Goal: Task Accomplishment & Management: Manage account settings

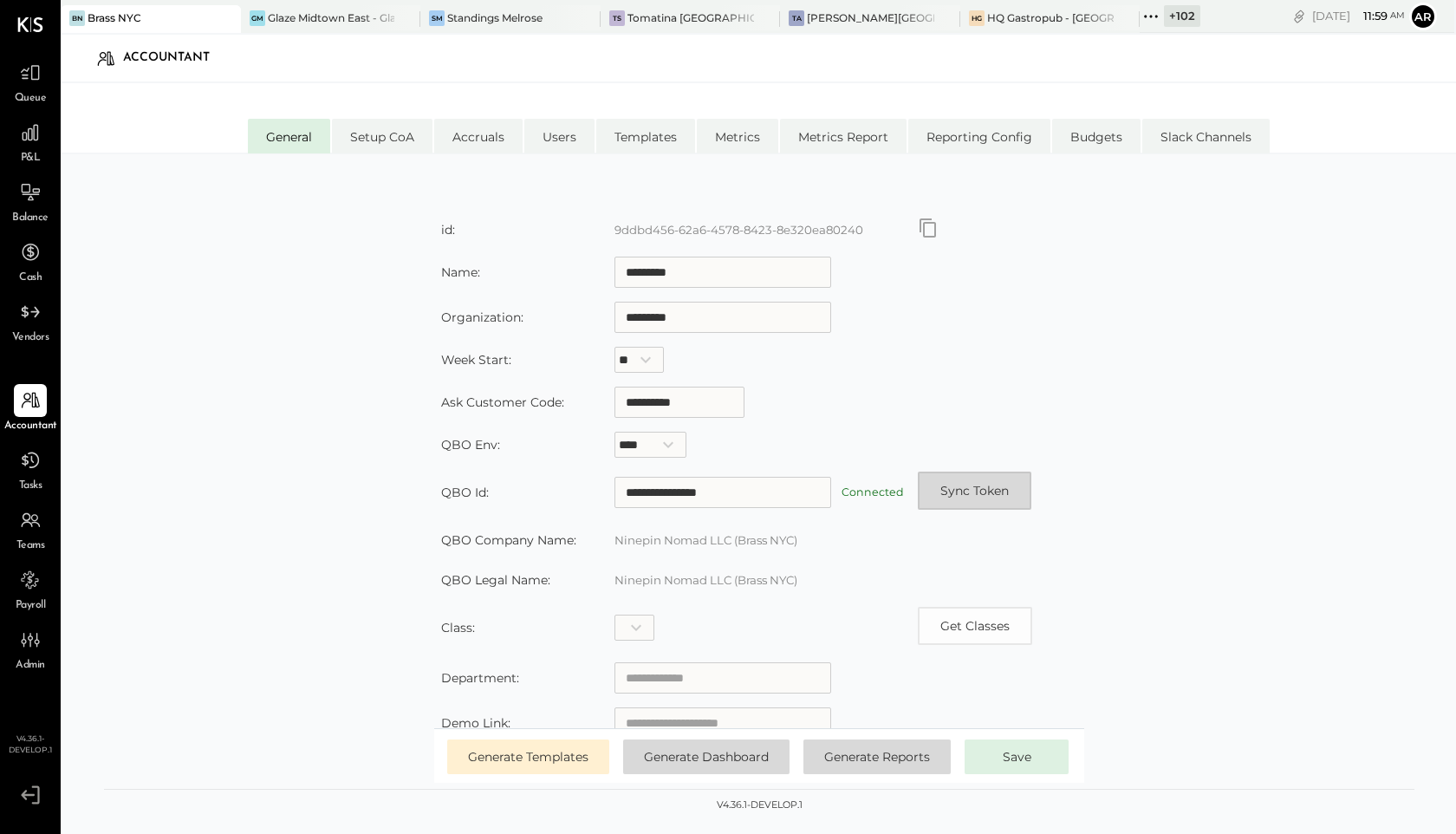
click at [970, 496] on button "Sync Token" at bounding box center [974, 490] width 114 height 38
click at [872, 29] on div "TA [PERSON_NAME]" at bounding box center [870, 19] width 180 height 27
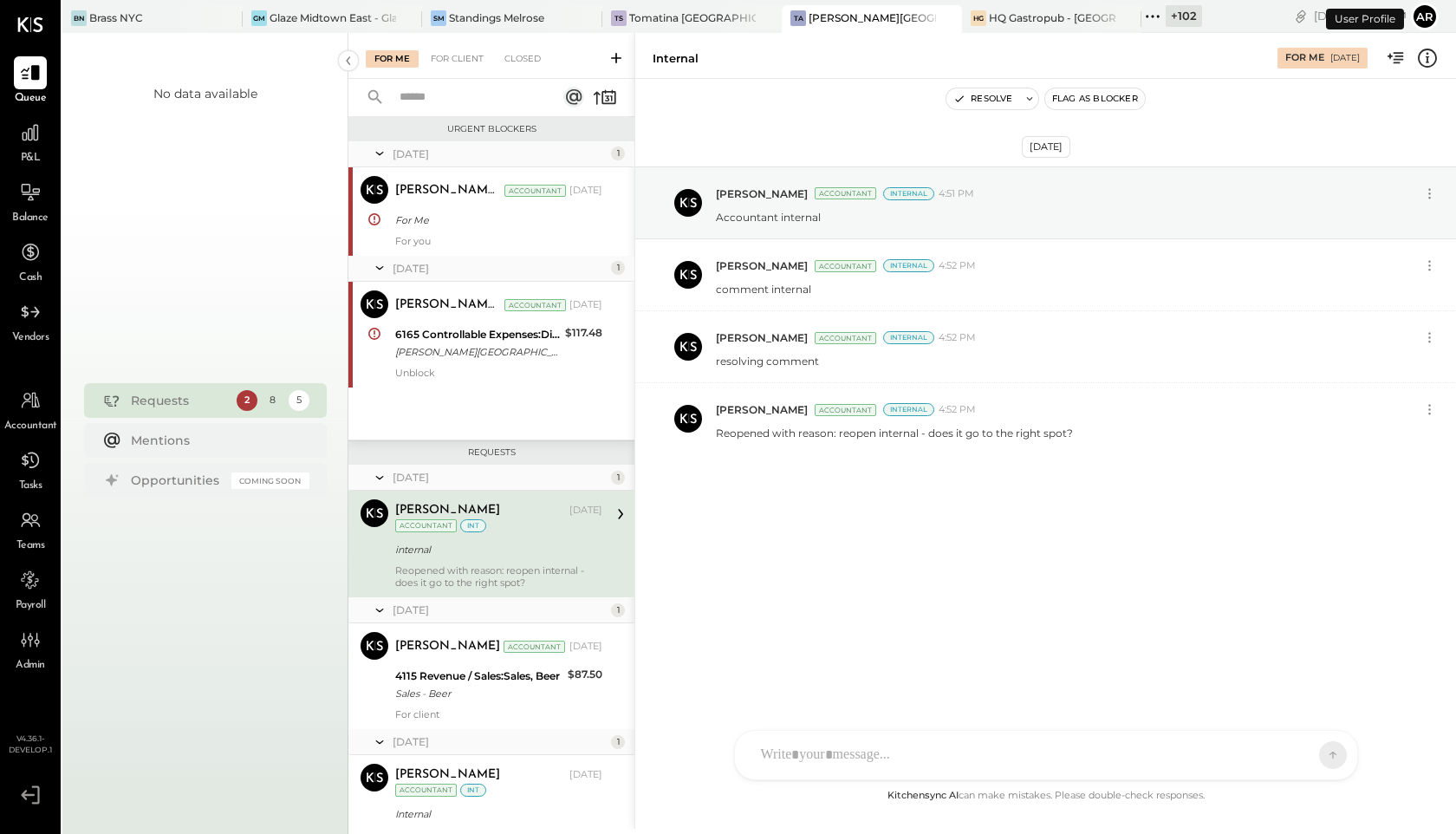
scroll to position [70, 0]
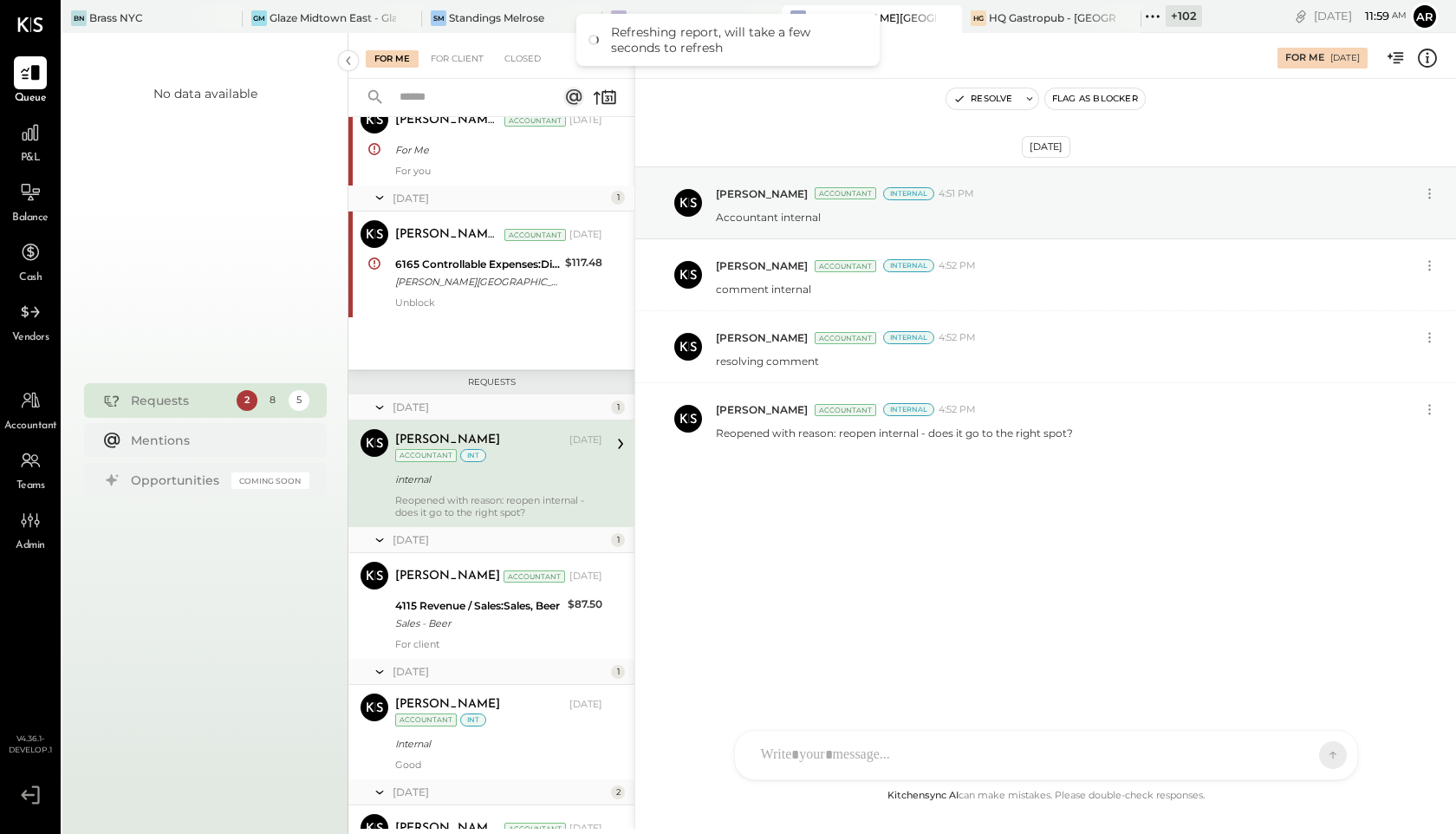
click at [875, 110] on div "Resolve Flag as Blocker" at bounding box center [1045, 99] width 821 height 23
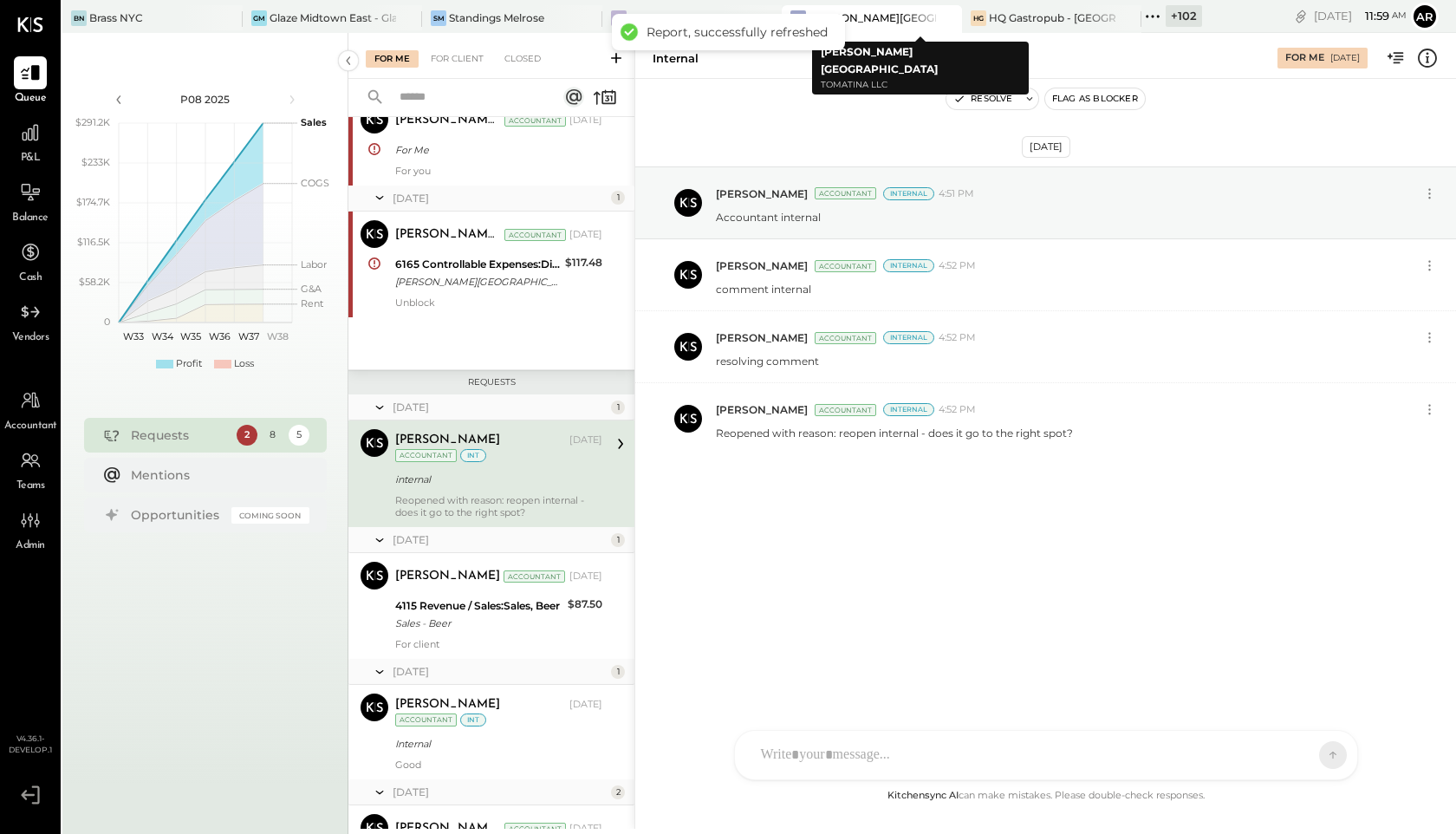
click at [899, 22] on div "[PERSON_NAME][GEOGRAPHIC_DATA]" at bounding box center [872, 18] width 127 height 15
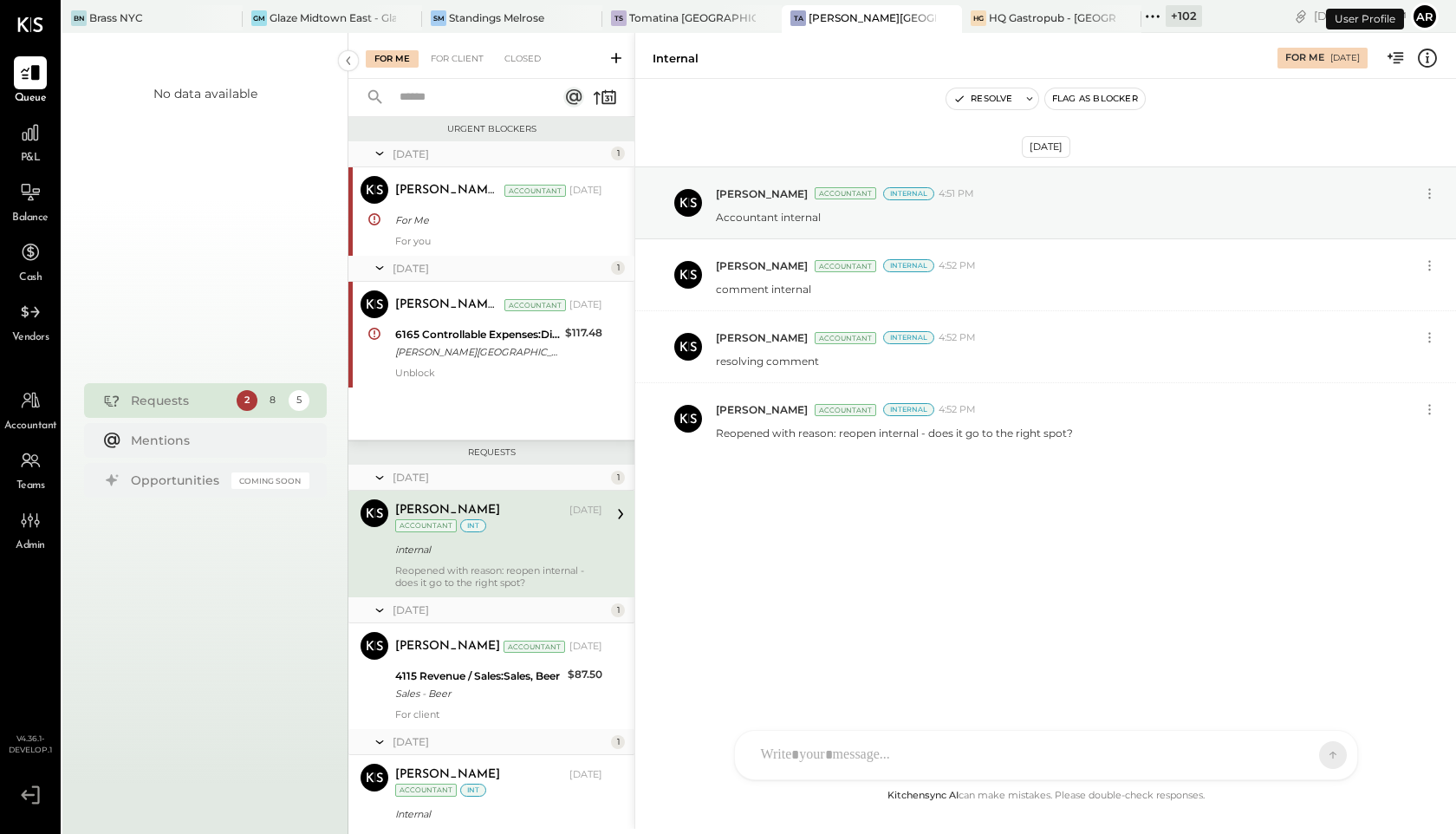
scroll to position [70, 0]
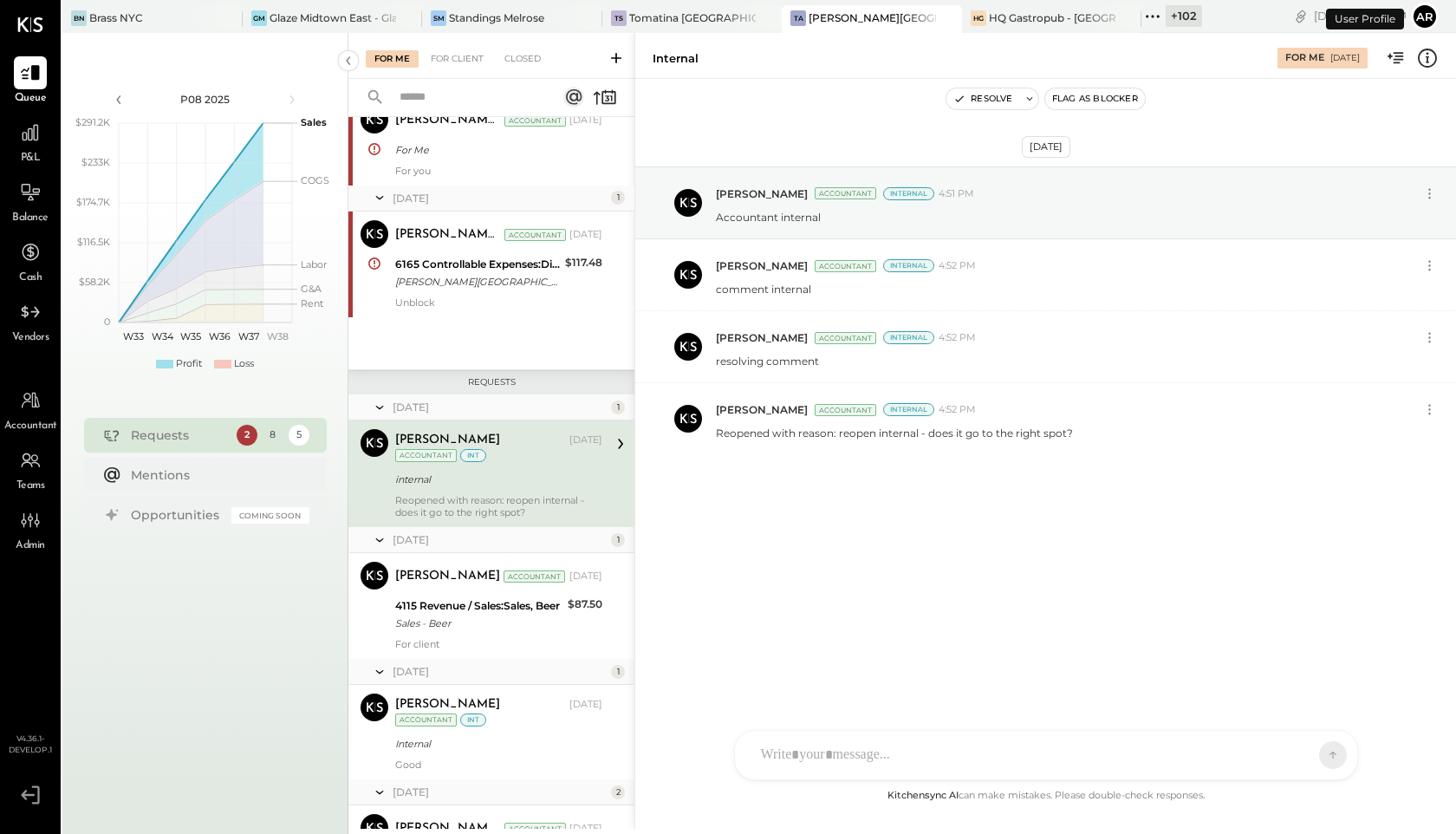
click at [1437, 11] on button "Ar" at bounding box center [1424, 16] width 27 height 27
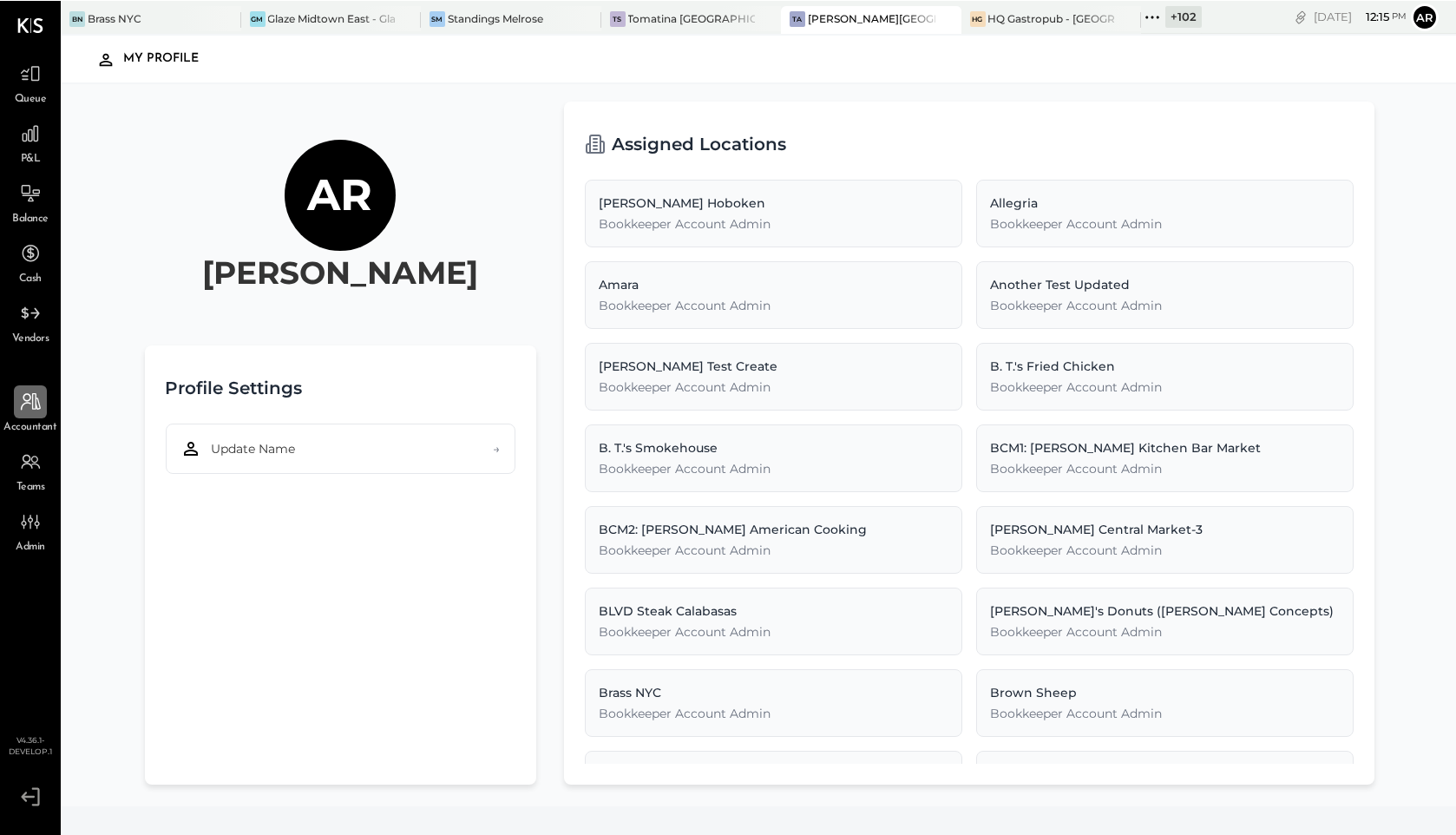
click at [31, 412] on div at bounding box center [30, 401] width 33 height 33
select select "******"
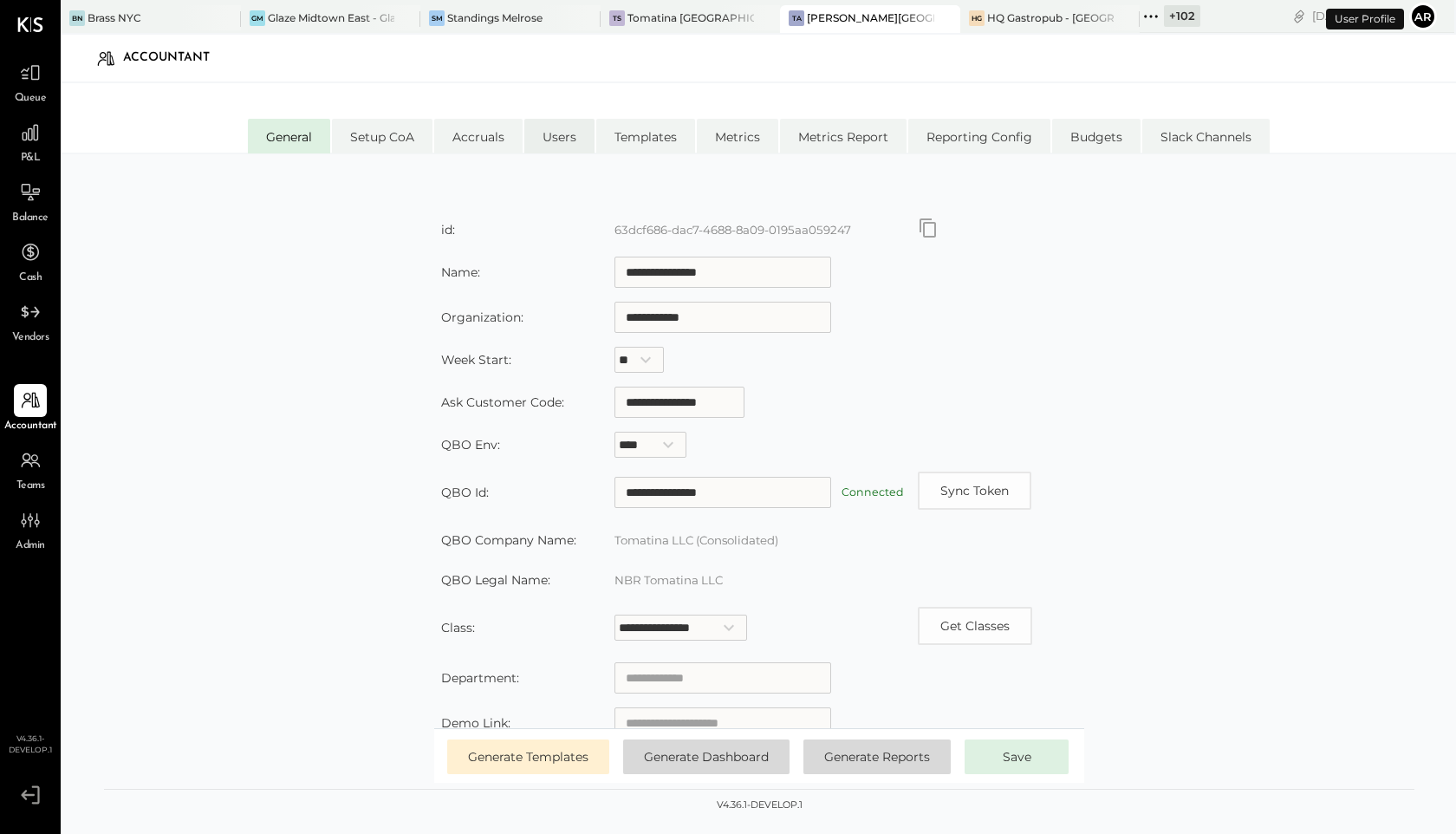
click at [557, 128] on li "Users" at bounding box center [559, 135] width 70 height 34
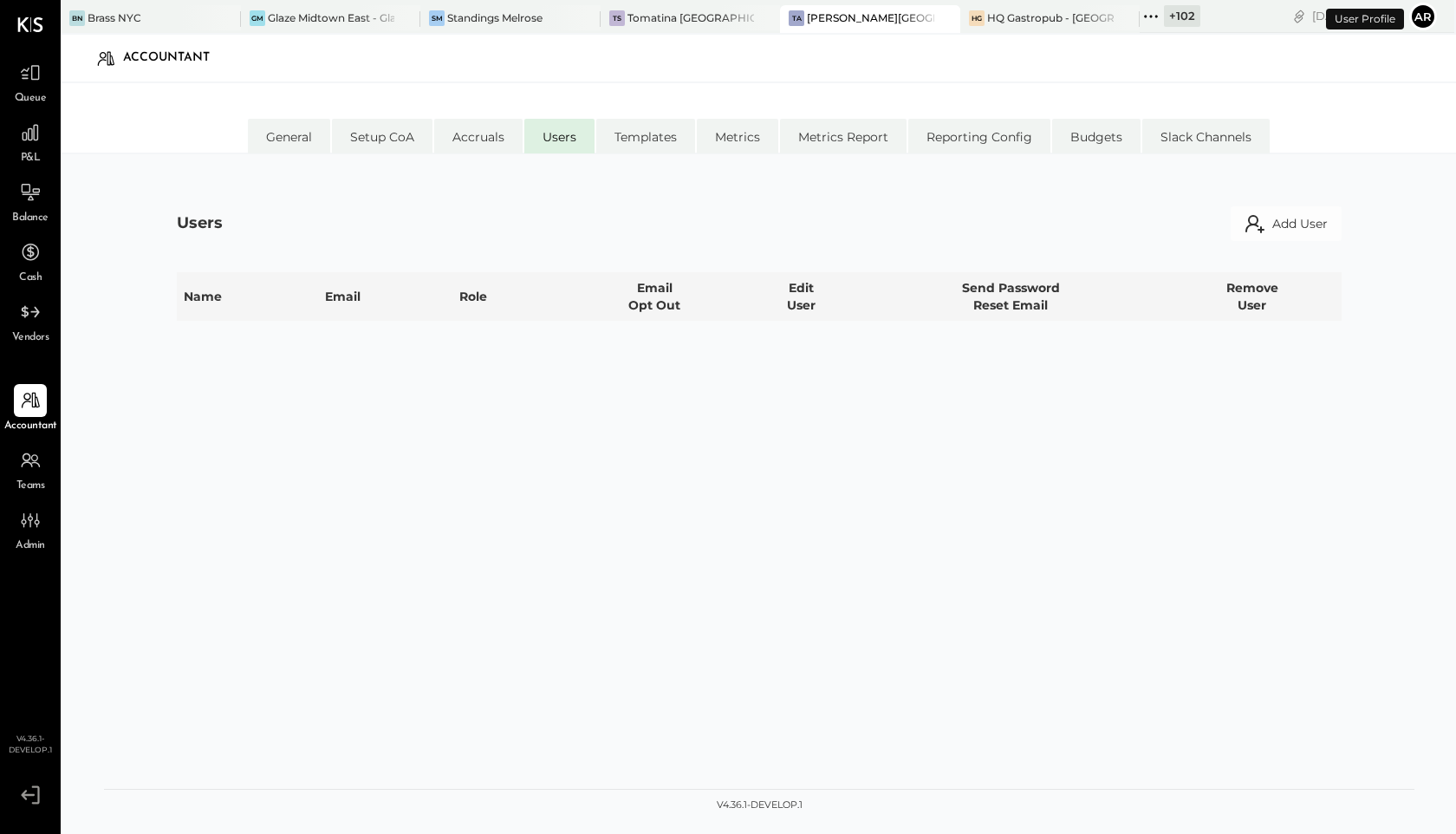
select select "*****"
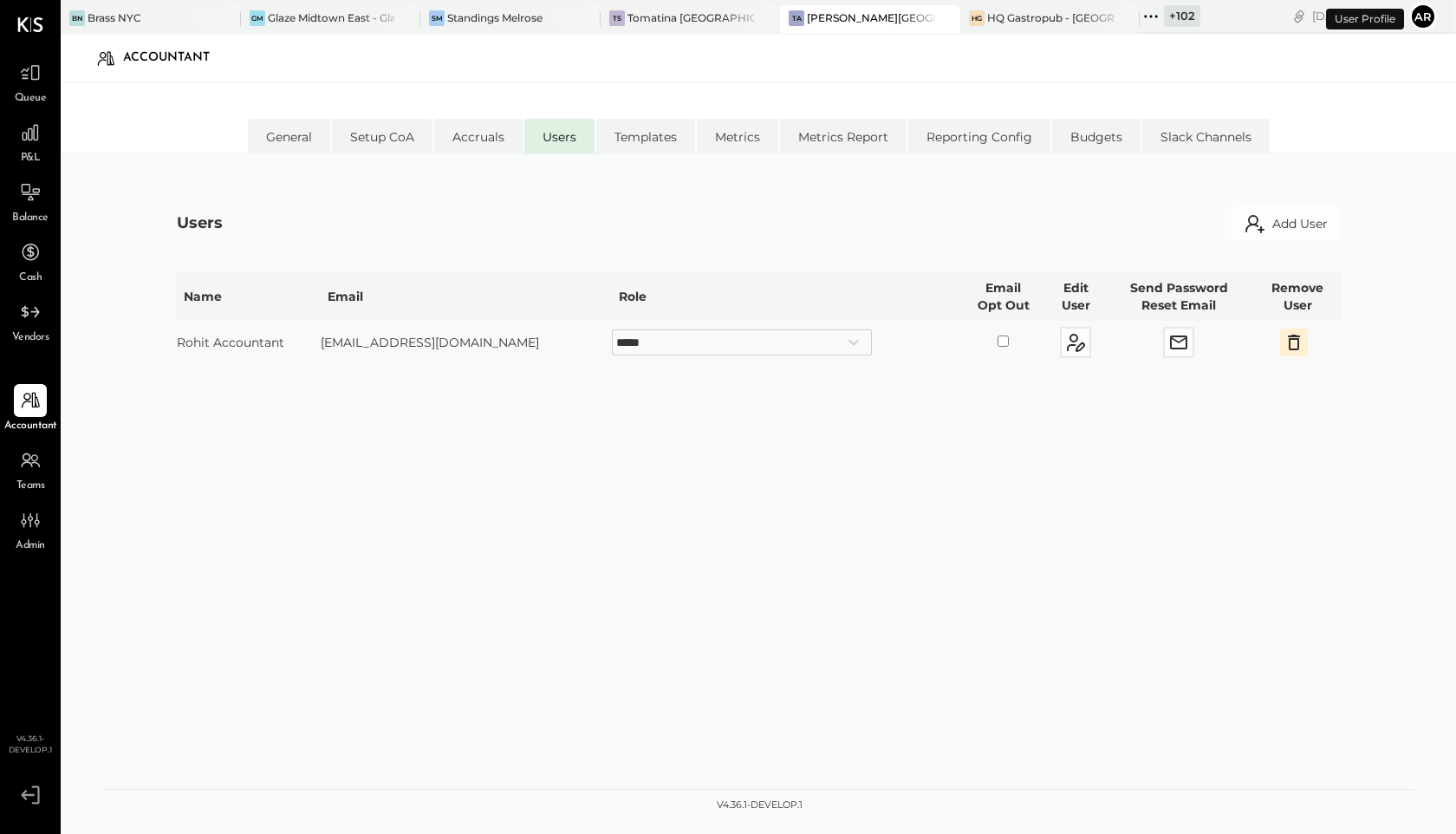
click at [1421, 4] on button "Ar" at bounding box center [1422, 16] width 27 height 27
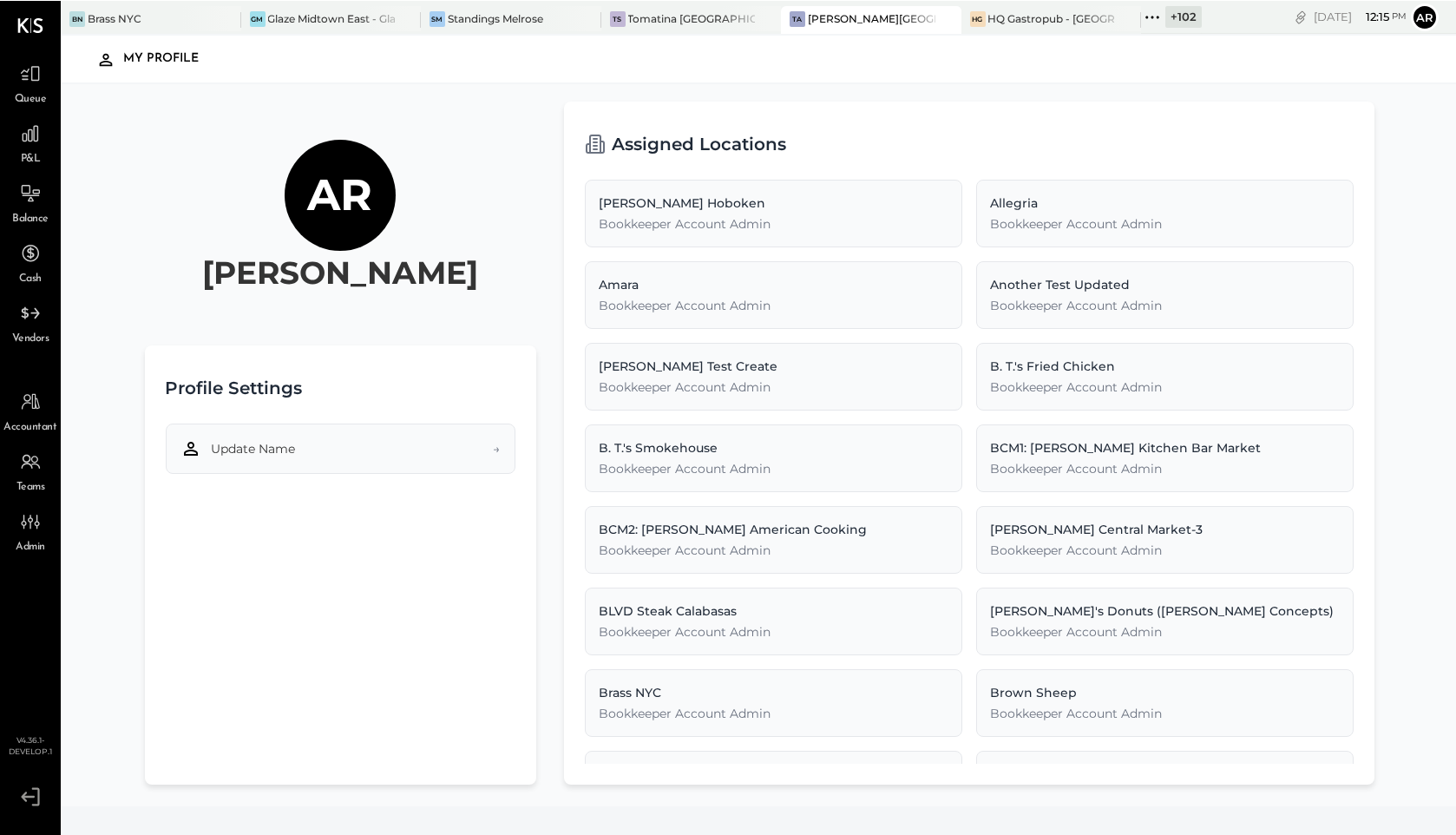
click at [340, 463] on button "Update Name →" at bounding box center [340, 448] width 349 height 50
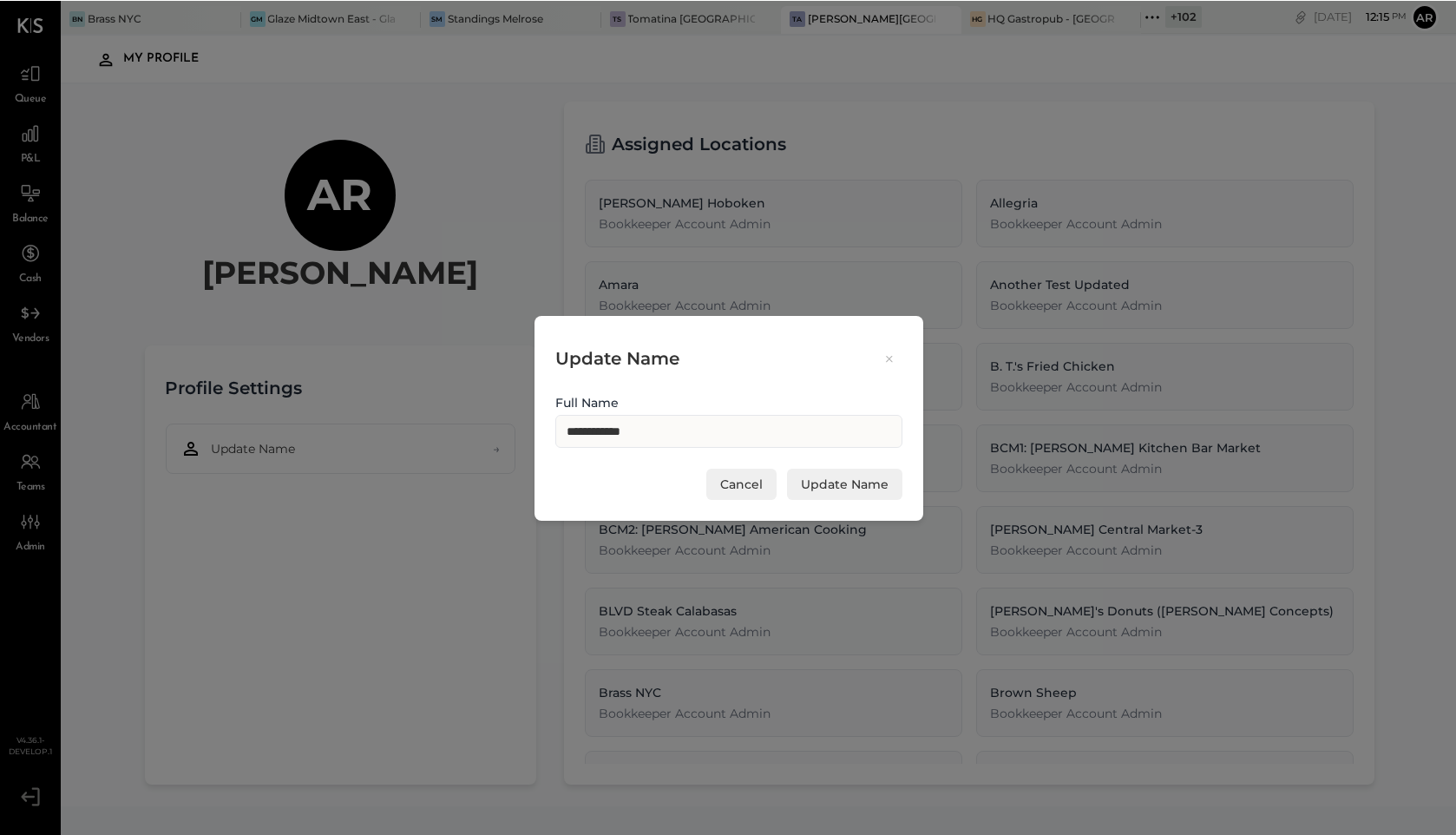
click at [888, 351] on icon at bounding box center [890, 357] width 16 height 17
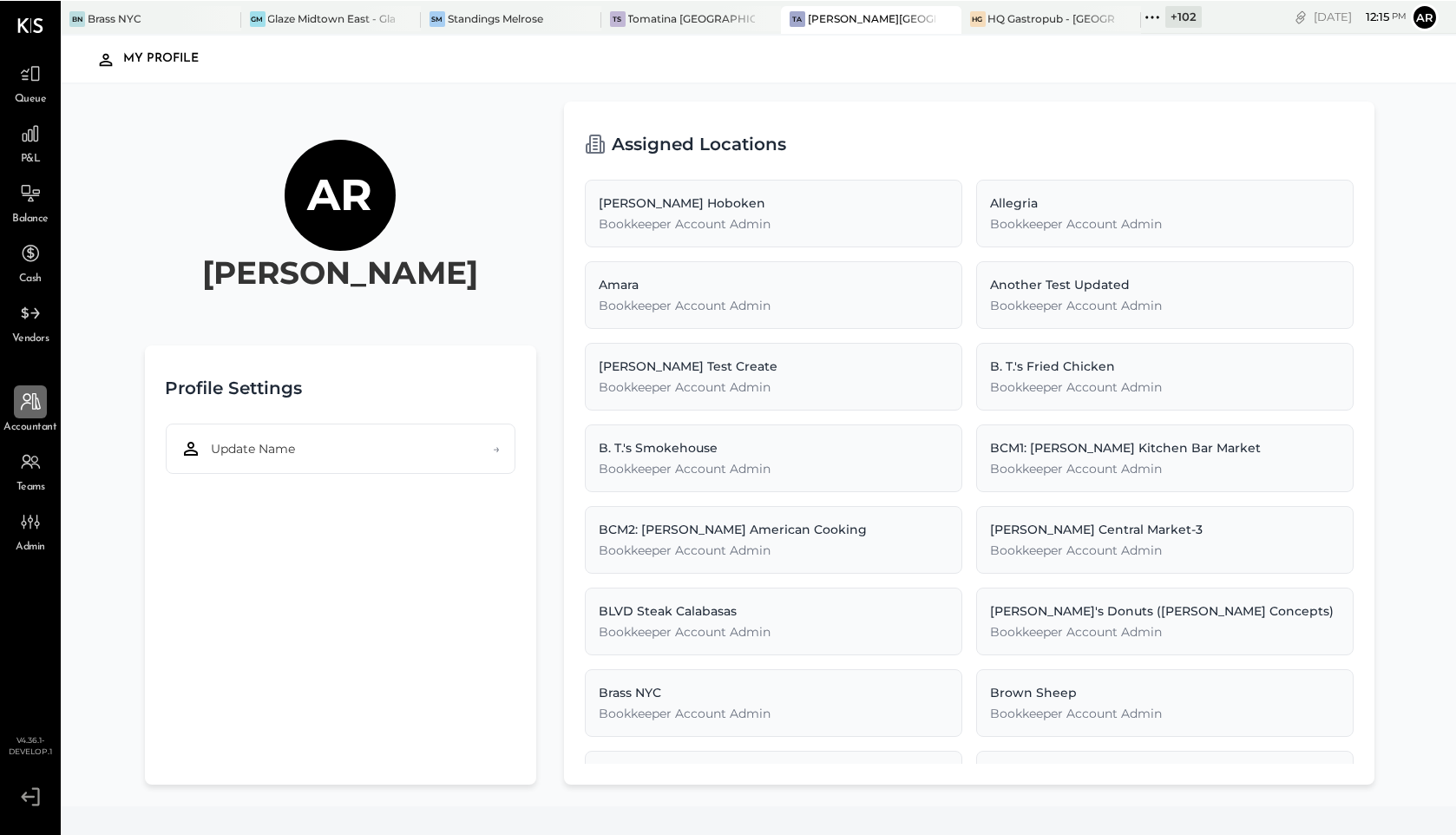
click at [32, 403] on icon at bounding box center [31, 401] width 20 height 18
select select "******"
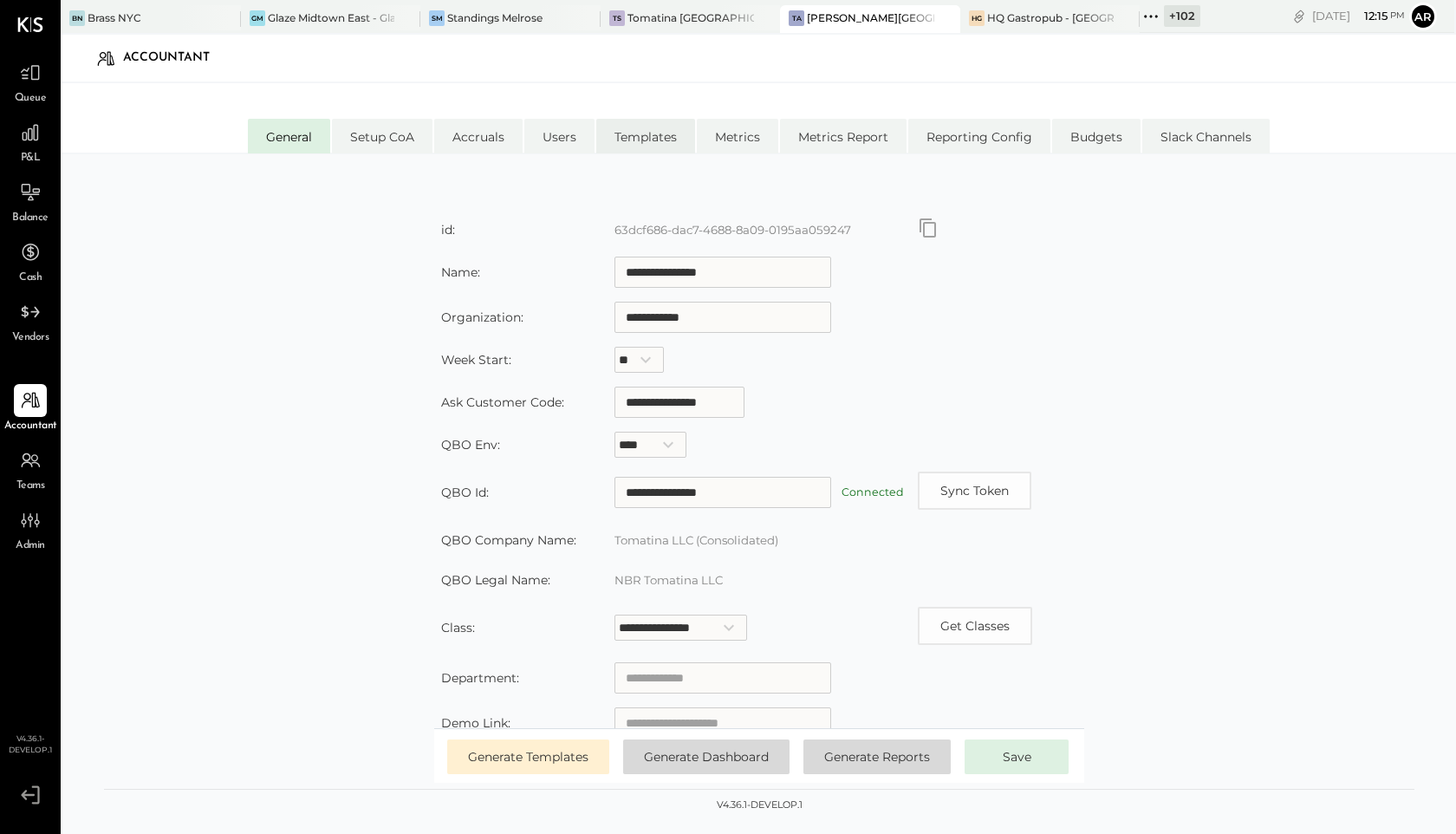
click at [654, 148] on li "Templates" at bounding box center [646, 135] width 99 height 34
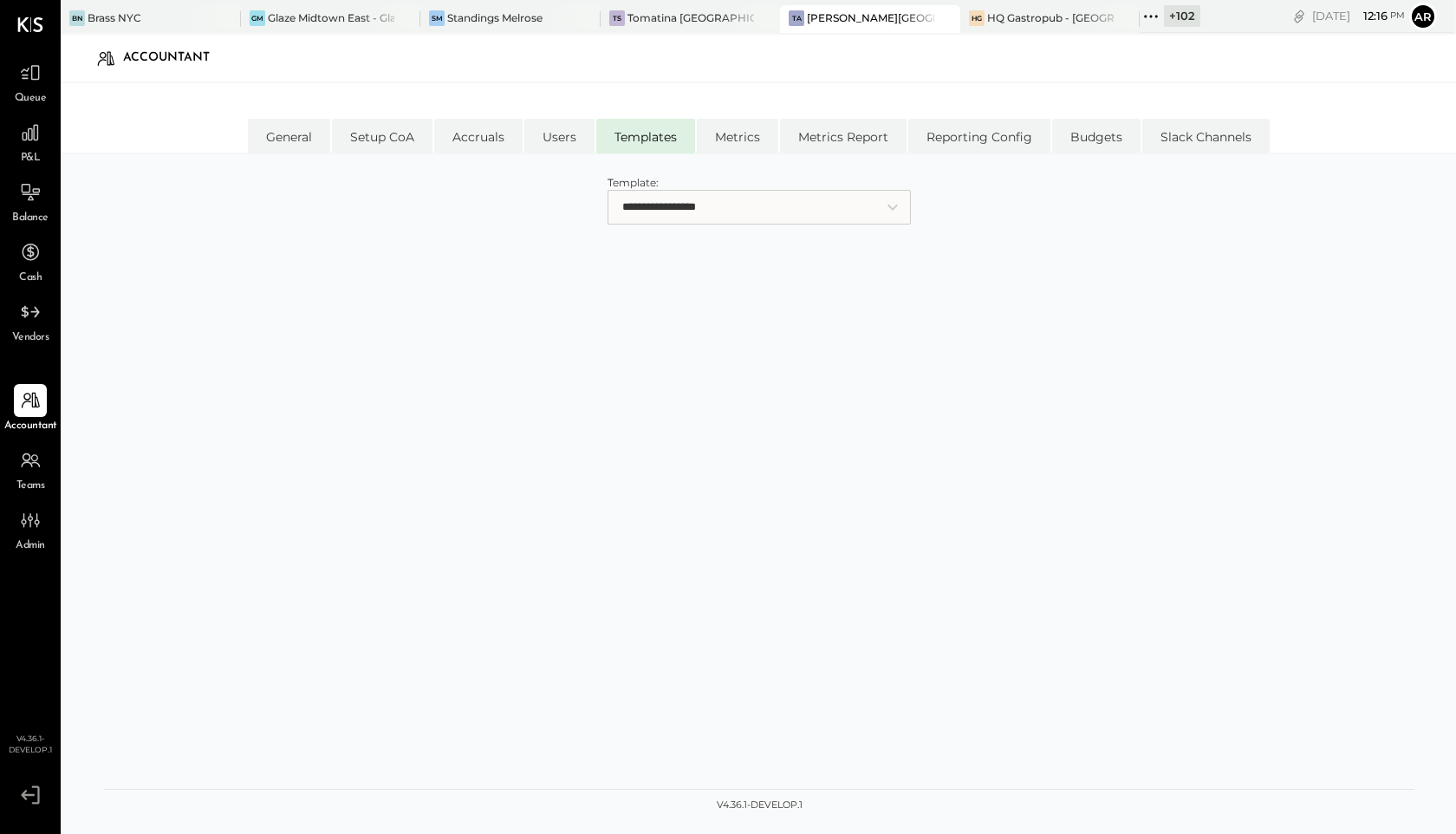
click at [677, 209] on select "**********" at bounding box center [759, 207] width 303 height 34
click at [564, 148] on li "Users" at bounding box center [559, 135] width 70 height 34
select select "*****"
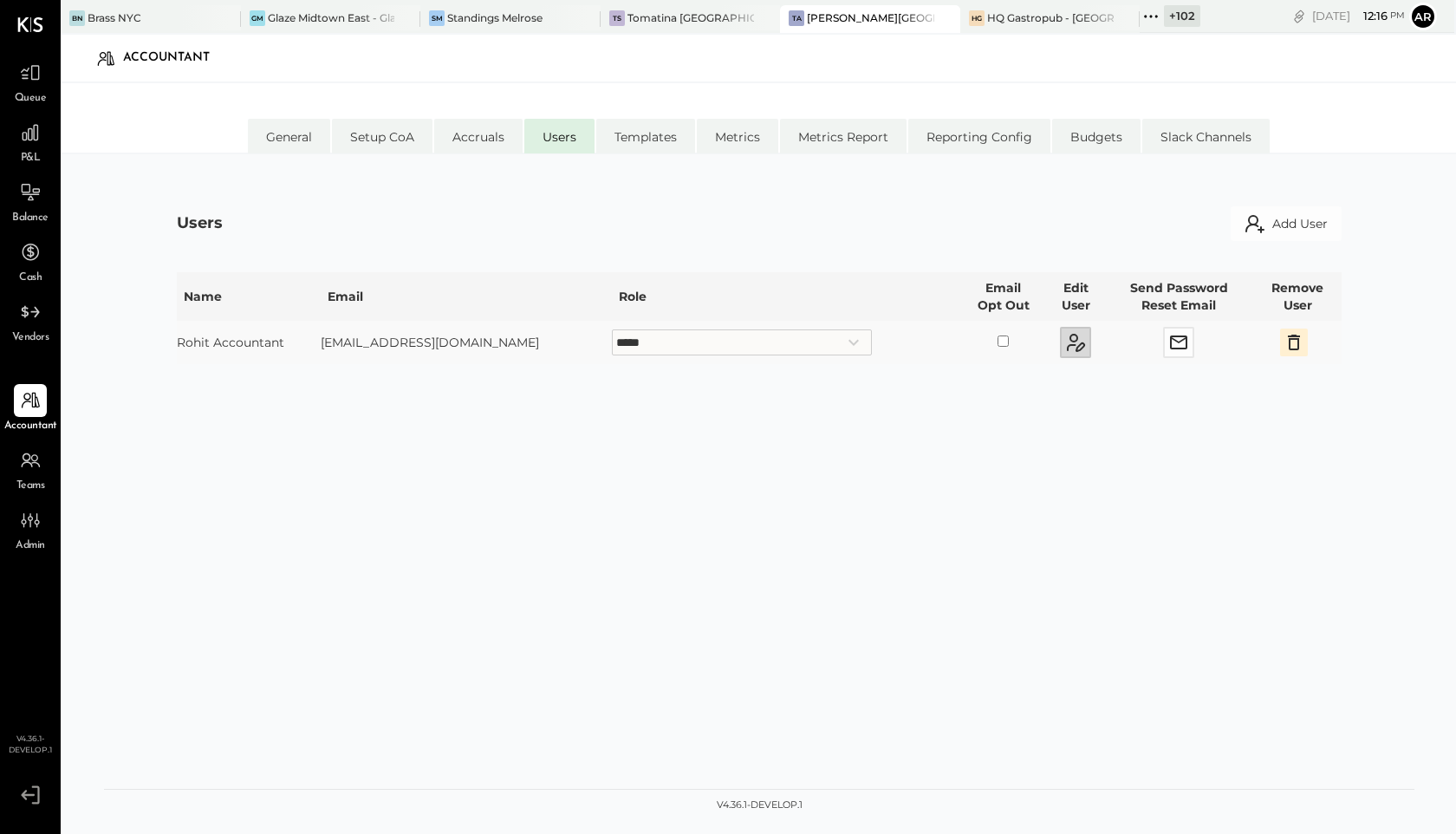
click at [1060, 353] on button "button" at bounding box center [1075, 342] width 31 height 31
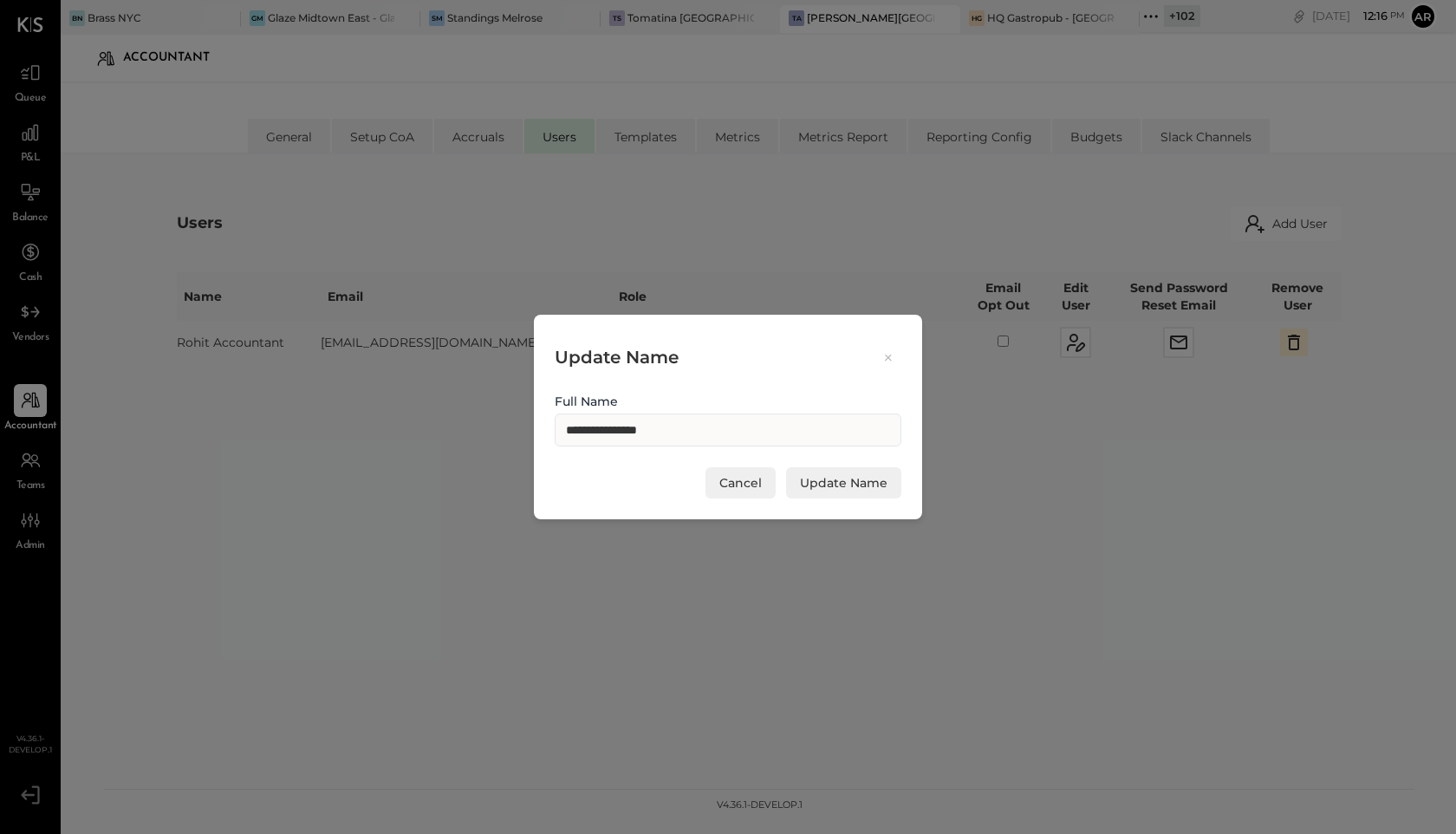
click at [886, 353] on icon at bounding box center [889, 357] width 16 height 17
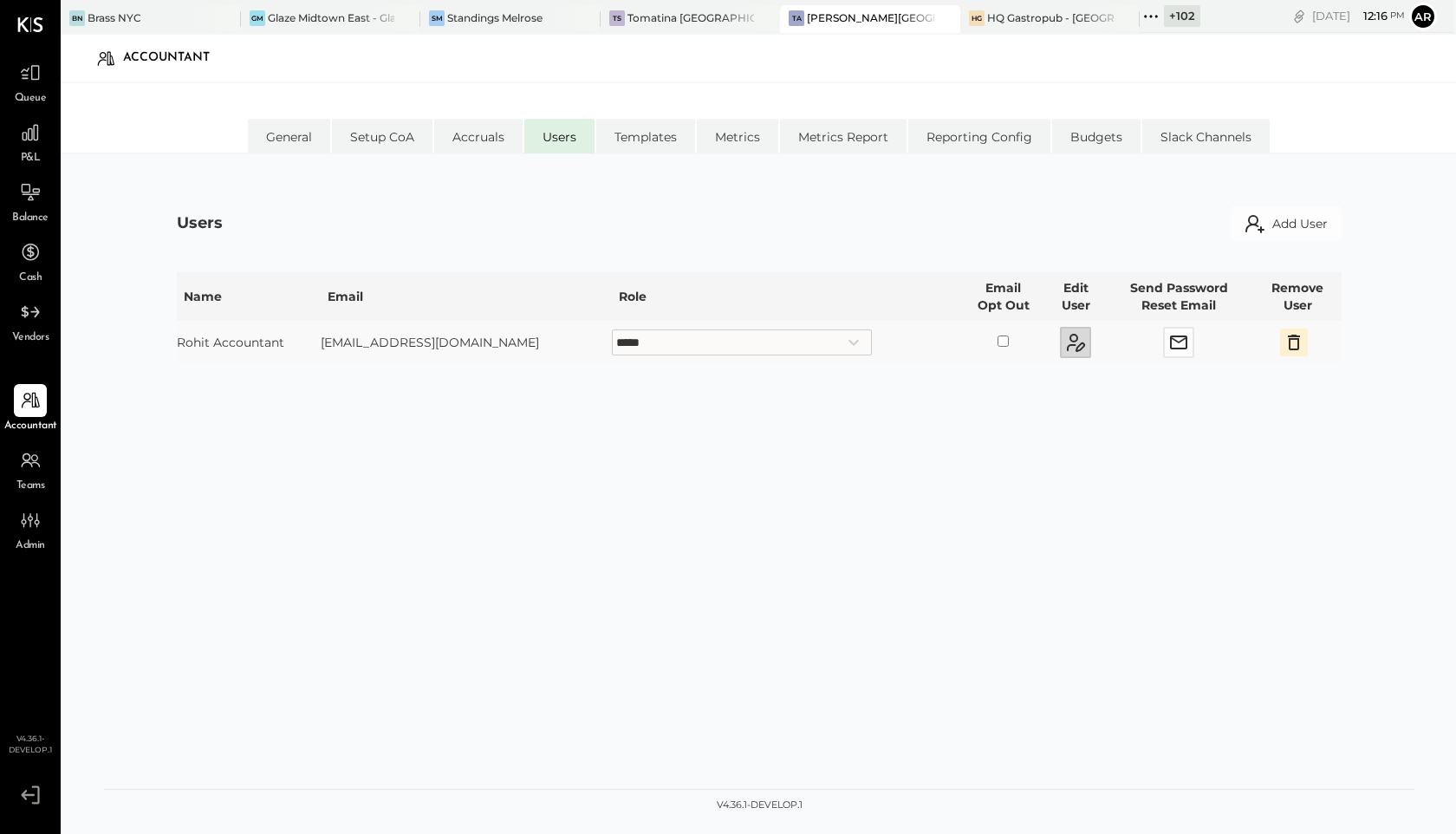
click at [1065, 346] on icon "button" at bounding box center [1076, 343] width 21 height 21
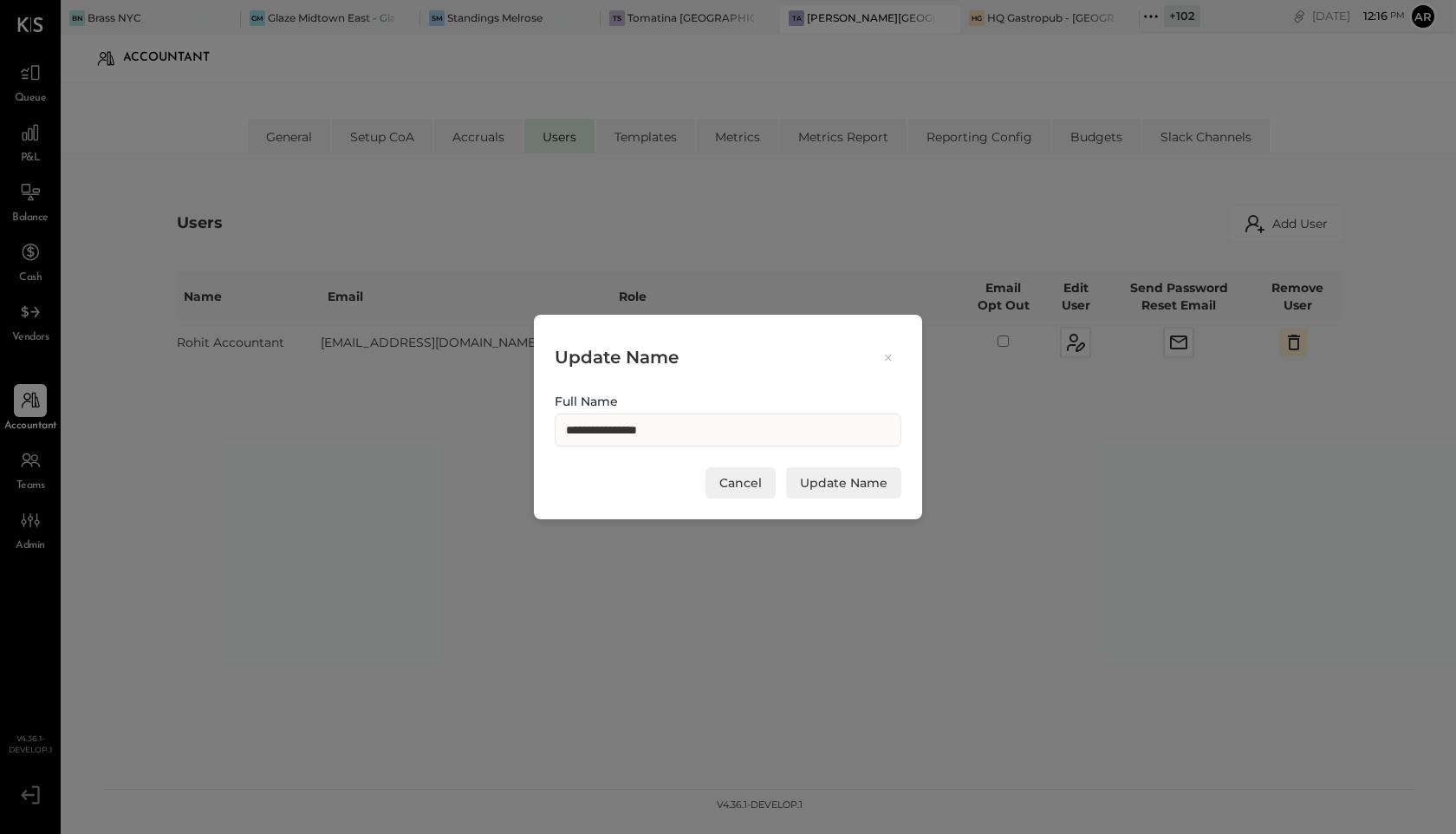
click at [891, 361] on icon at bounding box center [889, 357] width 16 height 17
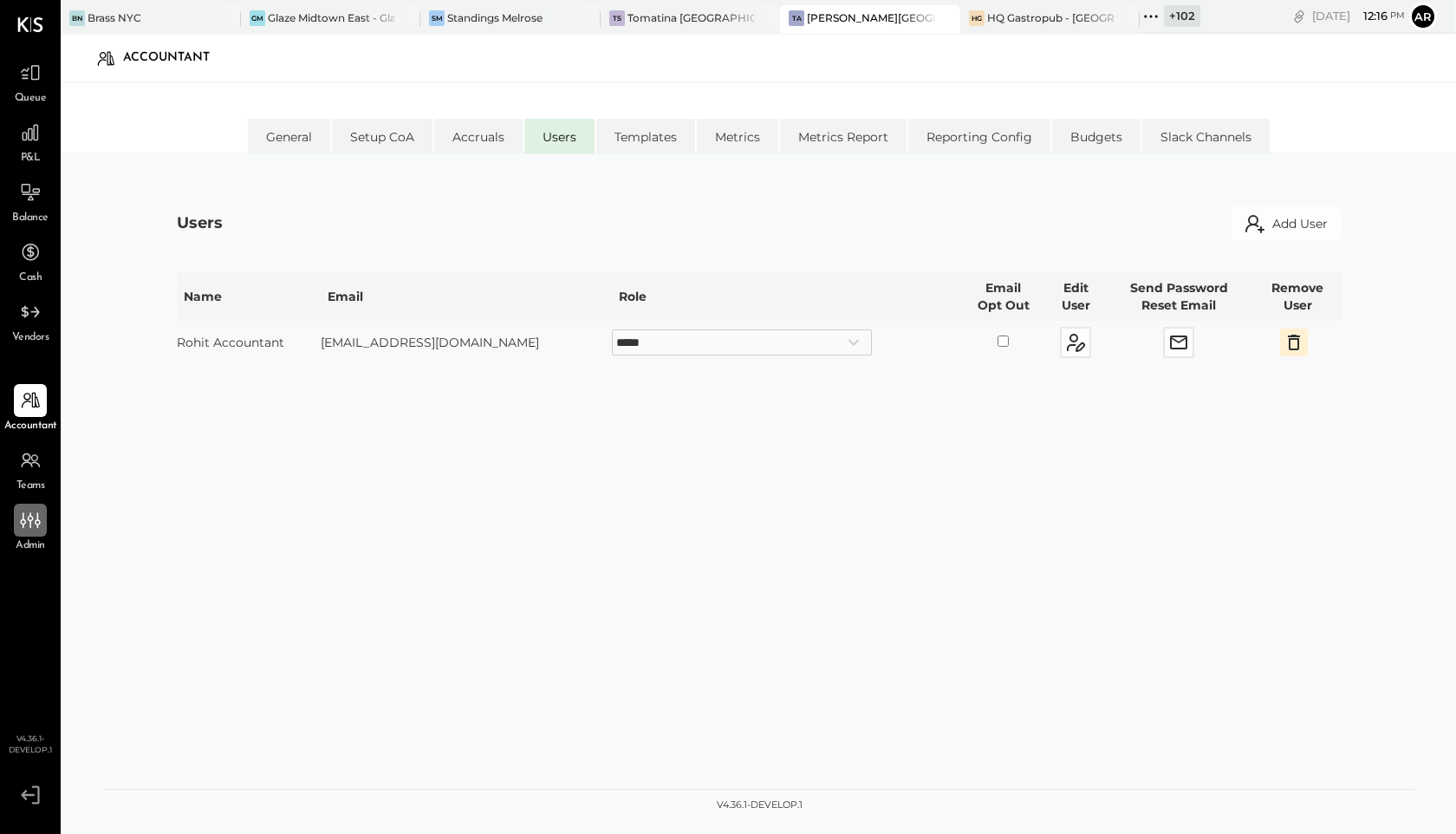
click at [26, 511] on icon at bounding box center [31, 520] width 23 height 23
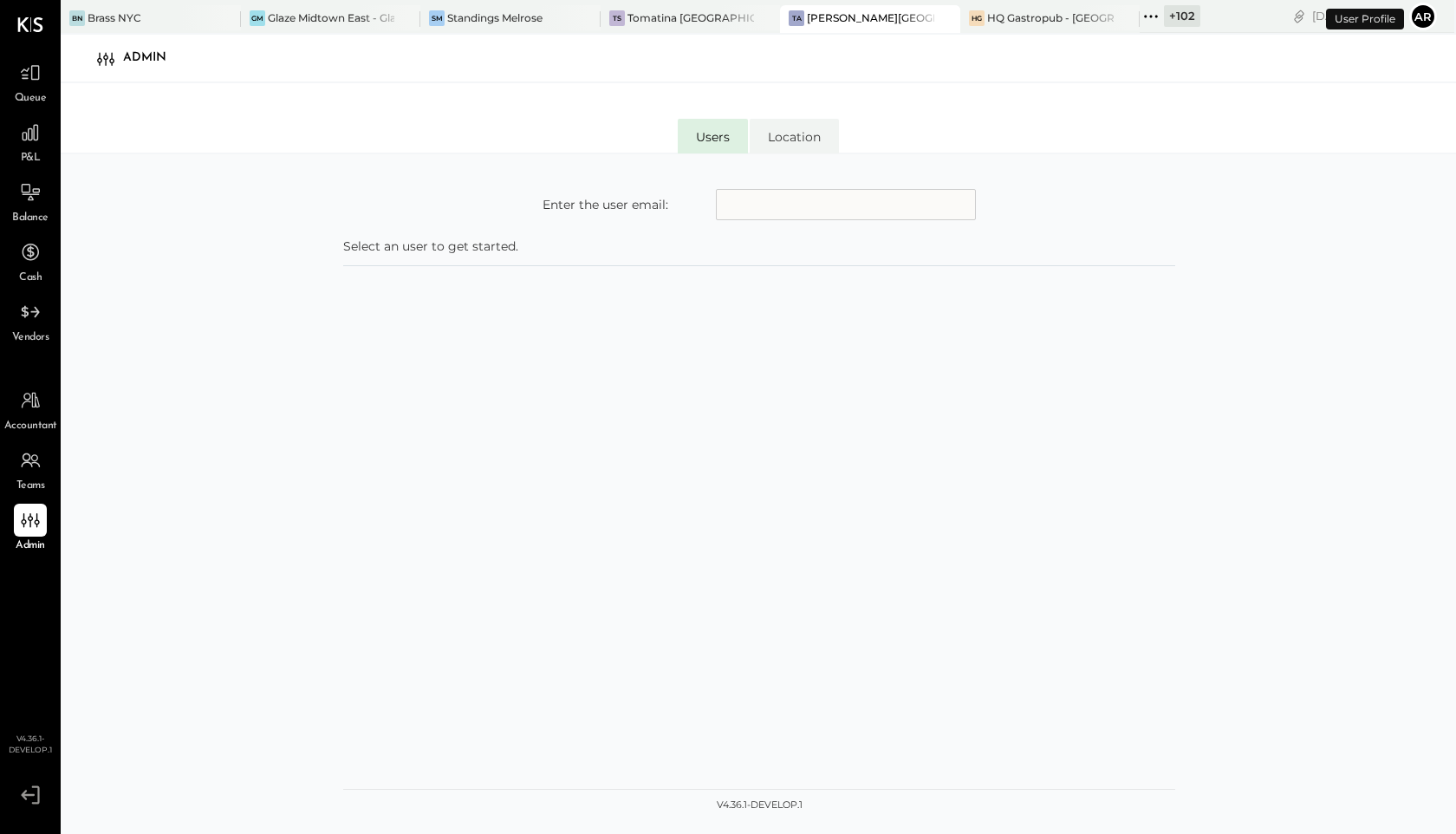
click at [730, 208] on input "text" at bounding box center [846, 204] width 260 height 31
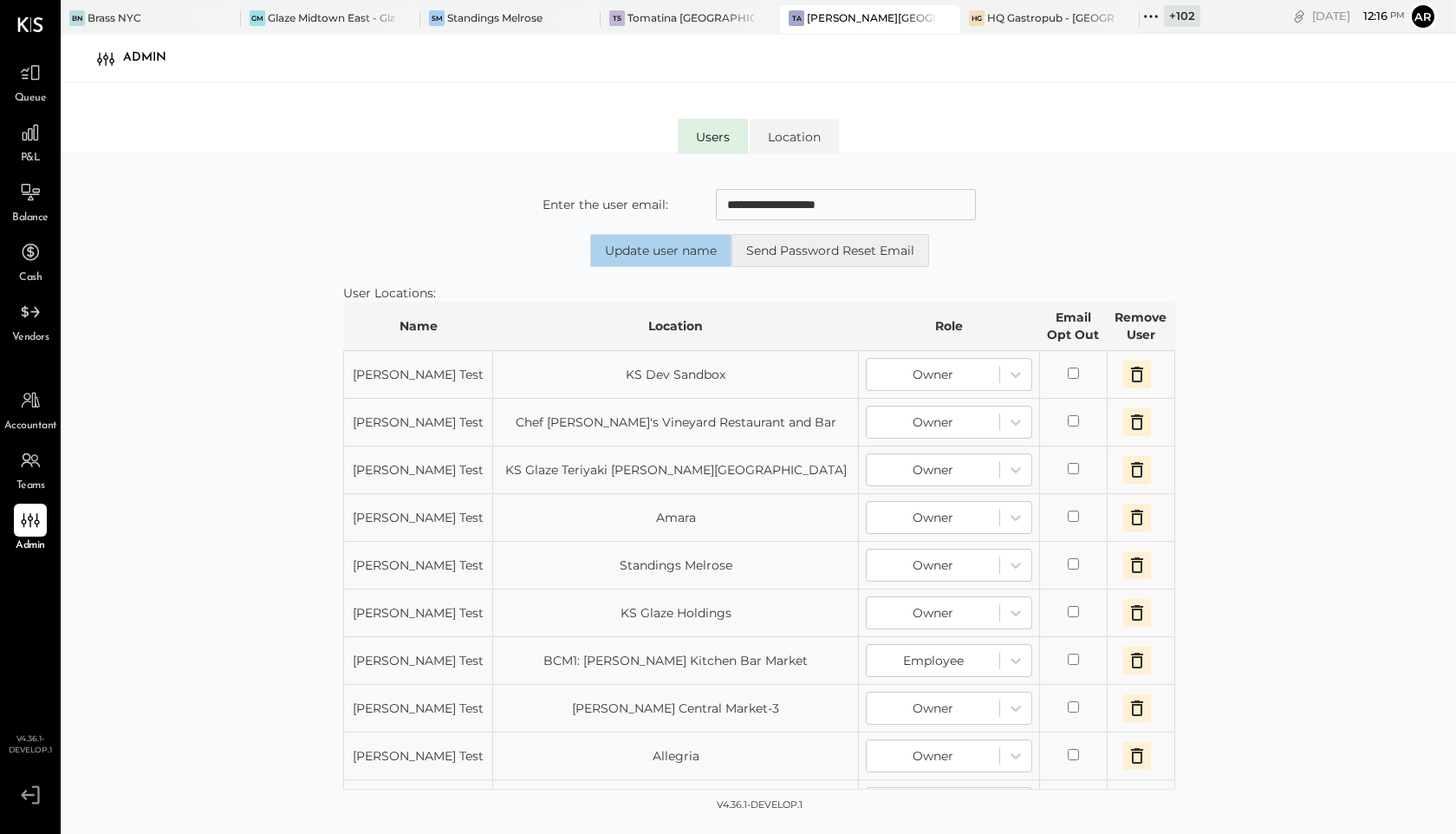
click at [613, 257] on button "Update user name" at bounding box center [661, 250] width 141 height 33
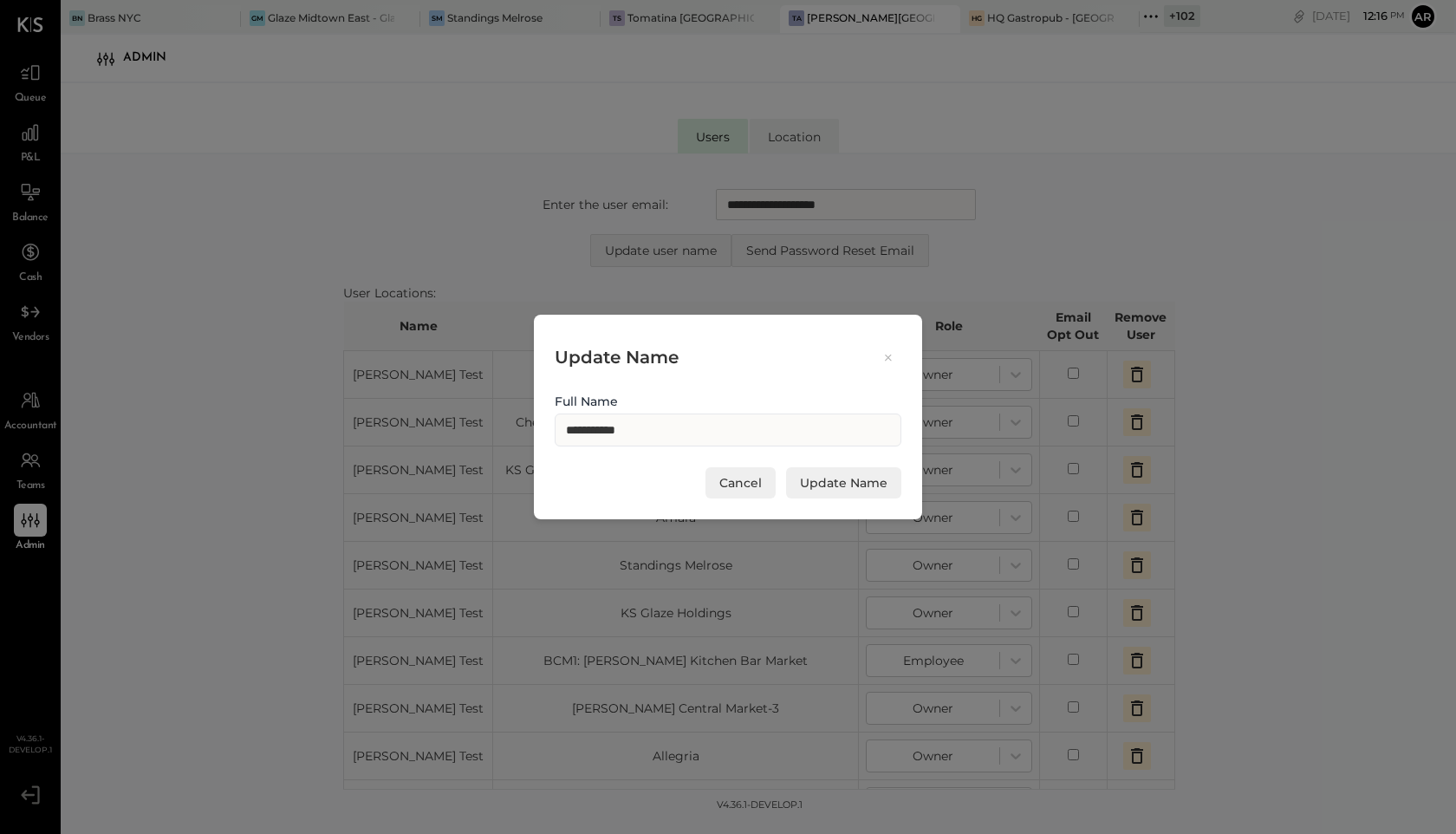
click at [893, 339] on div "Update Name" at bounding box center [728, 357] width 346 height 43
click at [876, 365] on button at bounding box center [888, 357] width 26 height 20
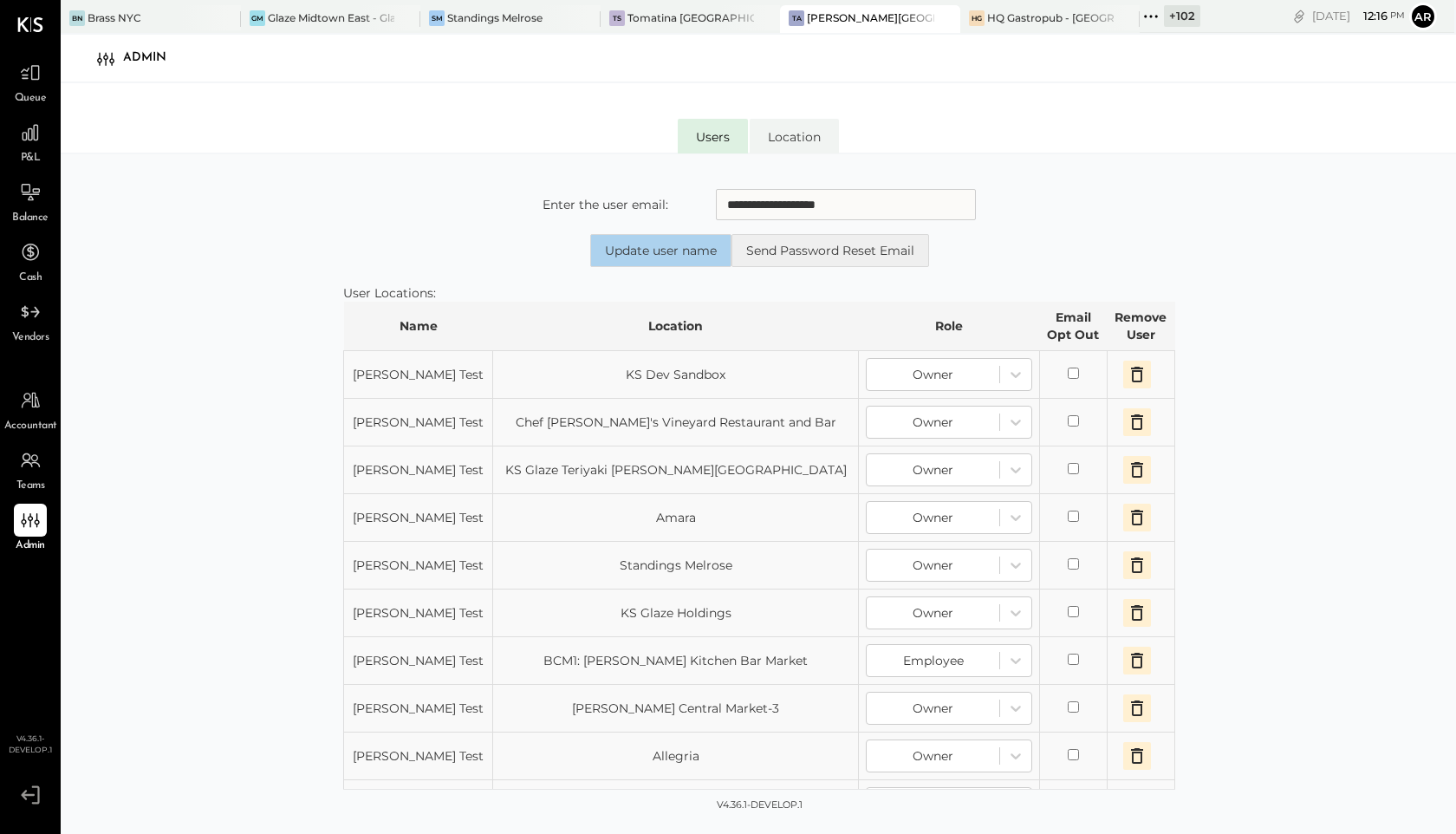
click at [632, 246] on button "Update user name" at bounding box center [661, 250] width 141 height 33
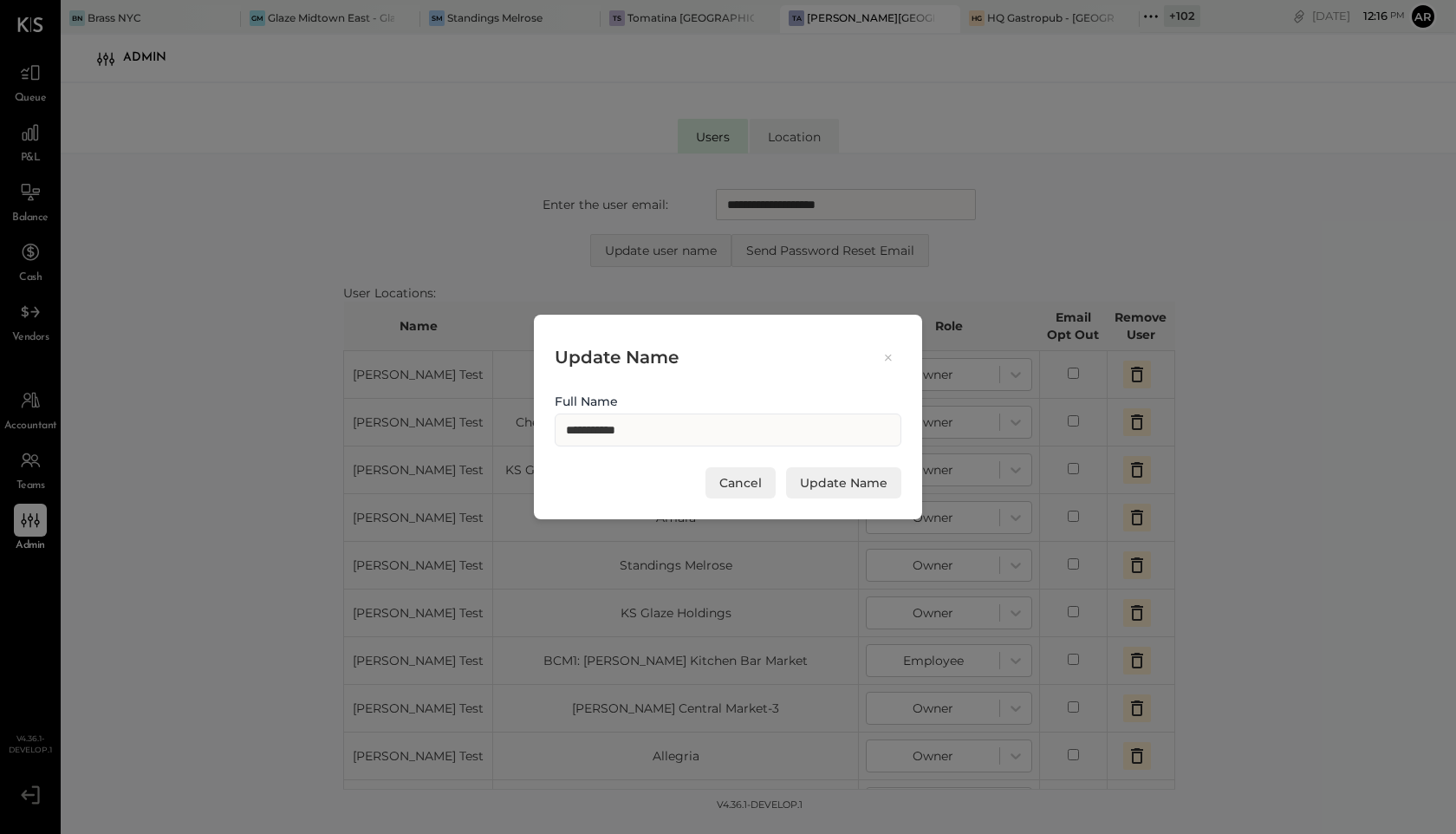
click at [889, 360] on icon at bounding box center [889, 357] width 16 height 17
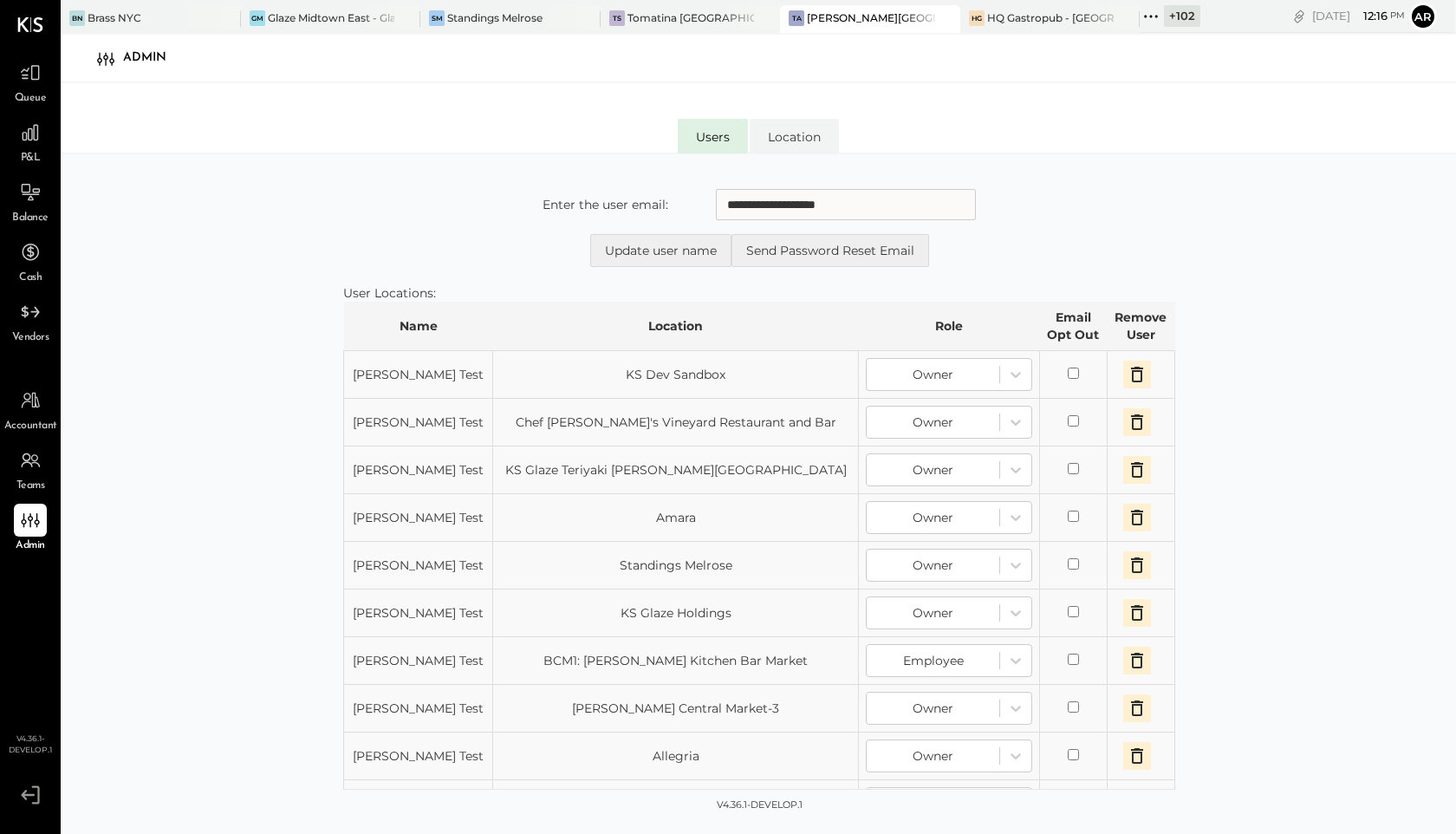
click at [524, 361] on td "KS Dev Sandbox" at bounding box center [676, 375] width 366 height 48
drag, startPoint x: 750, startPoint y: 366, endPoint x: 543, endPoint y: 366, distance: 207.0
click at [543, 366] on td "KS Dev Sandbox" at bounding box center [676, 375] width 366 height 48
drag, startPoint x: 422, startPoint y: 372, endPoint x: 353, endPoint y: 372, distance: 69.0
click at [353, 372] on td "[PERSON_NAME] Test" at bounding box center [419, 375] width 149 height 48
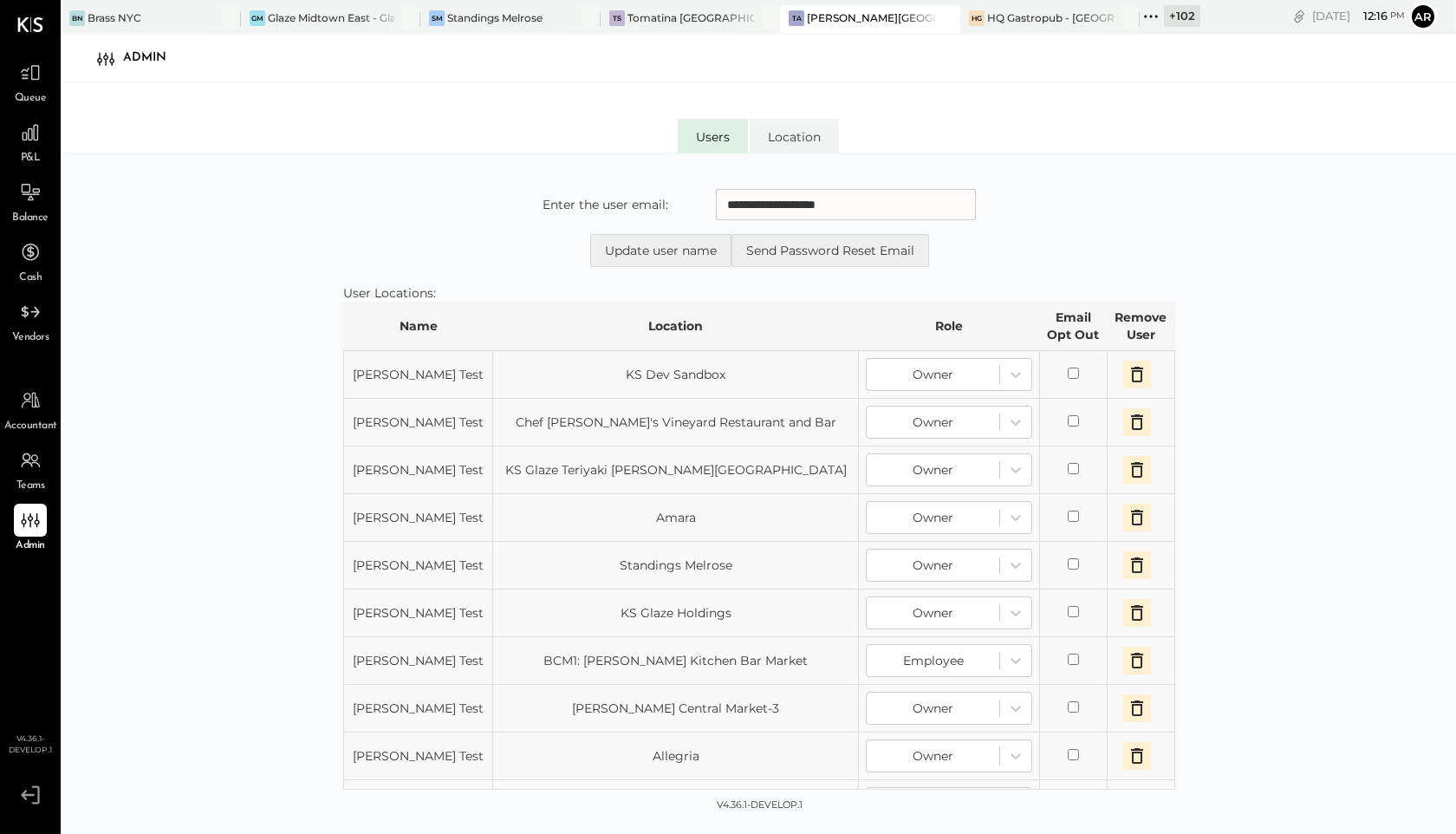
drag, startPoint x: 888, startPoint y: 202, endPoint x: 633, endPoint y: 195, distance: 255.1
click at [633, 195] on div "**********" at bounding box center [759, 204] width 434 height 31
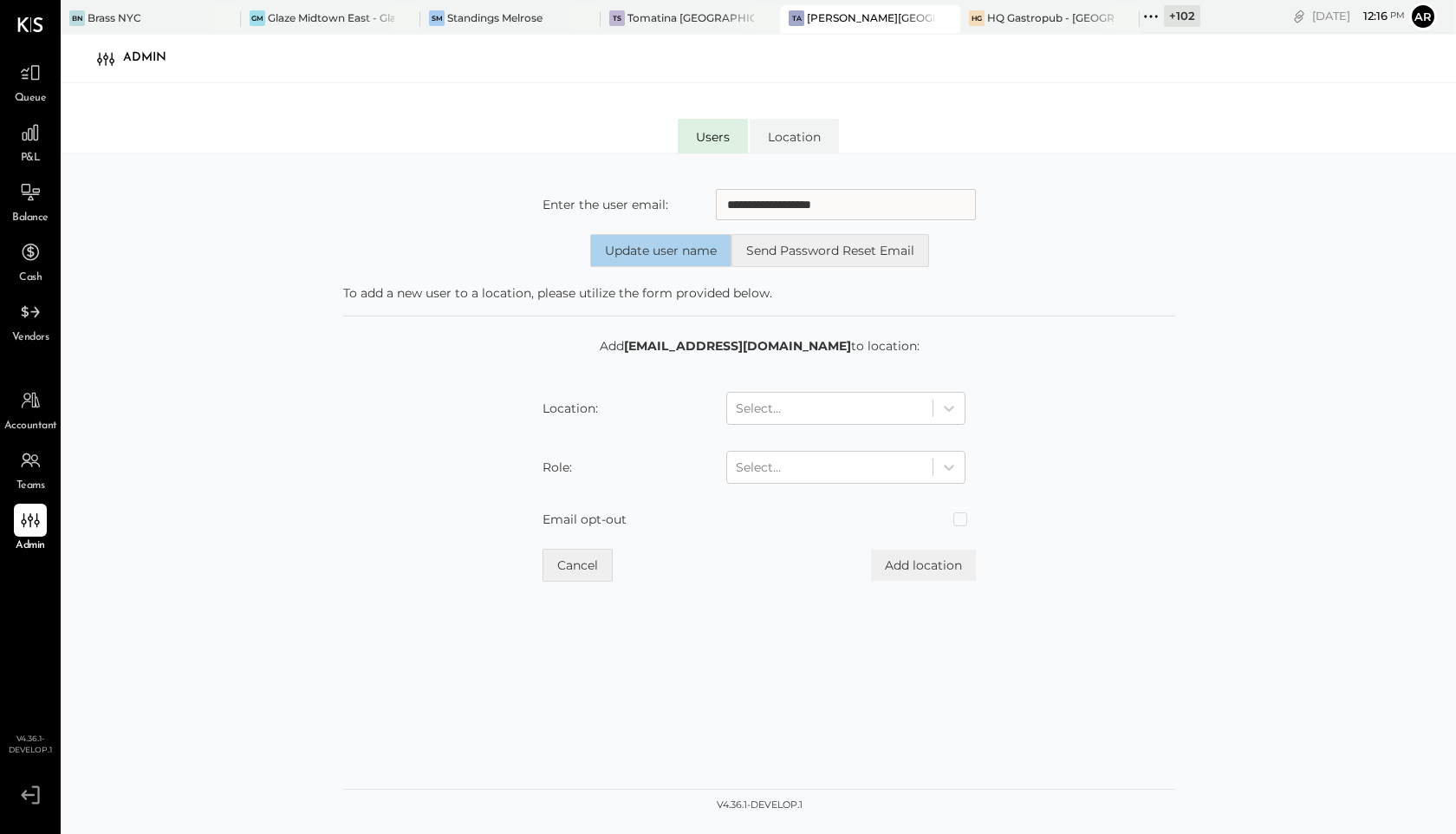
click at [690, 241] on button "Update user name" at bounding box center [661, 250] width 141 height 33
click at [671, 249] on button "Update user name" at bounding box center [661, 250] width 141 height 33
click at [616, 252] on button "Update user name" at bounding box center [661, 250] width 141 height 33
click at [874, 206] on input "**********" at bounding box center [846, 204] width 260 height 31
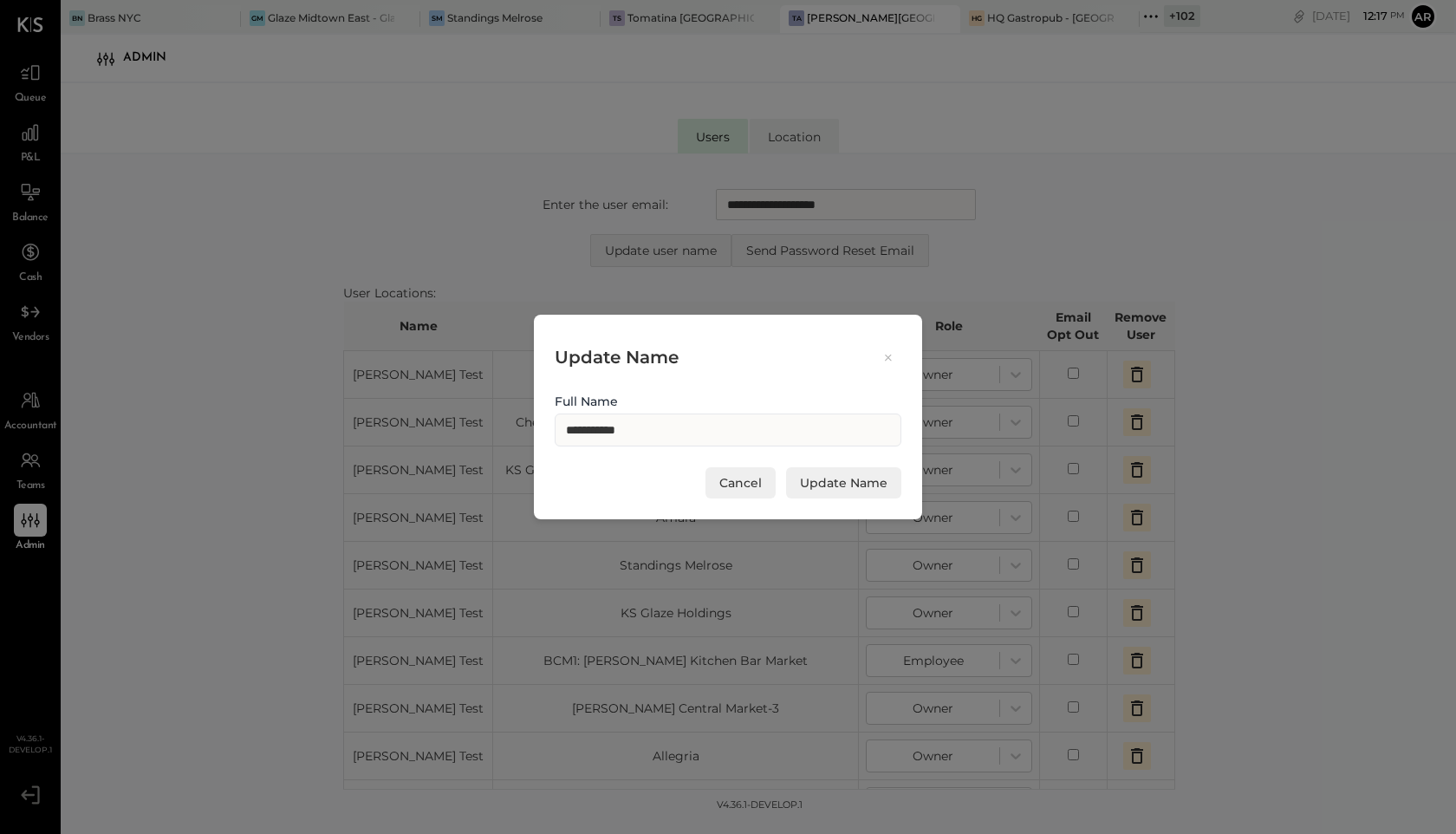
click at [888, 360] on icon at bounding box center [889, 357] width 16 height 17
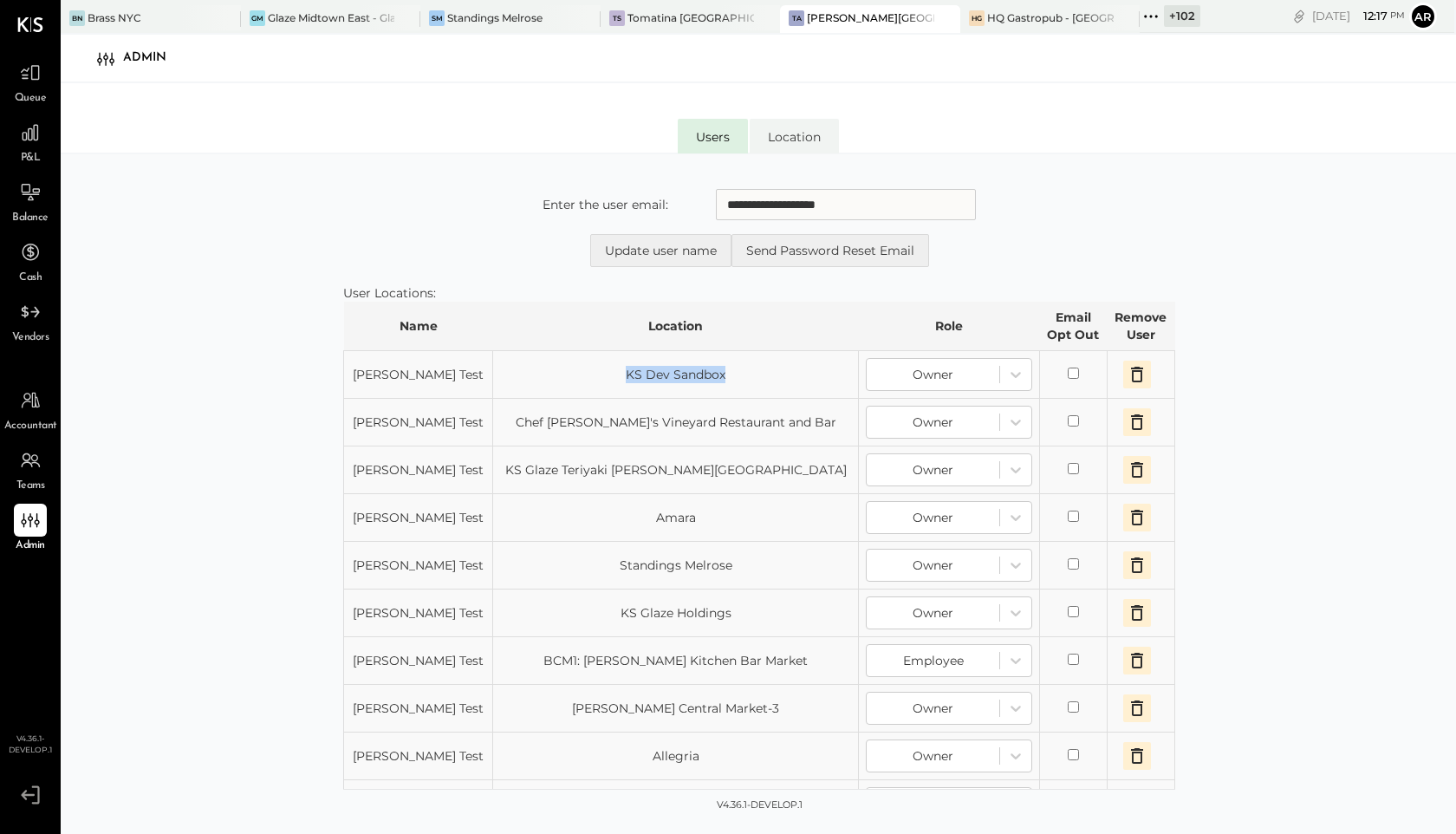
drag, startPoint x: 699, startPoint y: 373, endPoint x: 552, endPoint y: 372, distance: 147.0
click at [552, 372] on td "KS Dev Sandbox" at bounding box center [676, 375] width 366 height 48
click at [716, 362] on td "KS Dev Sandbox" at bounding box center [676, 375] width 366 height 48
drag, startPoint x: 701, startPoint y: 368, endPoint x: 439, endPoint y: 370, distance: 262.0
click at [493, 370] on td "KS Dev Sandbox" at bounding box center [676, 375] width 366 height 48
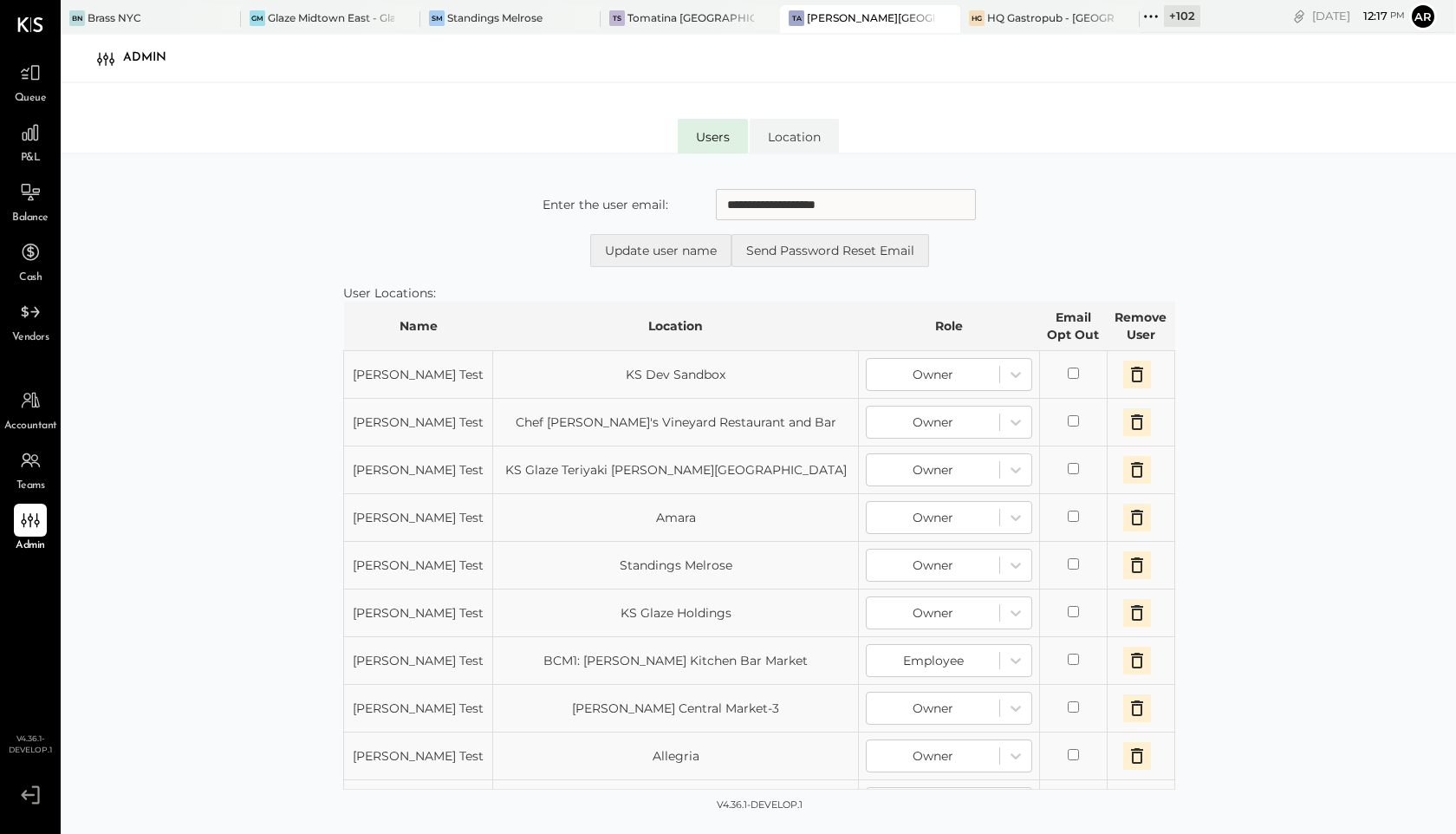
click at [882, 202] on input "**********" at bounding box center [846, 204] width 260 height 31
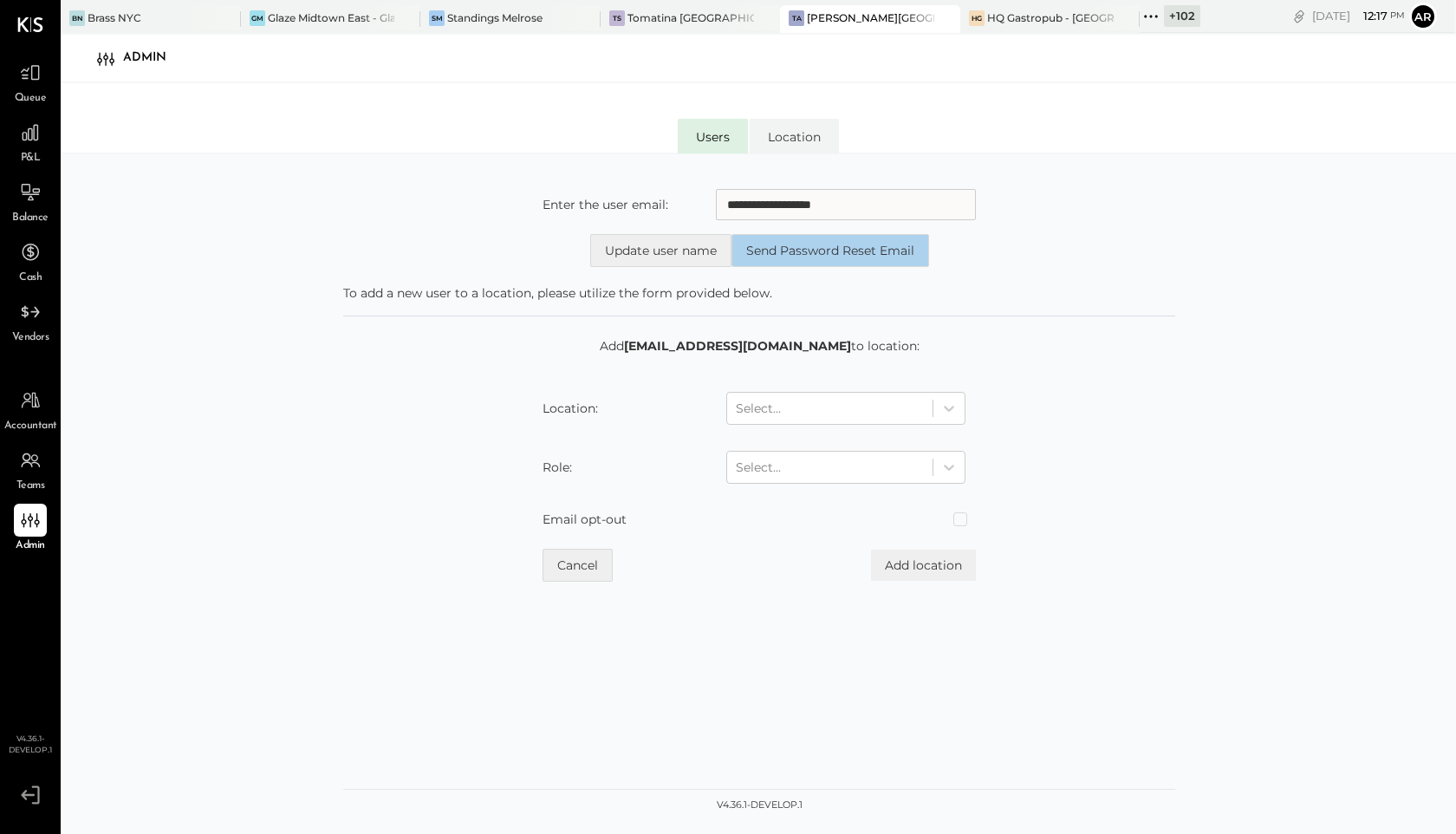
click at [911, 260] on button "Send Password Reset Email" at bounding box center [830, 250] width 198 height 33
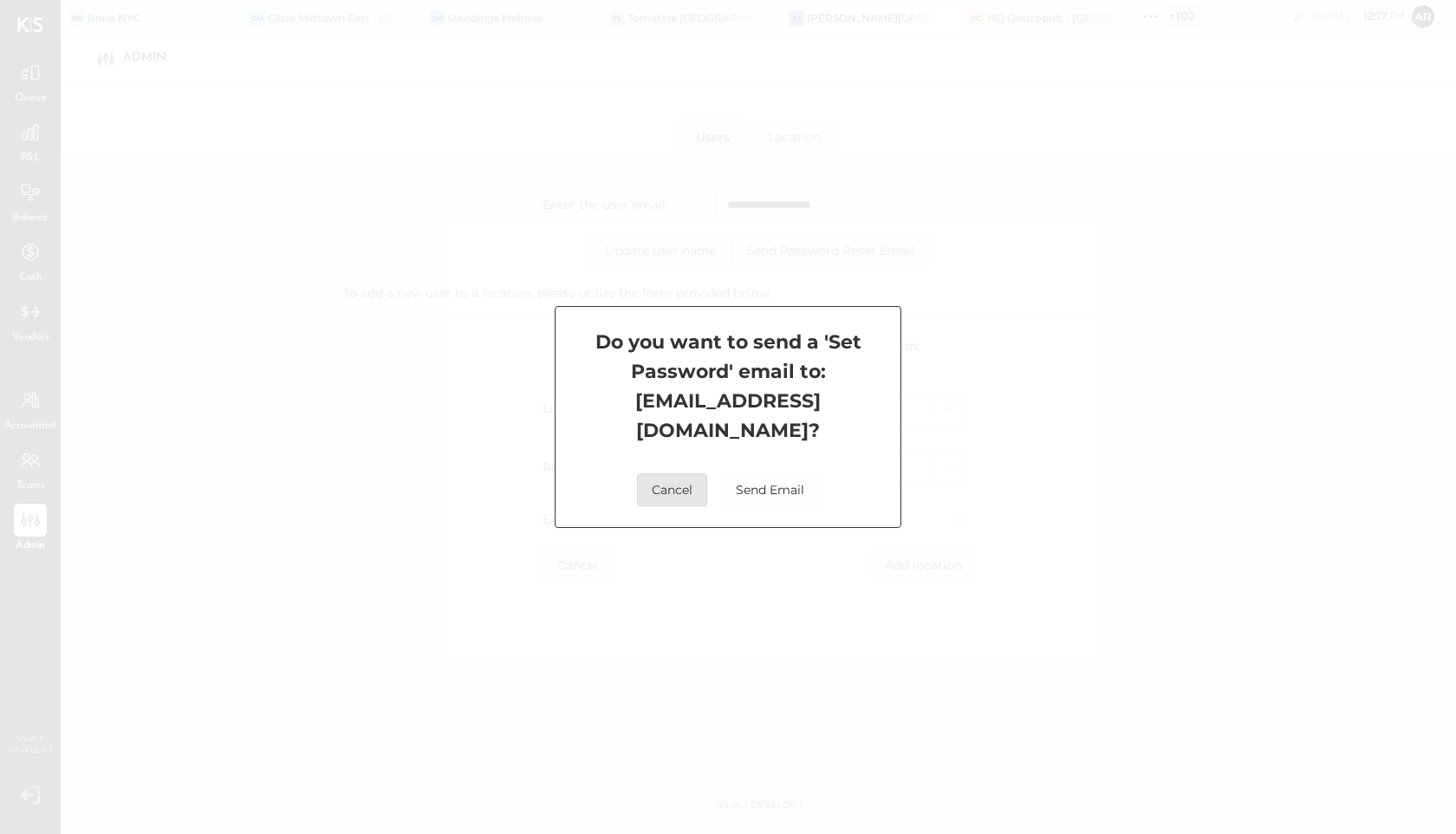
click at [658, 481] on button "Cancel" at bounding box center [671, 489] width 70 height 33
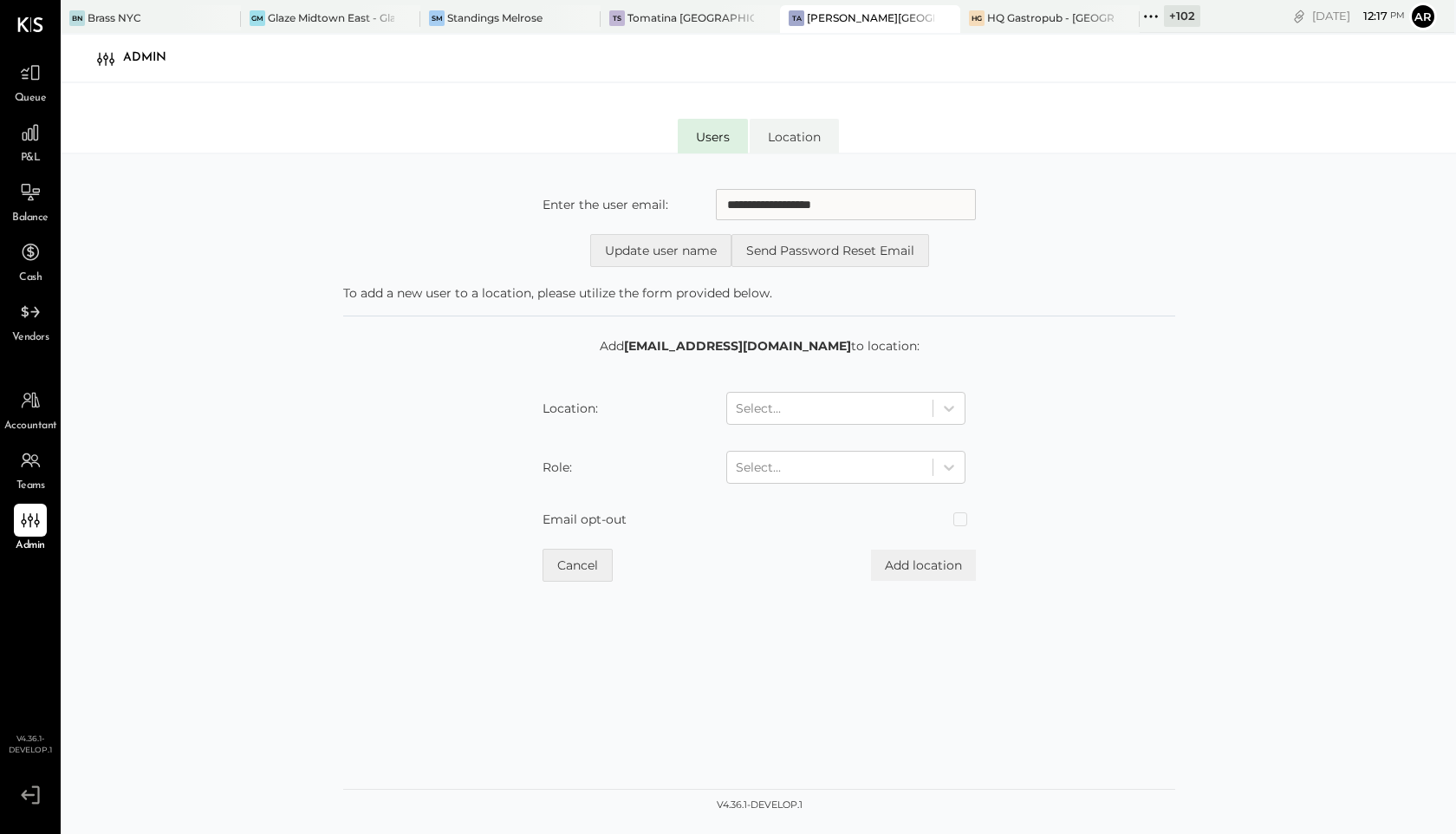
click at [886, 210] on input "**********" at bounding box center [846, 204] width 260 height 31
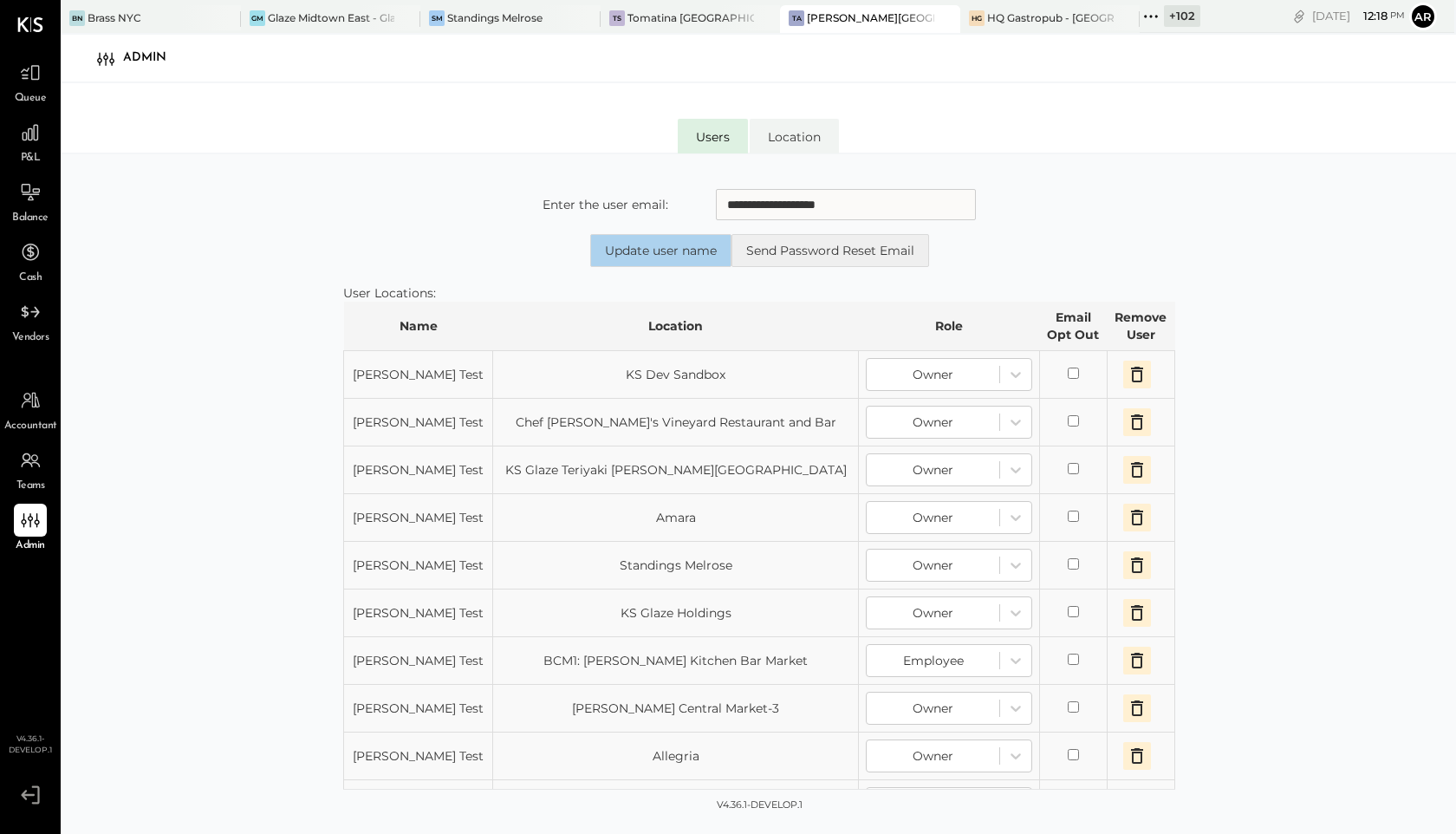
type input "**********"
click at [619, 245] on button "Update user name" at bounding box center [661, 250] width 141 height 33
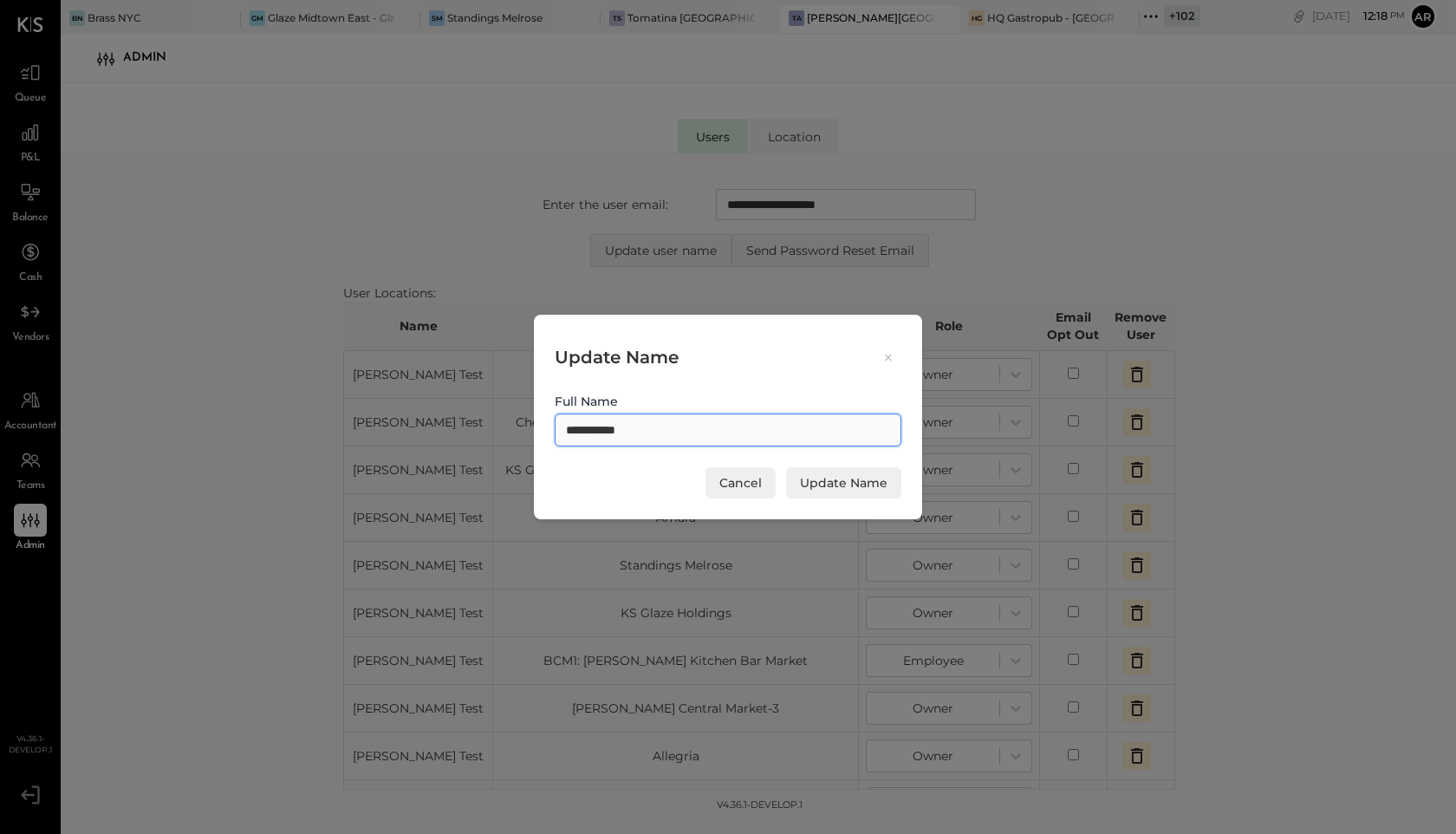
drag, startPoint x: 671, startPoint y: 437, endPoint x: 438, endPoint y: 436, distance: 233.0
click at [438, 436] on div "**********" at bounding box center [728, 417] width 1456 height 834
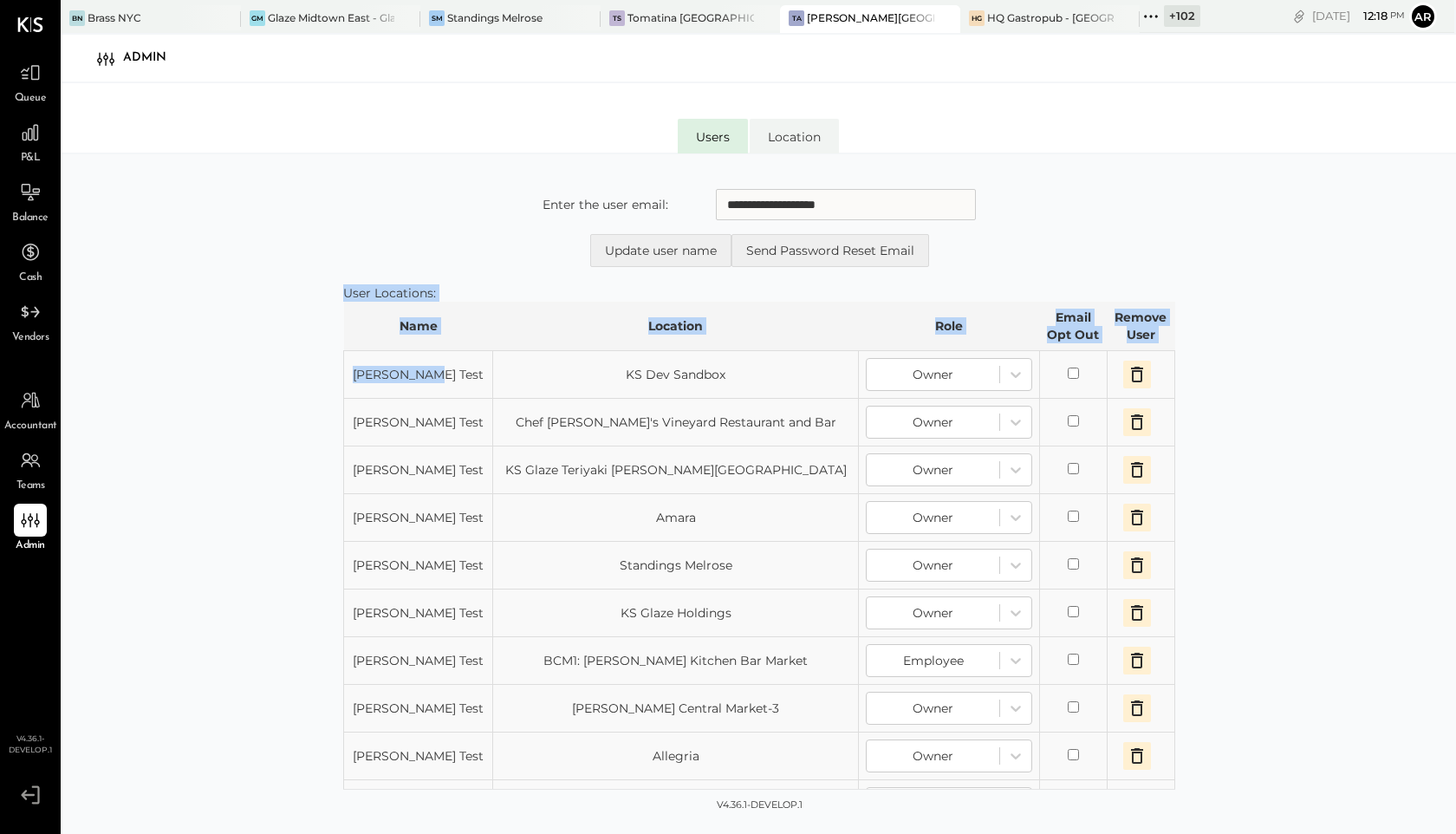
drag, startPoint x: 428, startPoint y: 379, endPoint x: 341, endPoint y: 373, distance: 87.2
click at [342, 373] on div "**********" at bounding box center [759, 523] width 834 height 704
click at [648, 379] on td "KS Dev Sandbox" at bounding box center [676, 375] width 366 height 48
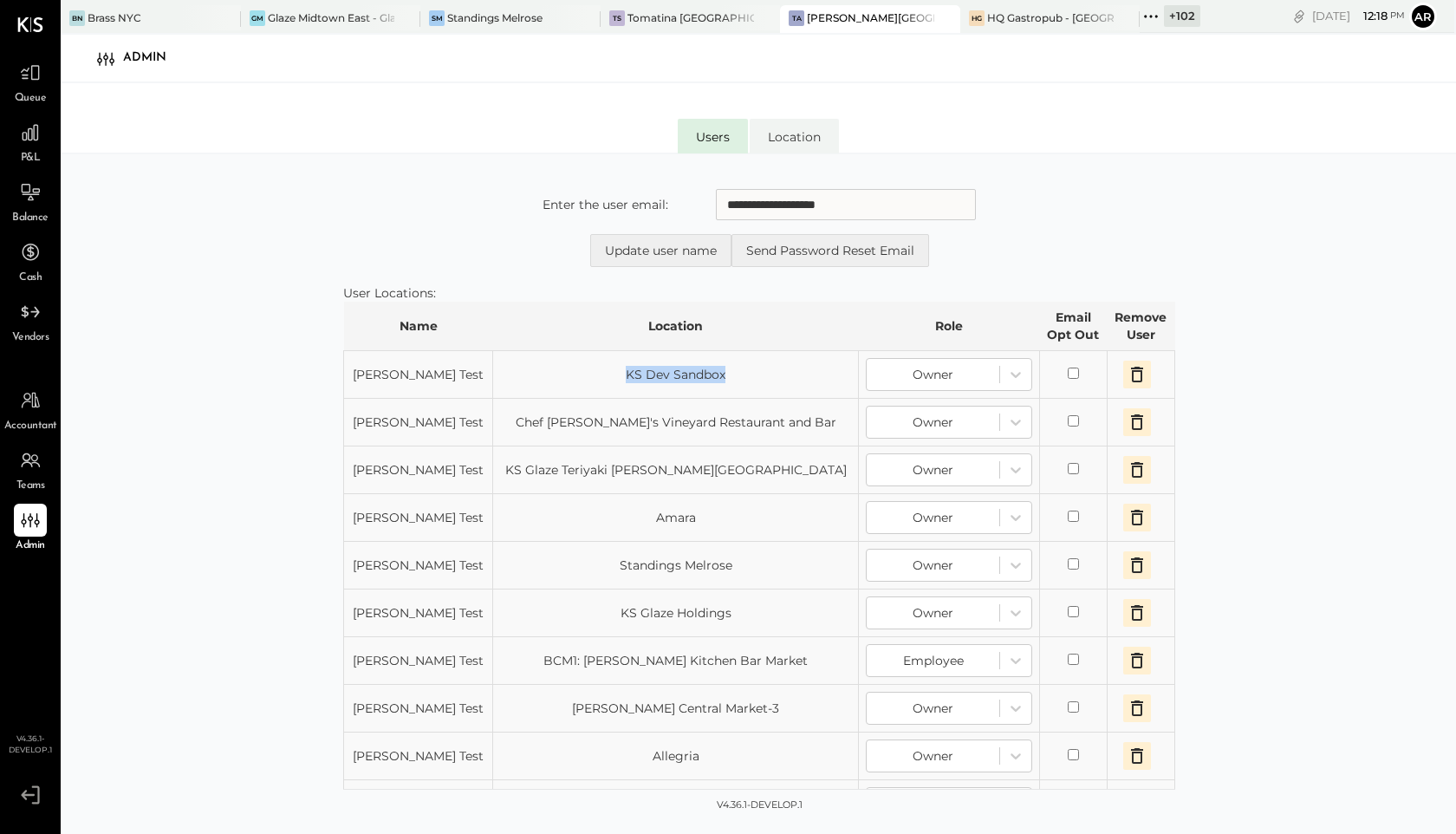
drag, startPoint x: 707, startPoint y: 377, endPoint x: 573, endPoint y: 377, distance: 134.0
click at [573, 377] on td "KS Dev Sandbox" at bounding box center [676, 375] width 366 height 48
click at [493, 375] on td "KS Dev Sandbox" at bounding box center [676, 375] width 366 height 48
drag, startPoint x: 733, startPoint y: 366, endPoint x: 442, endPoint y: 368, distance: 291.0
click at [493, 368] on td "KS Dev Sandbox" at bounding box center [676, 375] width 366 height 48
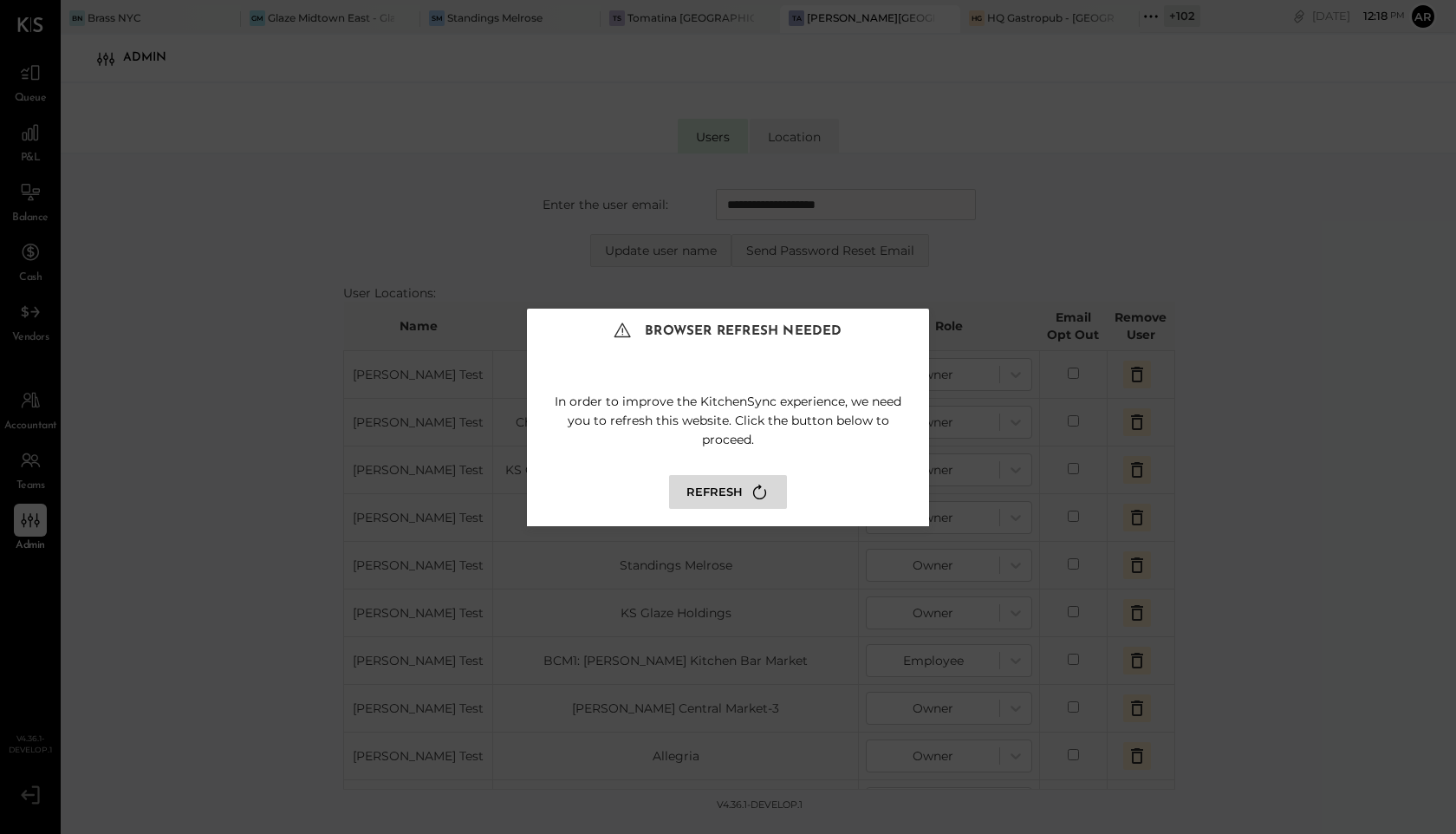
click at [724, 484] on button "Refresh" at bounding box center [727, 492] width 118 height 34
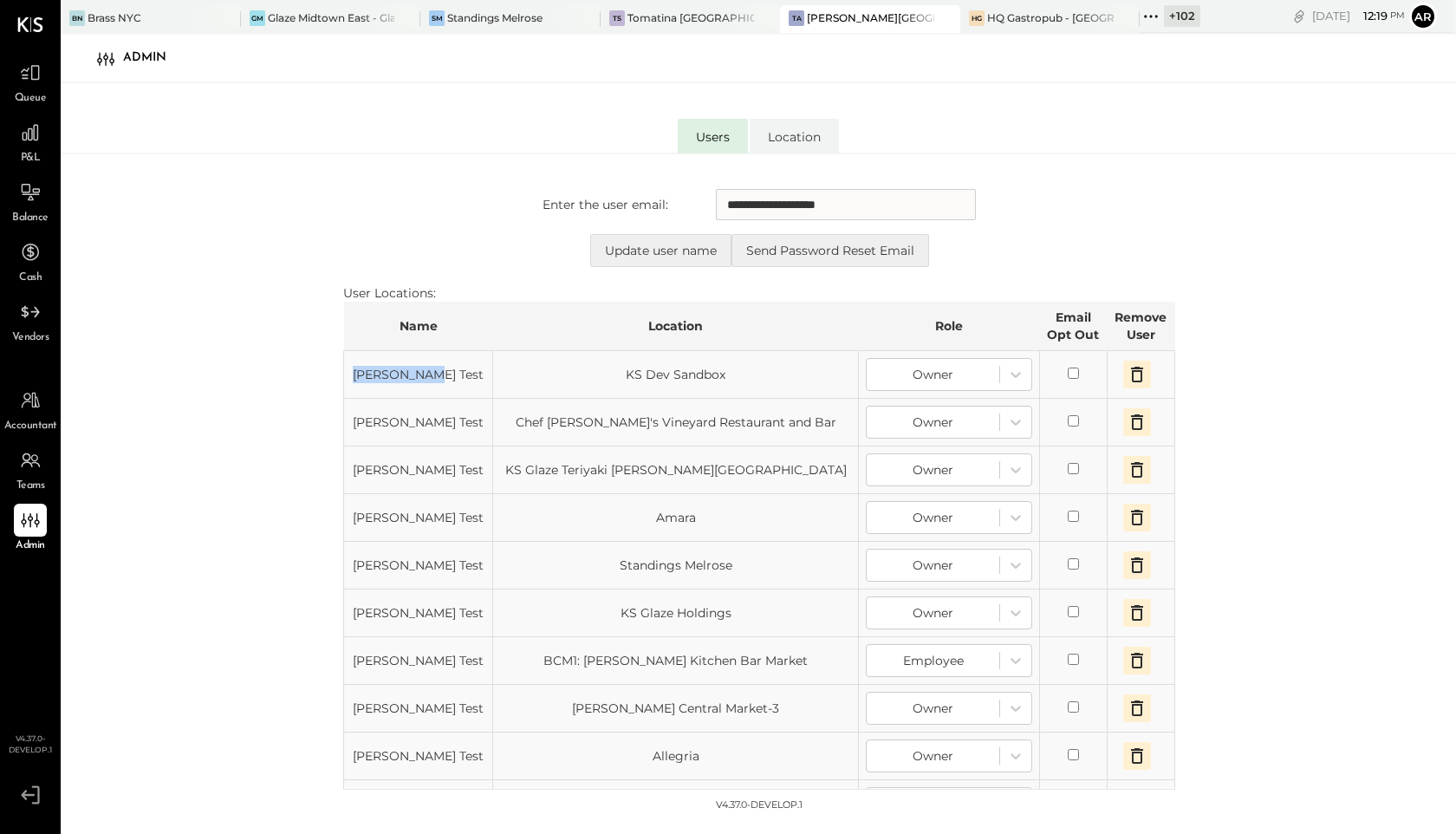
drag, startPoint x: 421, startPoint y: 386, endPoint x: 351, endPoint y: 369, distance: 72.0
click at [349, 369] on td "[PERSON_NAME] Test" at bounding box center [419, 375] width 149 height 48
click at [412, 322] on th "Name" at bounding box center [419, 326] width 149 height 49
drag, startPoint x: 412, startPoint y: 322, endPoint x: 416, endPoint y: 422, distance: 100.1
click at [415, 422] on table "Name Location Role Email Opt Out Remove User Archie Test KS Dev Sandbox Owner A…" at bounding box center [760, 826] width 832 height 1050
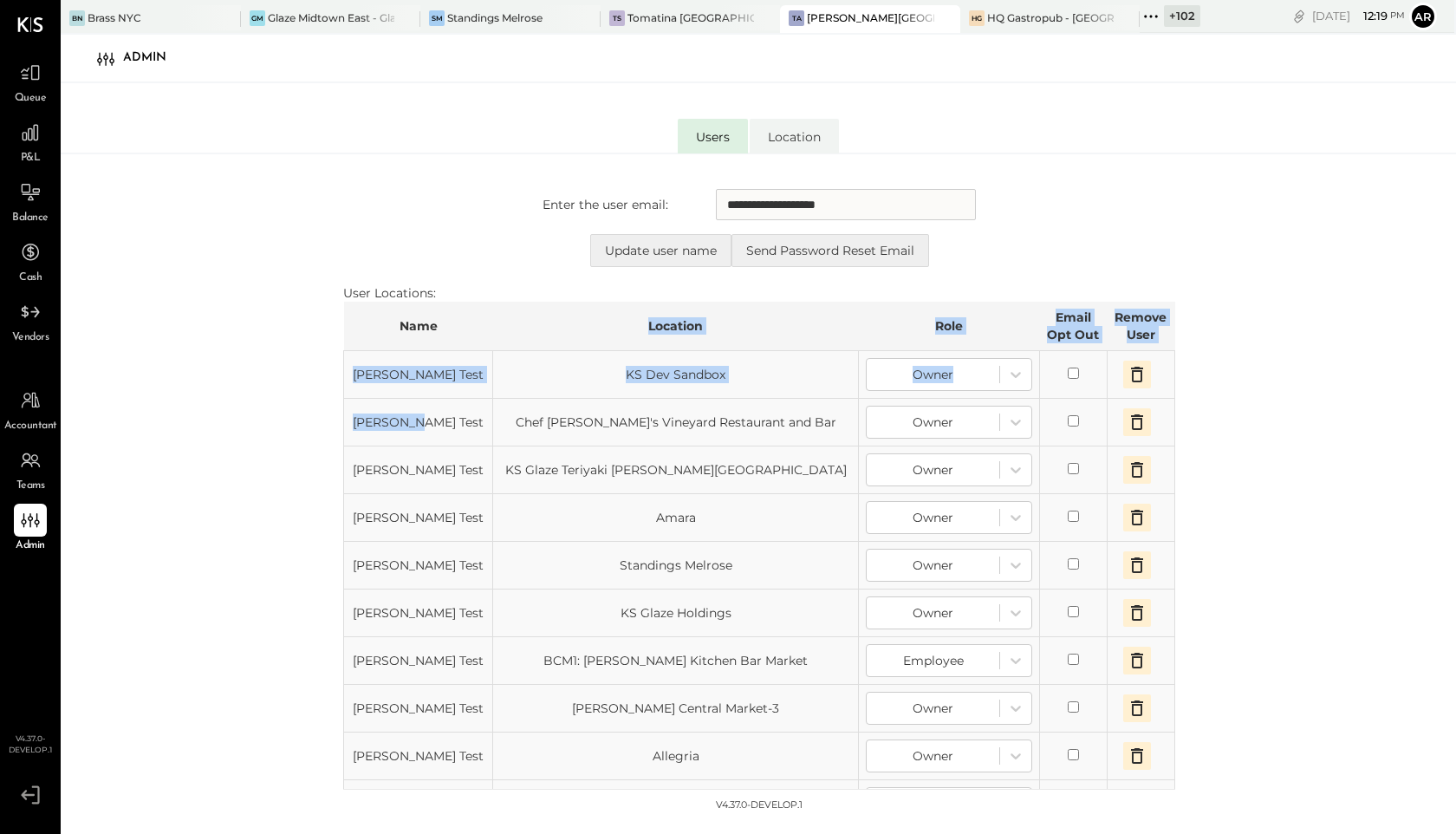
click at [413, 415] on td "[PERSON_NAME] Test" at bounding box center [419, 422] width 149 height 48
drag, startPoint x: 747, startPoint y: 368, endPoint x: 518, endPoint y: 373, distance: 229.1
click at [518, 373] on td "KS Dev Sandbox" at bounding box center [676, 375] width 366 height 48
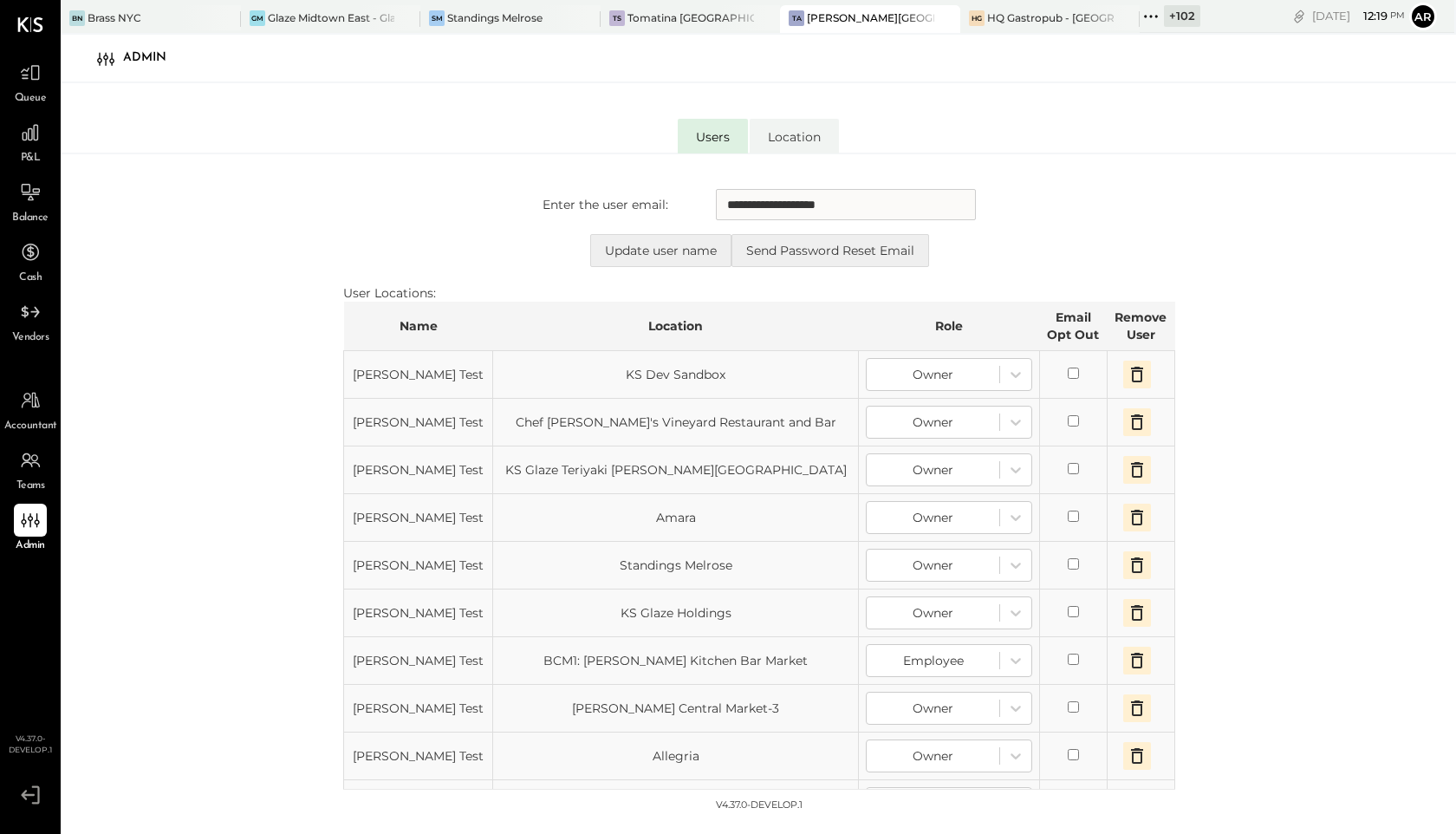
click at [709, 402] on td "Chef [PERSON_NAME]'s Vineyard Restaurant and Bar" at bounding box center [676, 422] width 366 height 48
click at [637, 239] on button "Update user name" at bounding box center [661, 250] width 141 height 33
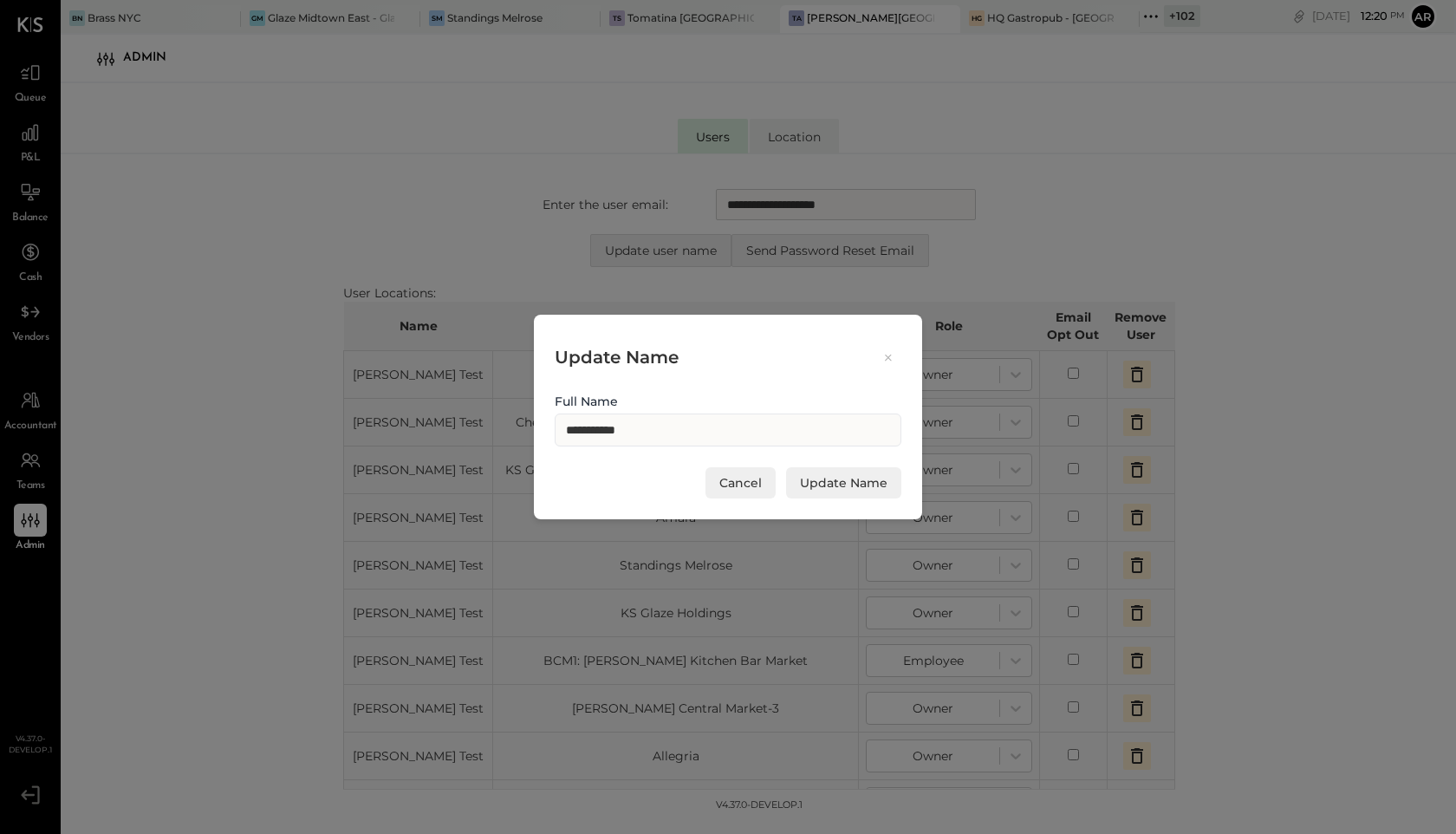
click at [894, 367] on div "Update Name" at bounding box center [728, 357] width 346 height 43
click at [891, 365] on icon at bounding box center [889, 357] width 16 height 17
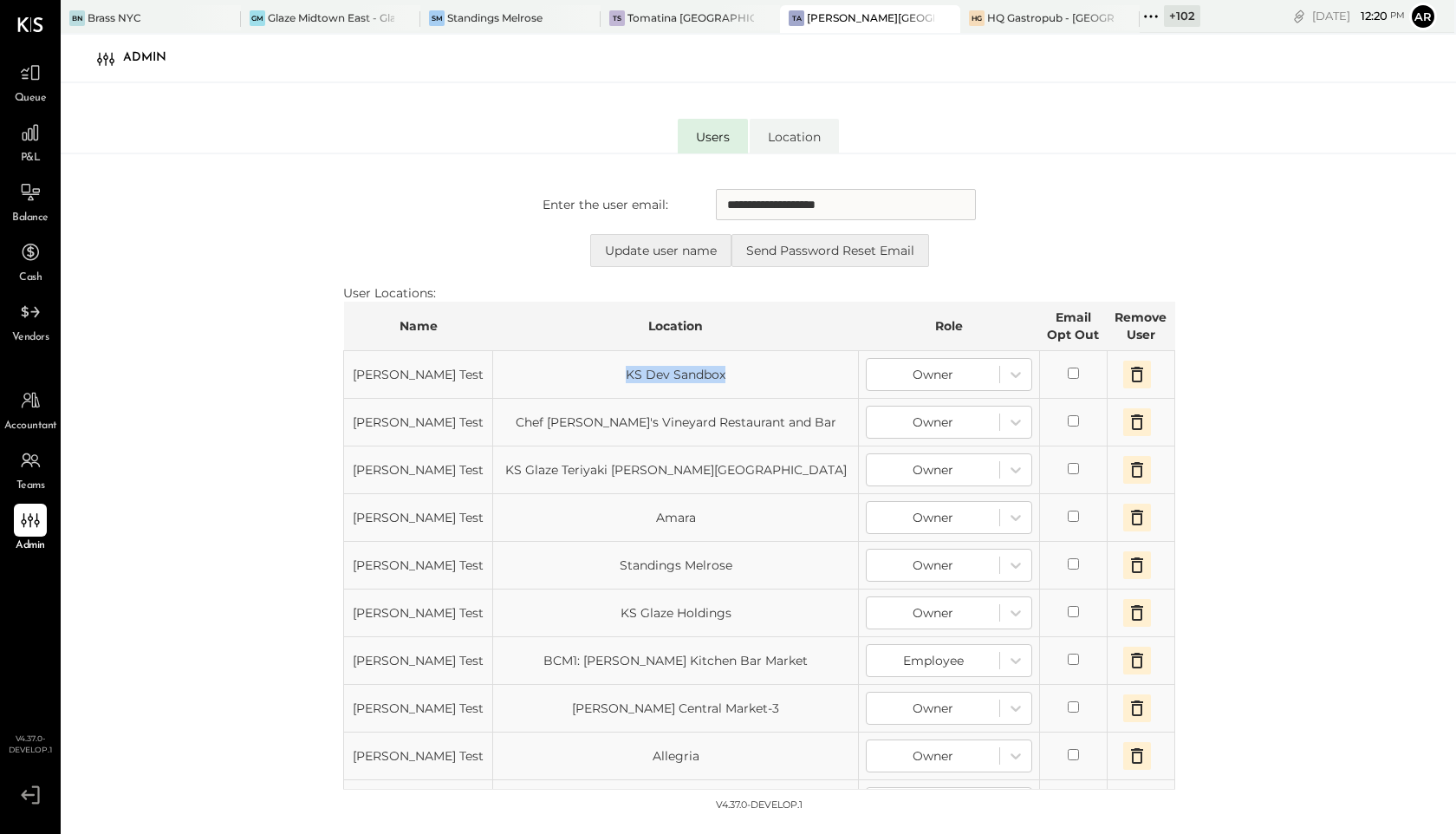
drag, startPoint x: 701, startPoint y: 378, endPoint x: 542, endPoint y: 378, distance: 159.0
click at [542, 378] on td "KS Dev Sandbox" at bounding box center [676, 375] width 366 height 48
click at [707, 376] on td "KS Dev Sandbox" at bounding box center [676, 375] width 366 height 48
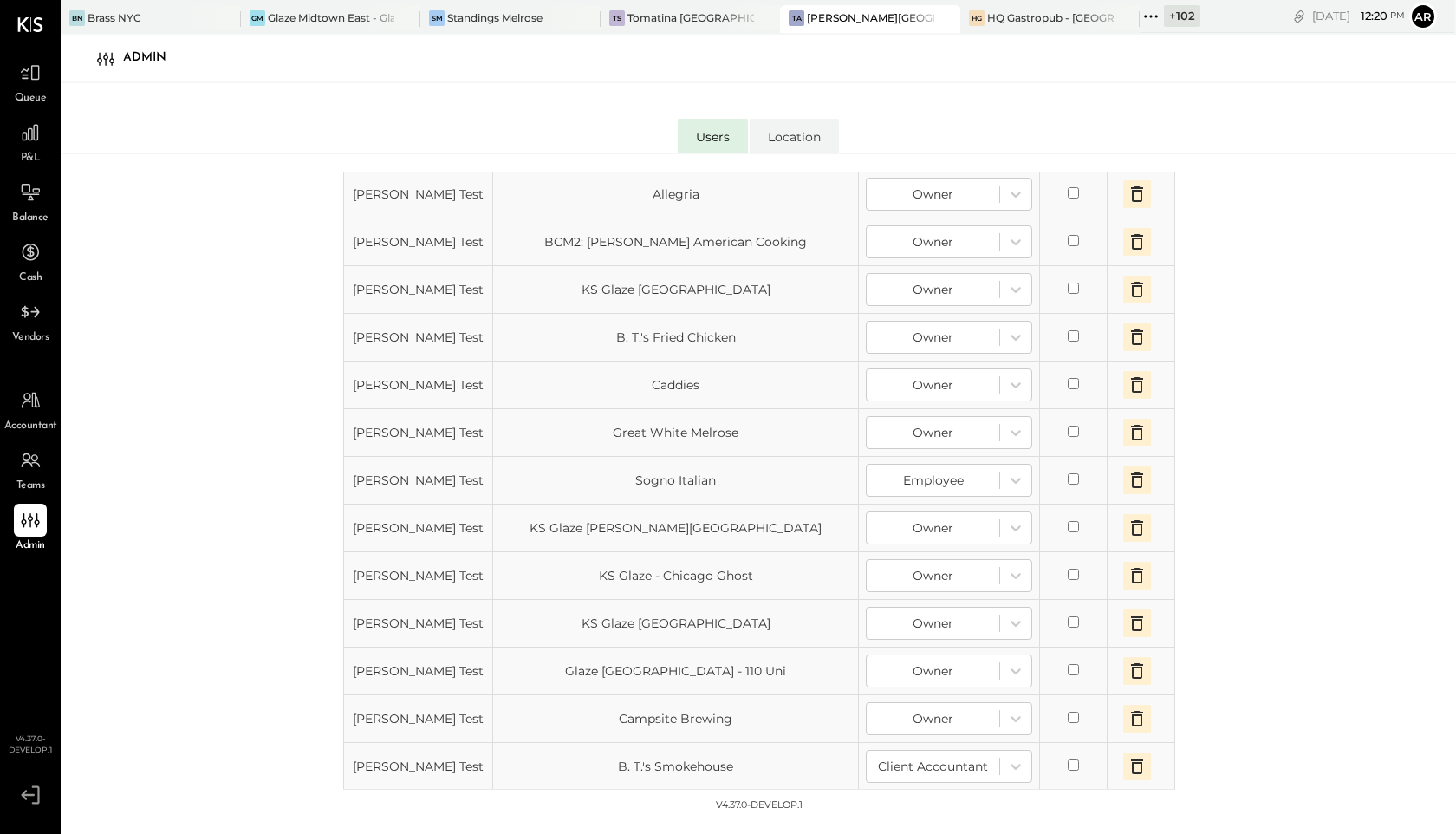
scroll to position [807, 0]
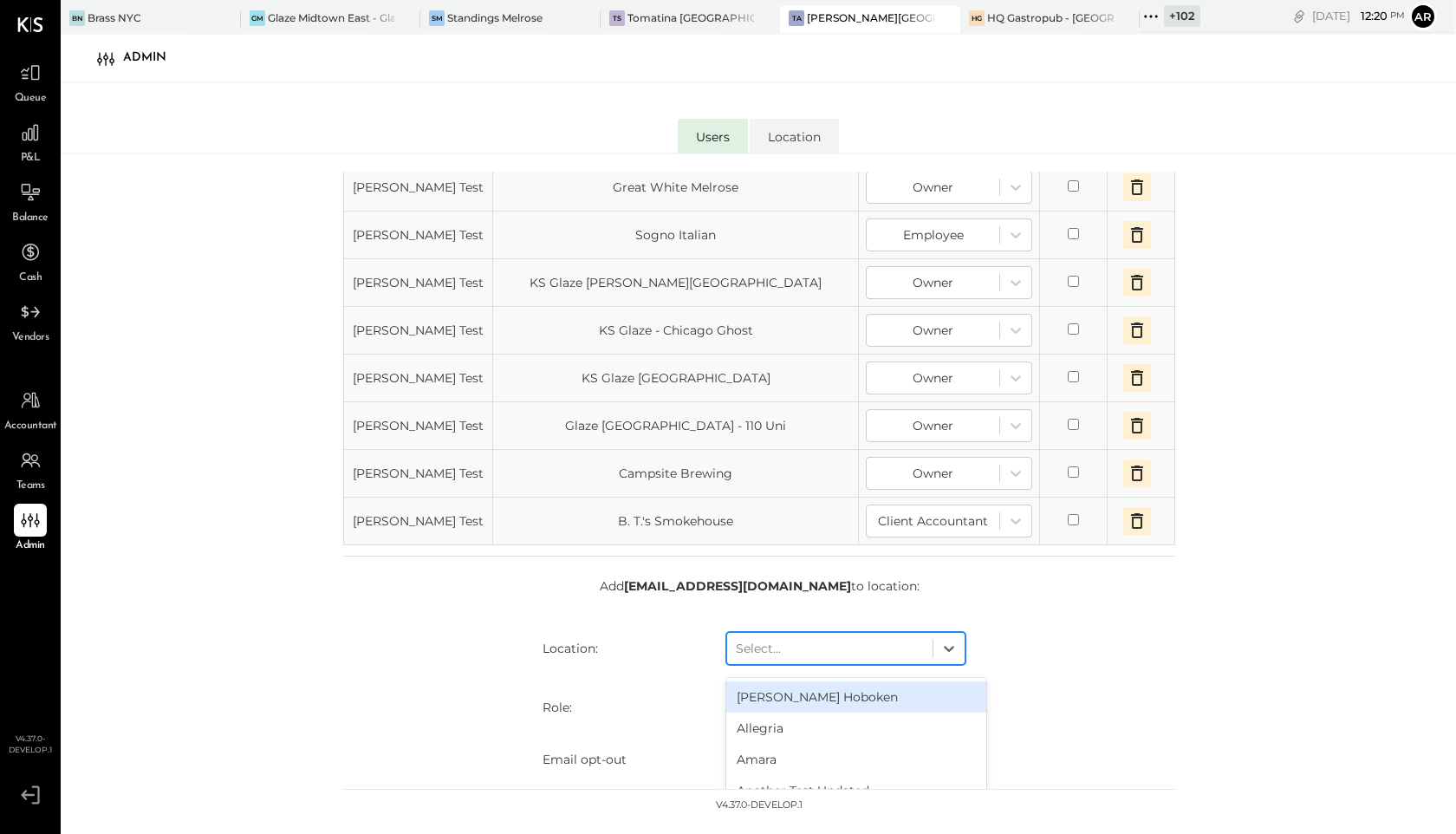
click at [785, 657] on div at bounding box center [830, 648] width 188 height 21
click at [770, 727] on div "Allegria" at bounding box center [856, 727] width 260 height 31
click at [773, 653] on div at bounding box center [830, 648] width 188 height 21
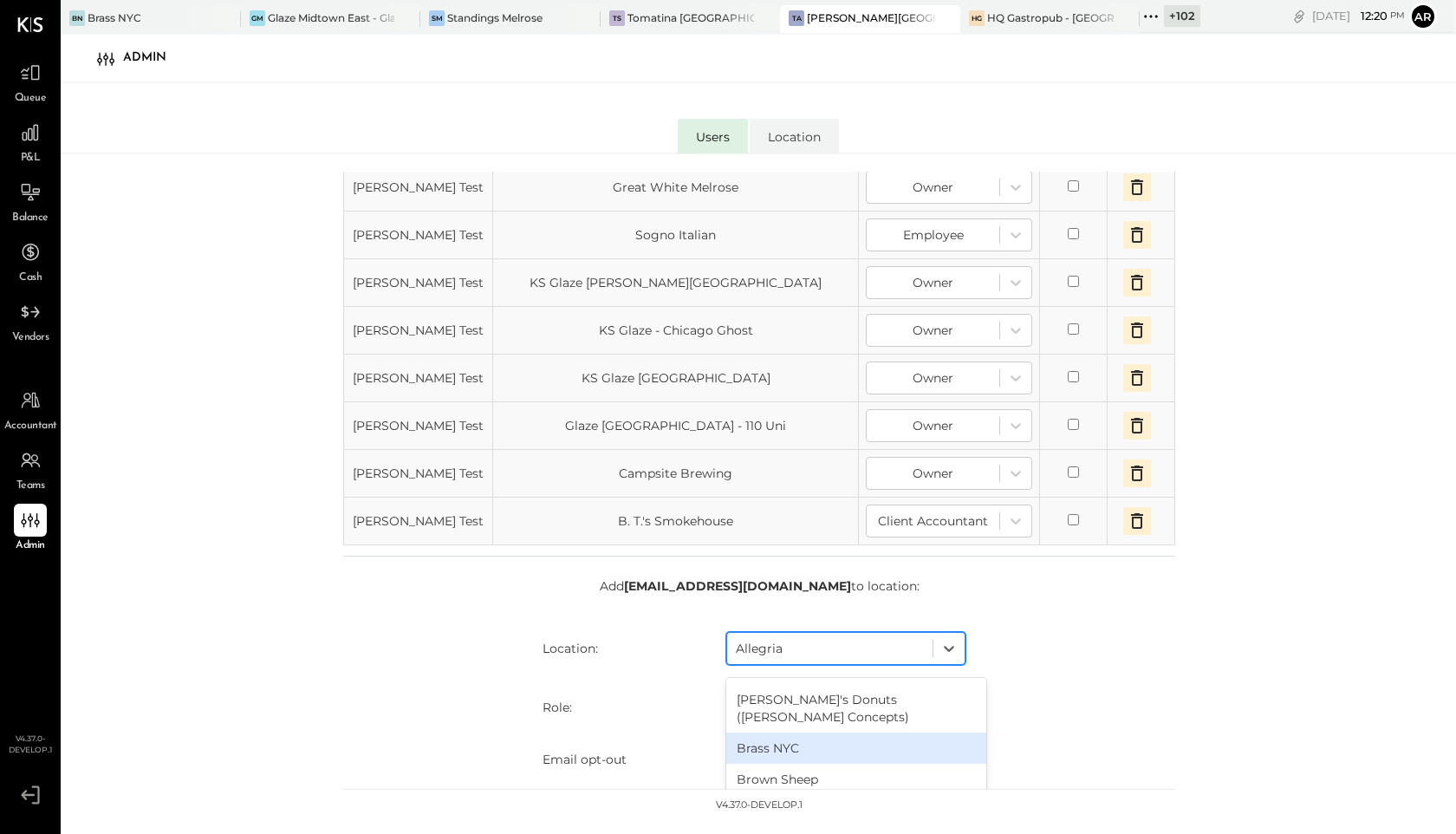
click at [804, 732] on div "Brass NYC" at bounding box center [856, 747] width 260 height 31
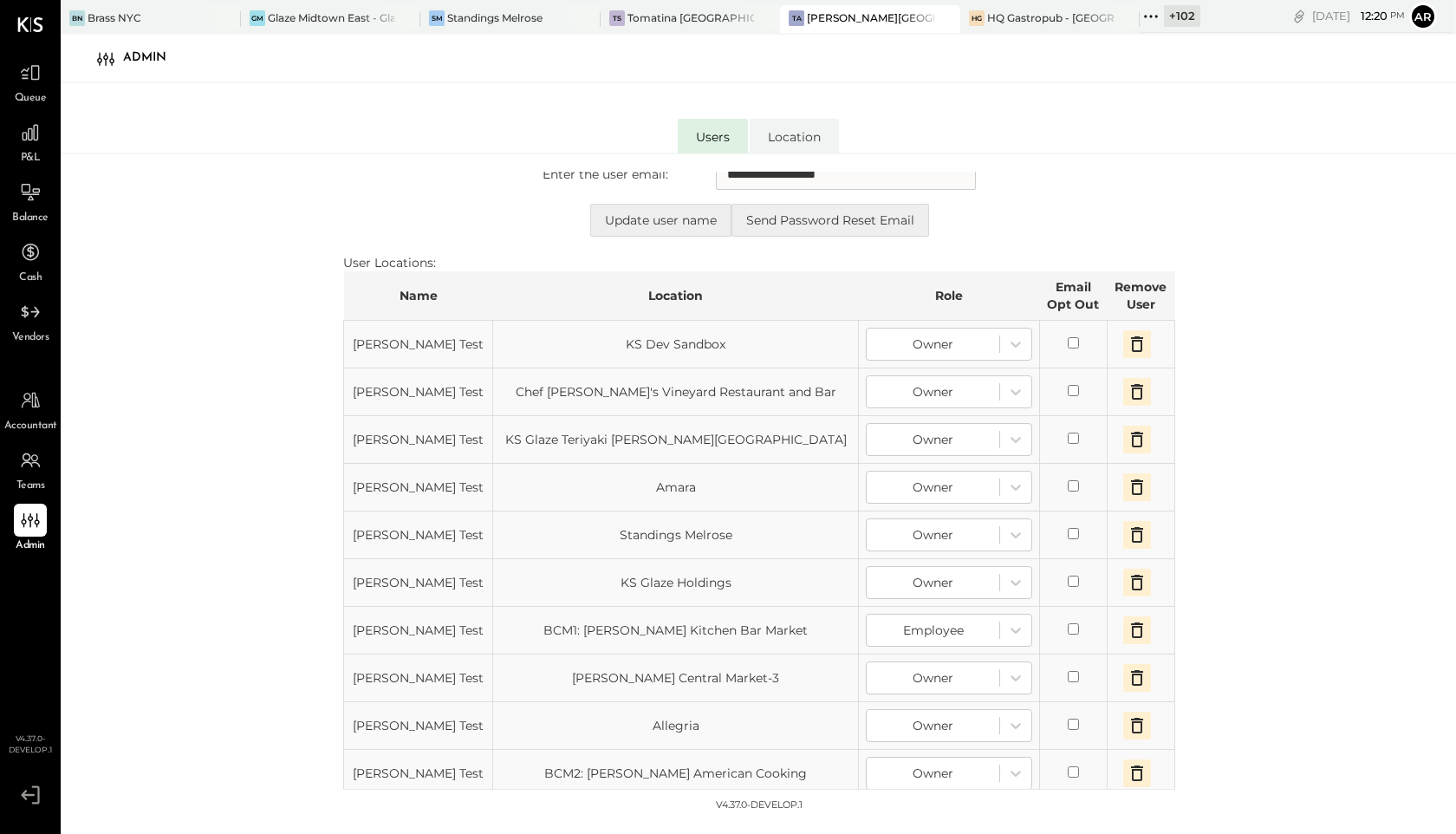
scroll to position [0, 0]
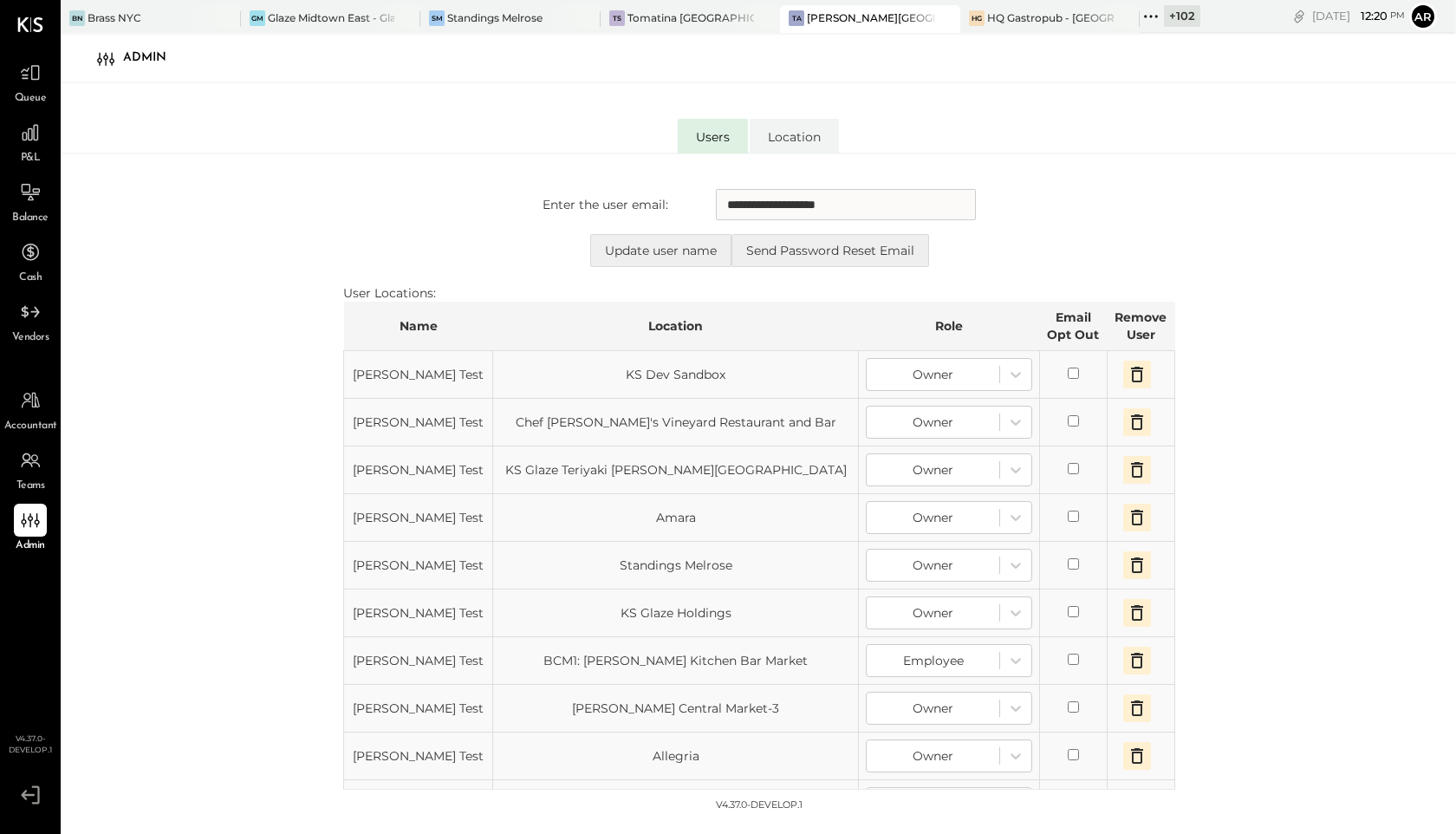
drag, startPoint x: 889, startPoint y: 194, endPoint x: 906, endPoint y: 201, distance: 18.4
click at [906, 201] on input "**********" at bounding box center [846, 204] width 260 height 31
drag, startPoint x: 424, startPoint y: 382, endPoint x: 341, endPoint y: 377, distance: 83.2
click at [342, 377] on div "**********" at bounding box center [759, 523] width 834 height 704
click at [545, 282] on div "**********" at bounding box center [760, 504] width 832 height 667
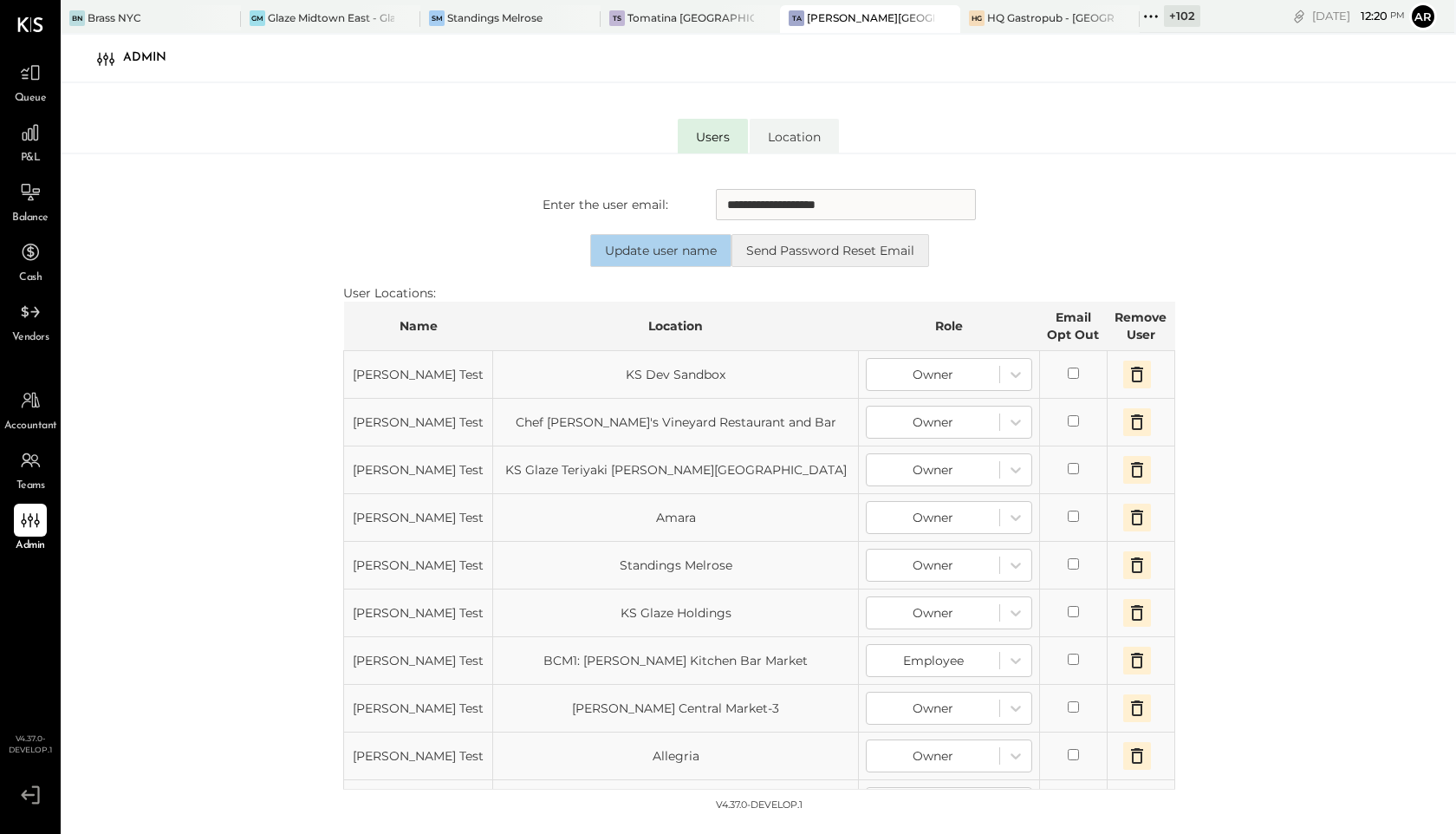
click at [645, 257] on button "Update user name" at bounding box center [661, 250] width 141 height 33
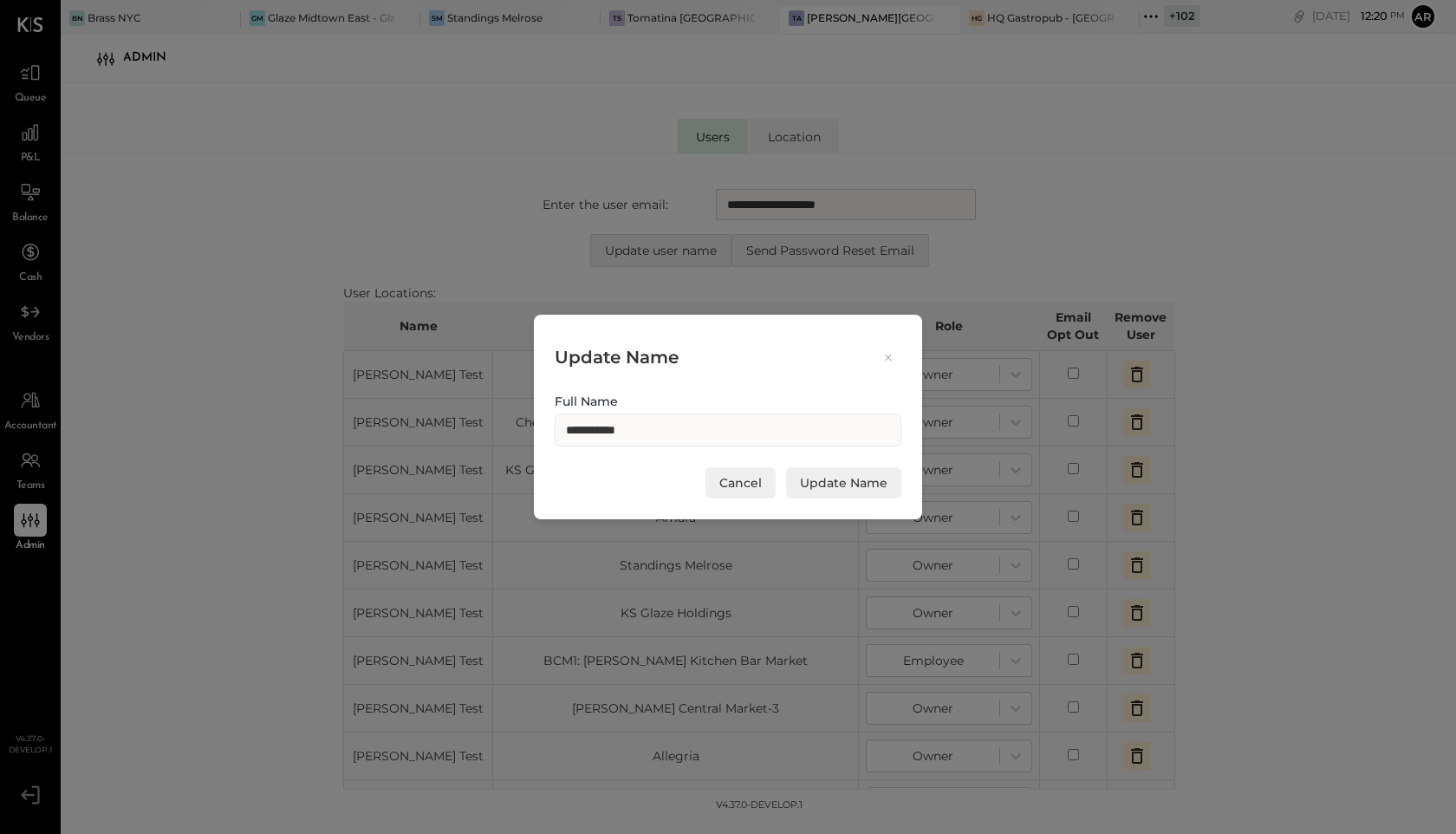
click at [889, 361] on icon at bounding box center [889, 357] width 16 height 17
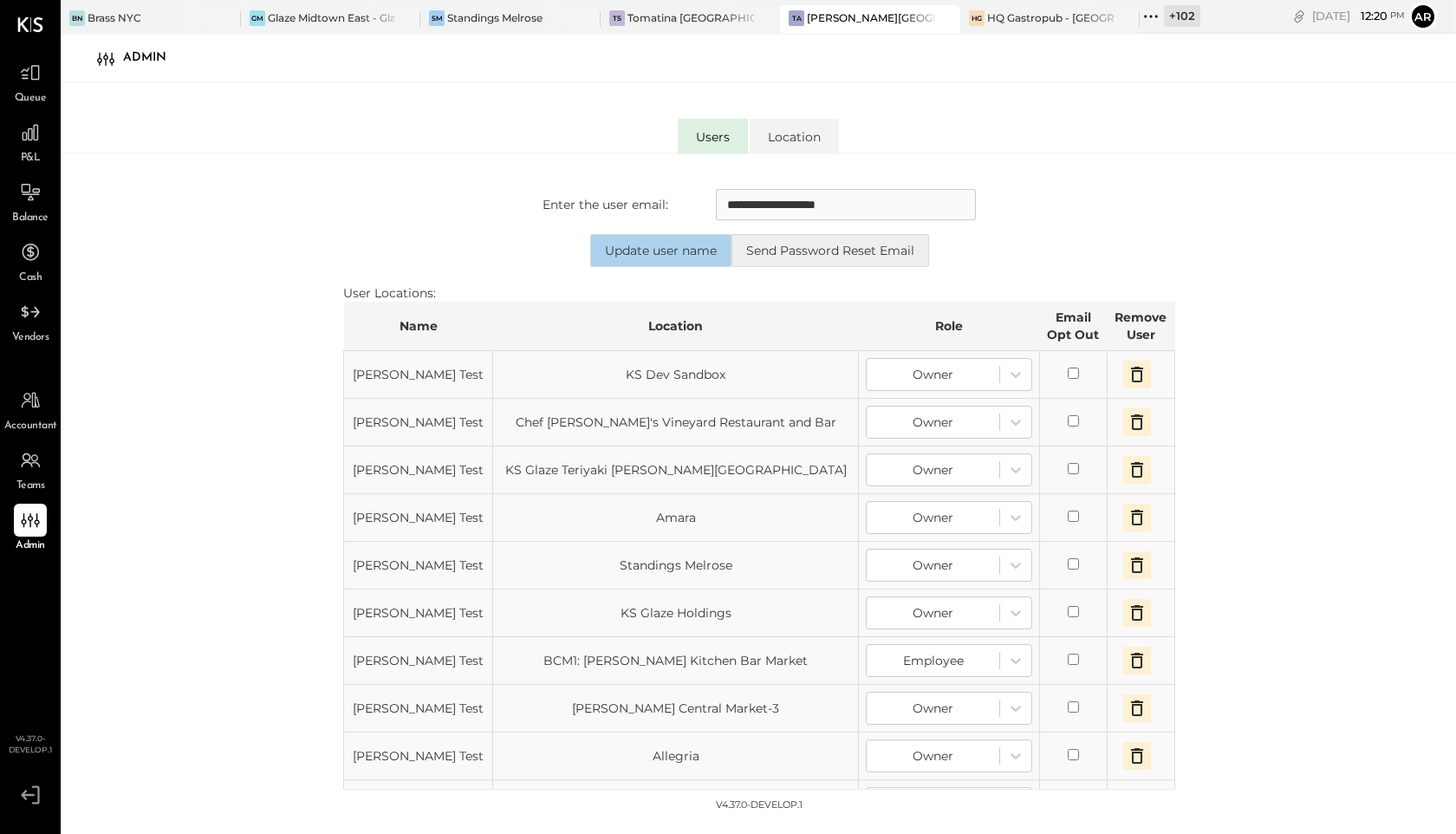
click at [688, 248] on button "Update user name" at bounding box center [661, 250] width 141 height 33
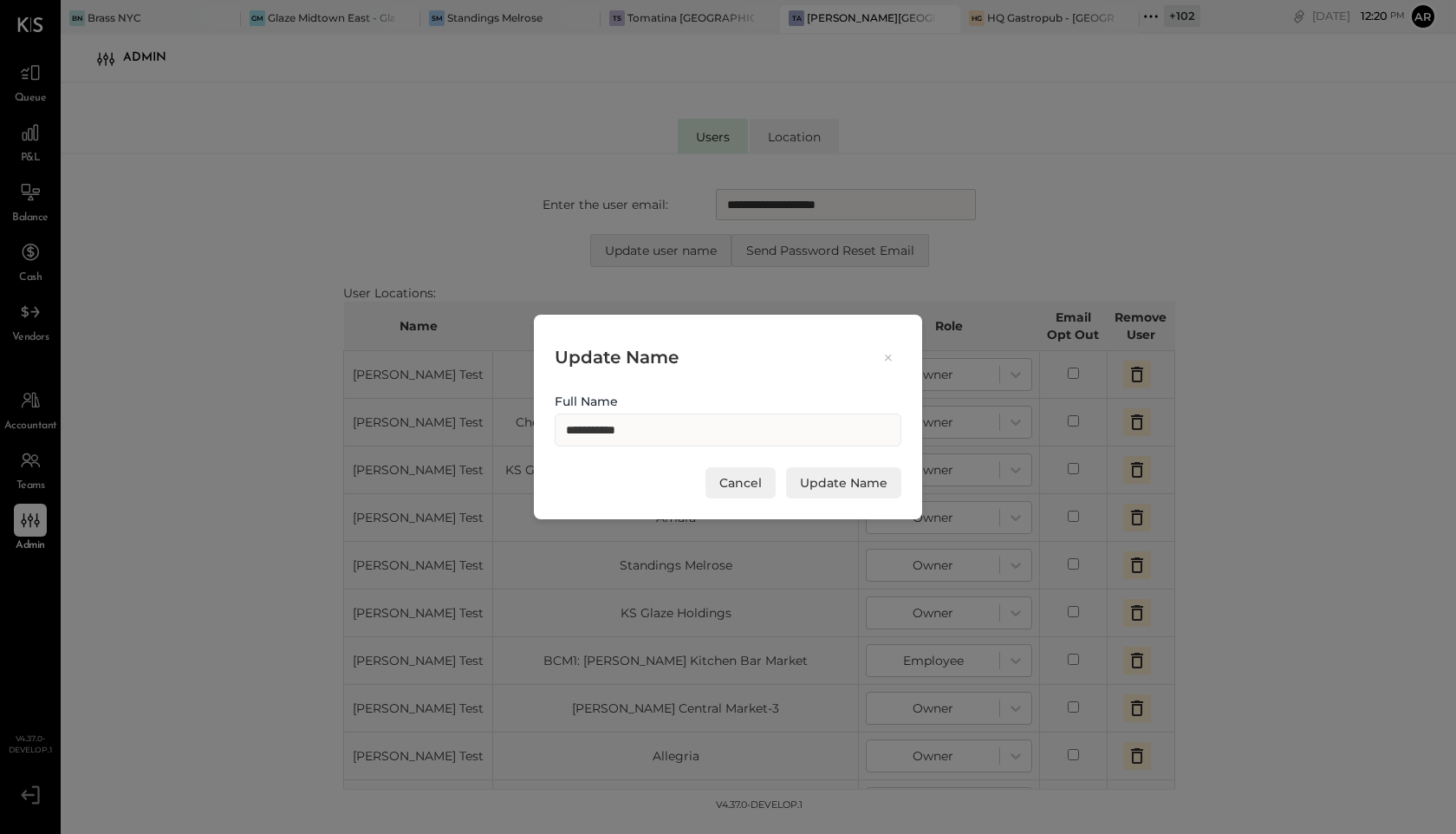
click at [889, 359] on icon at bounding box center [889, 357] width 7 height 6
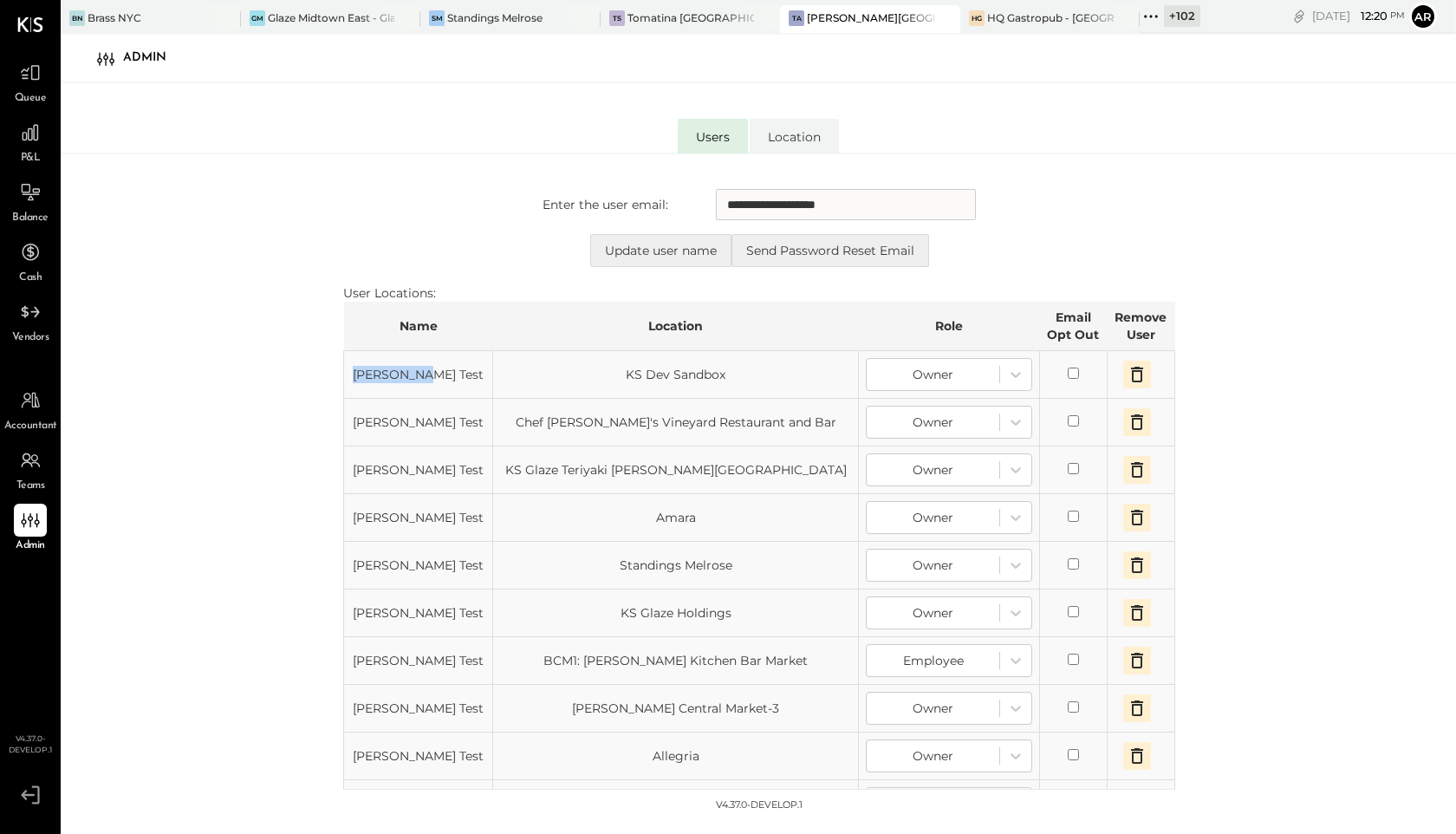
drag, startPoint x: 421, startPoint y: 373, endPoint x: 355, endPoint y: 375, distance: 66.0
click at [355, 375] on td "[PERSON_NAME] Test" at bounding box center [419, 375] width 149 height 48
click at [618, 259] on button "Update user name" at bounding box center [661, 250] width 141 height 33
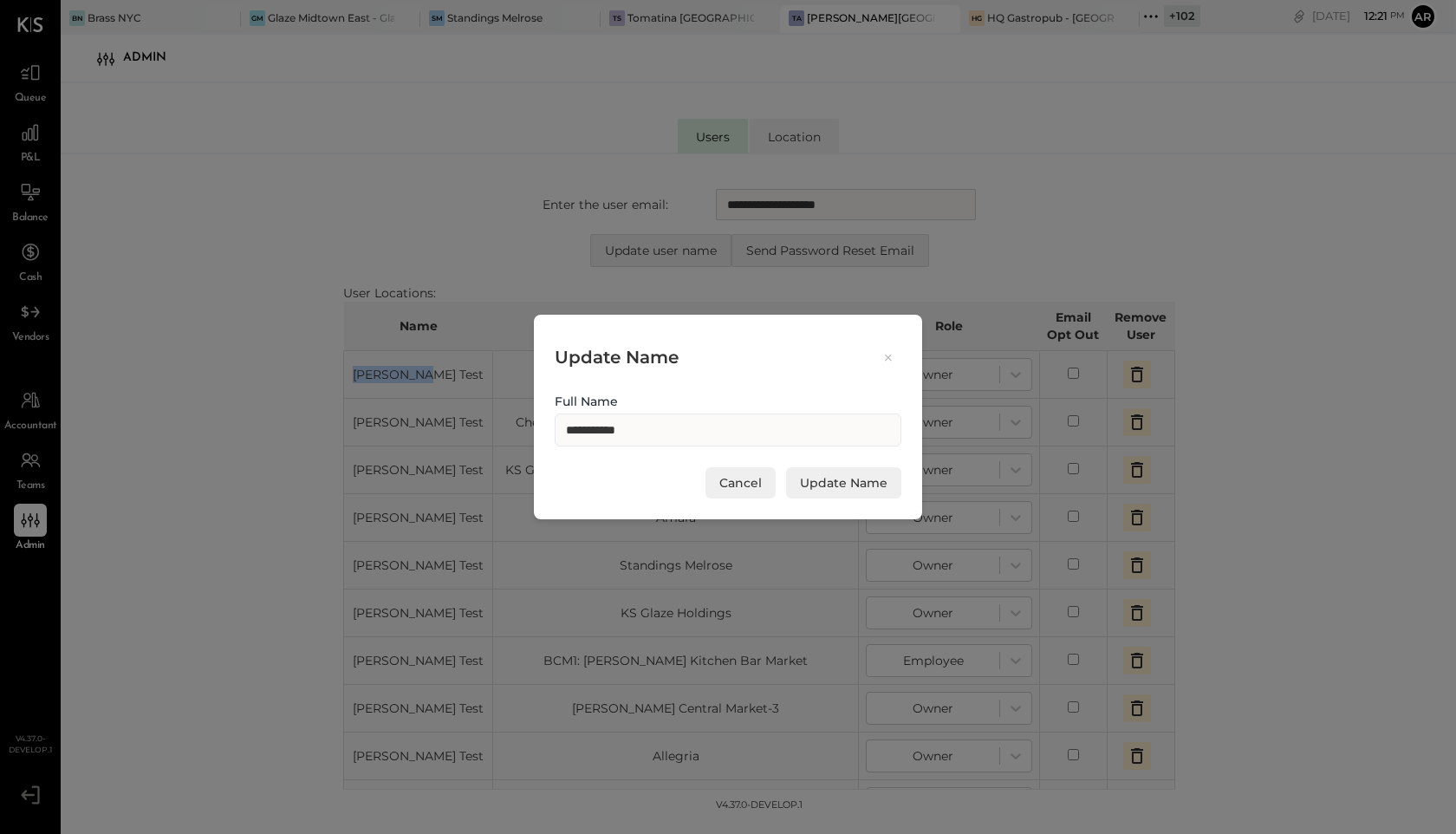
click at [884, 358] on icon at bounding box center [889, 357] width 16 height 17
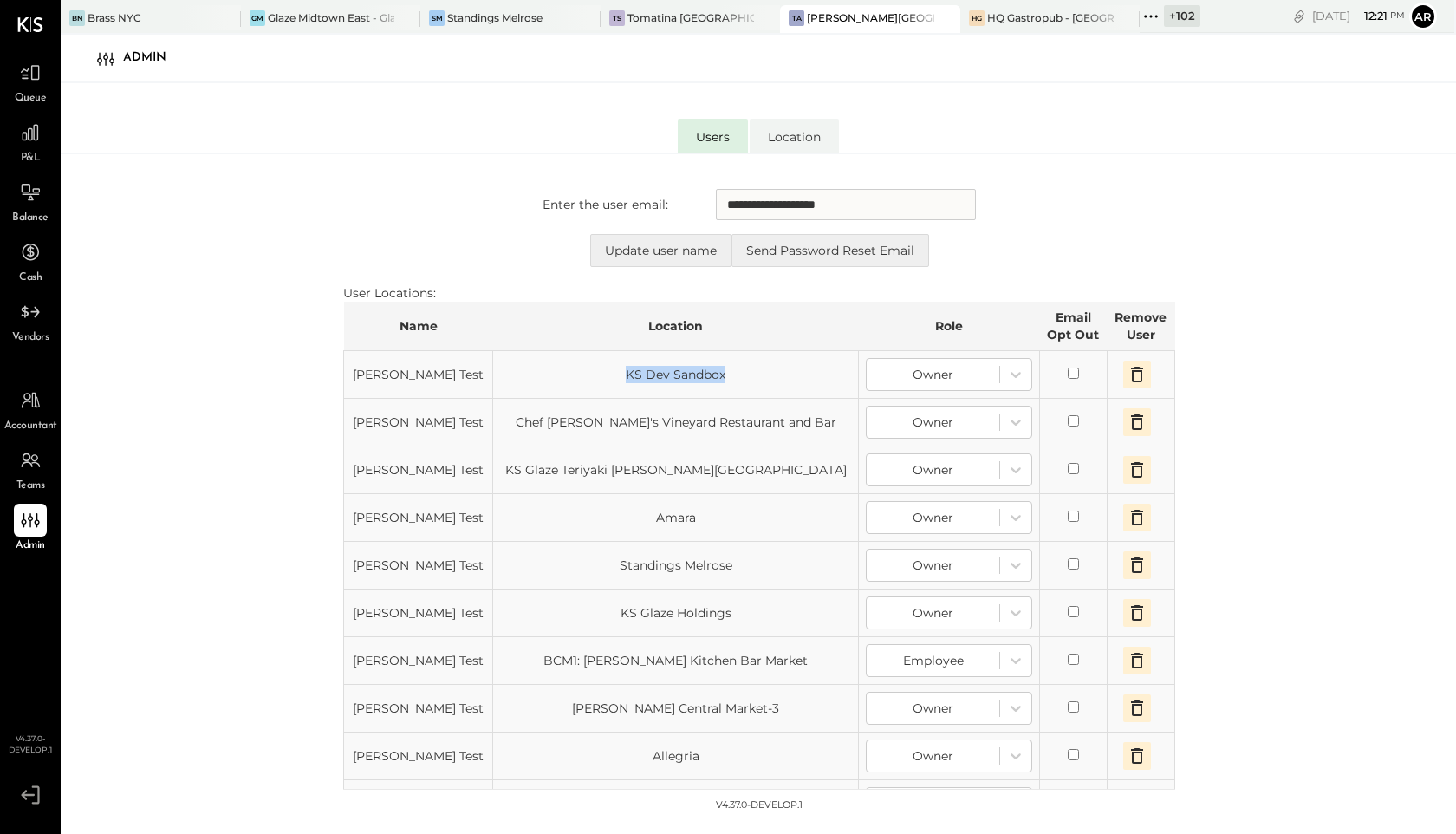
drag, startPoint x: 705, startPoint y: 375, endPoint x: 557, endPoint y: 375, distance: 148.0
click at [557, 375] on td "KS Dev Sandbox" at bounding box center [676, 375] width 366 height 48
click at [633, 248] on button "Update user name" at bounding box center [661, 250] width 141 height 33
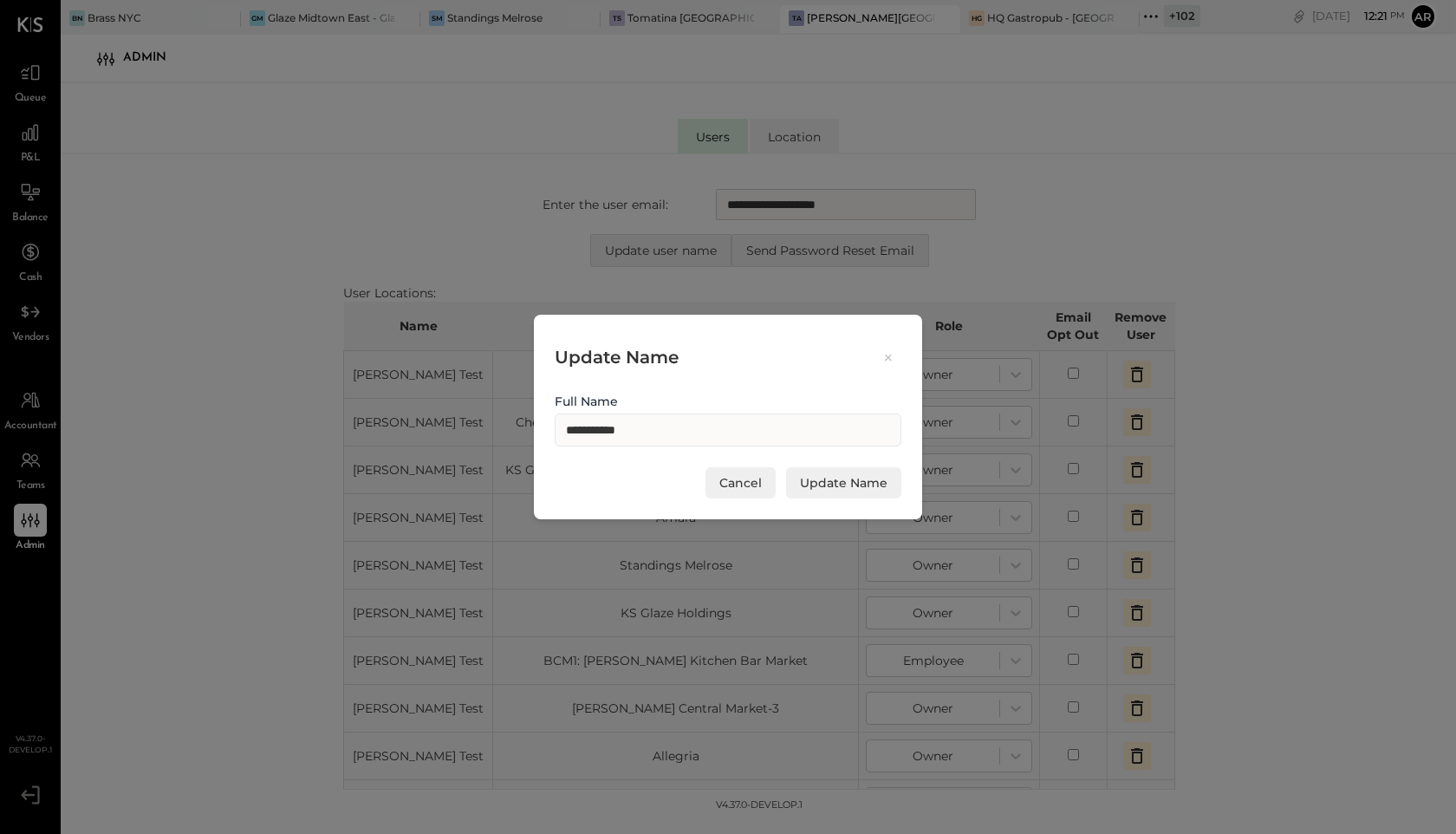
click at [891, 353] on icon at bounding box center [889, 357] width 16 height 17
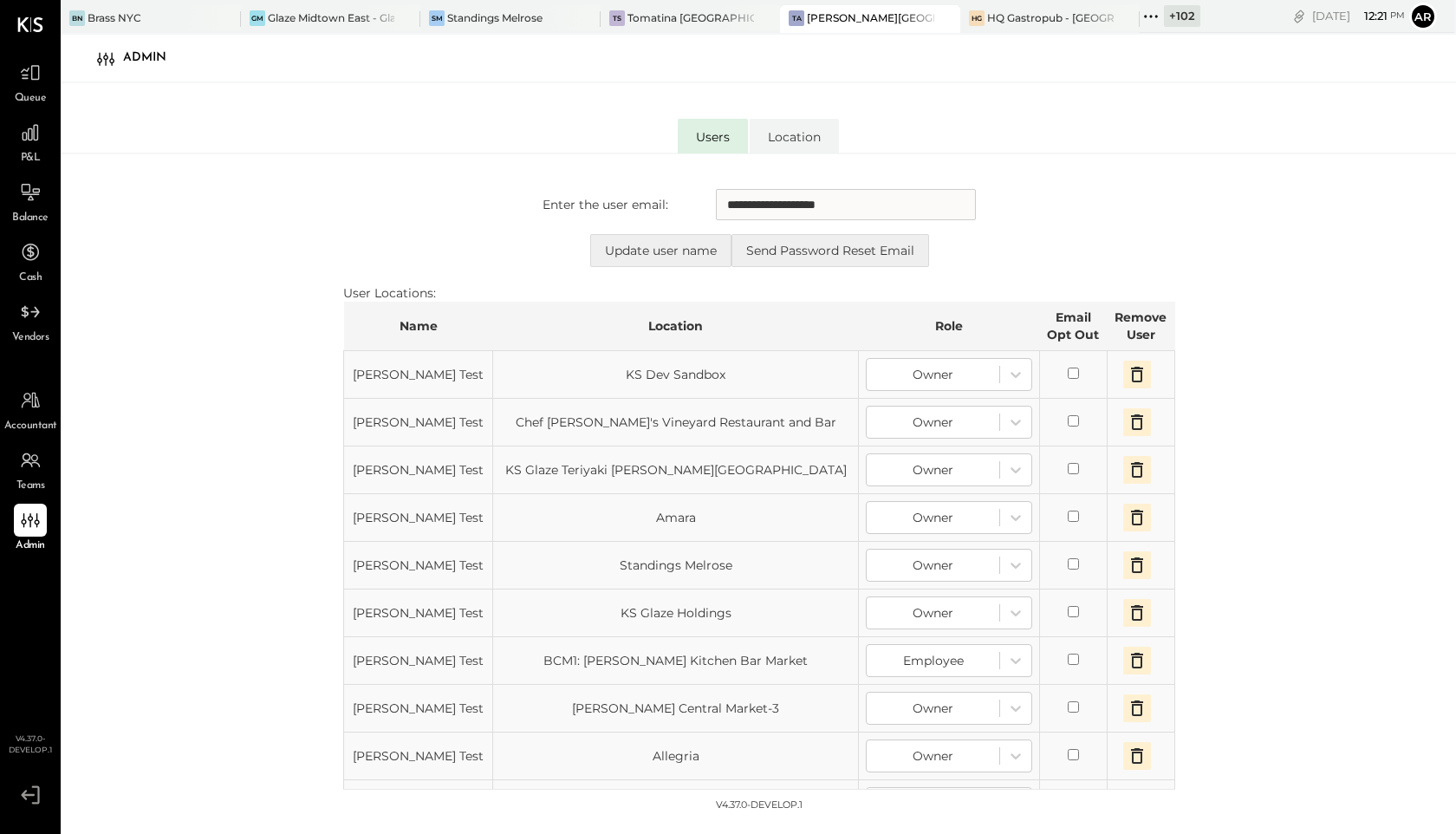
click at [890, 203] on input "**********" at bounding box center [846, 204] width 260 height 31
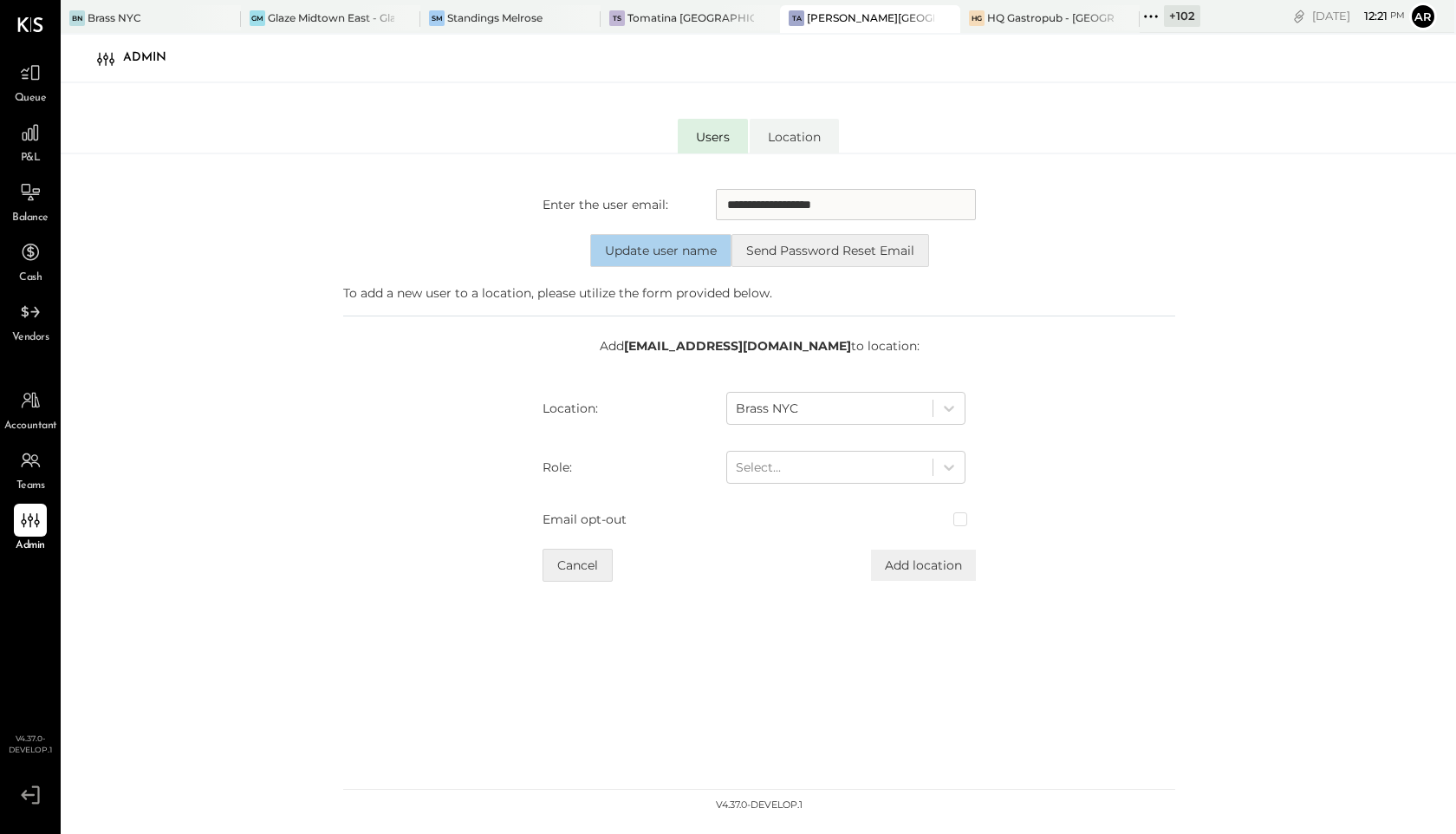
click at [653, 250] on button "Update user name" at bounding box center [661, 250] width 141 height 33
click at [634, 249] on button "Update user name" at bounding box center [661, 250] width 141 height 33
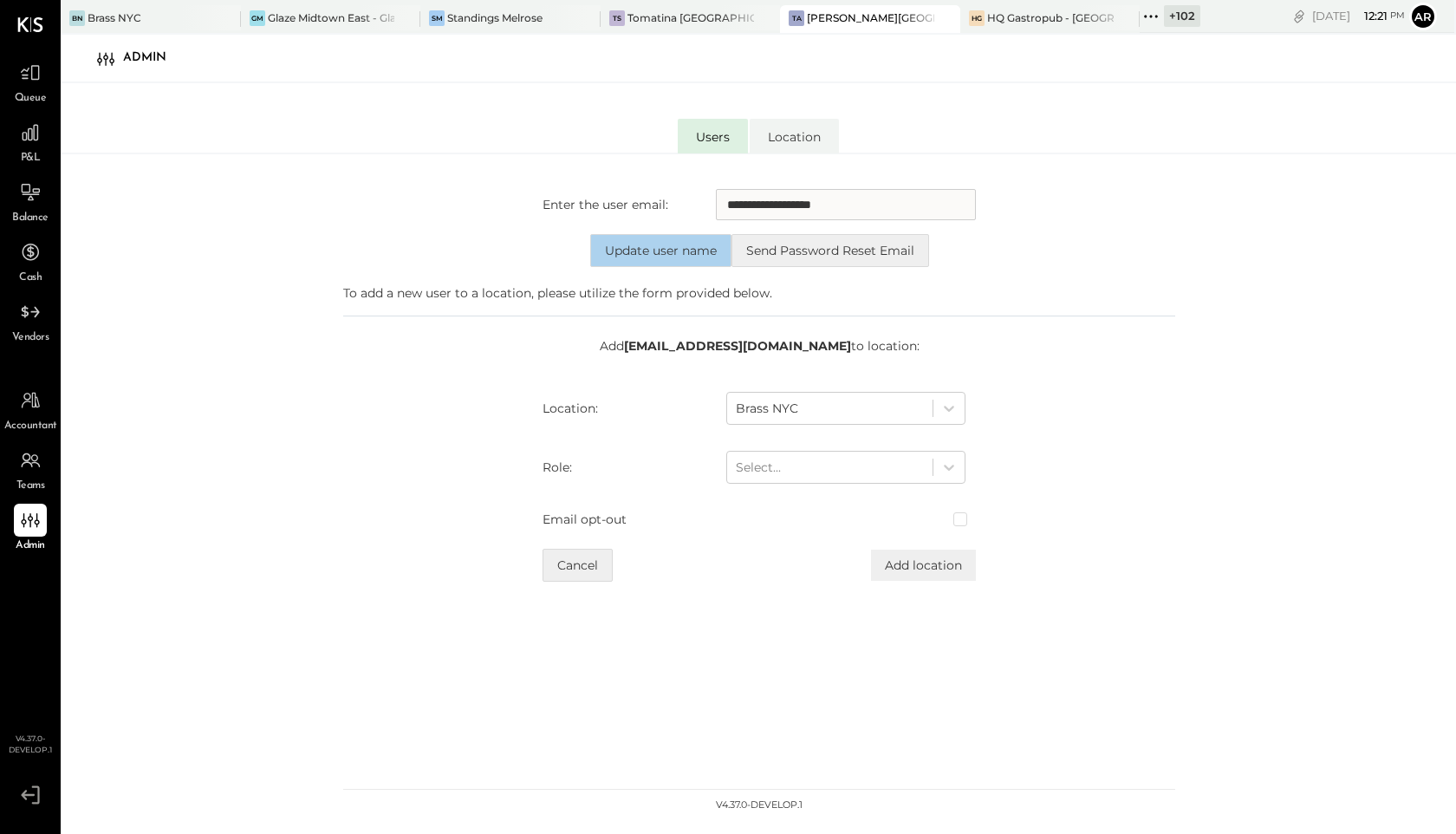
click at [634, 249] on button "Update user name" at bounding box center [661, 250] width 141 height 33
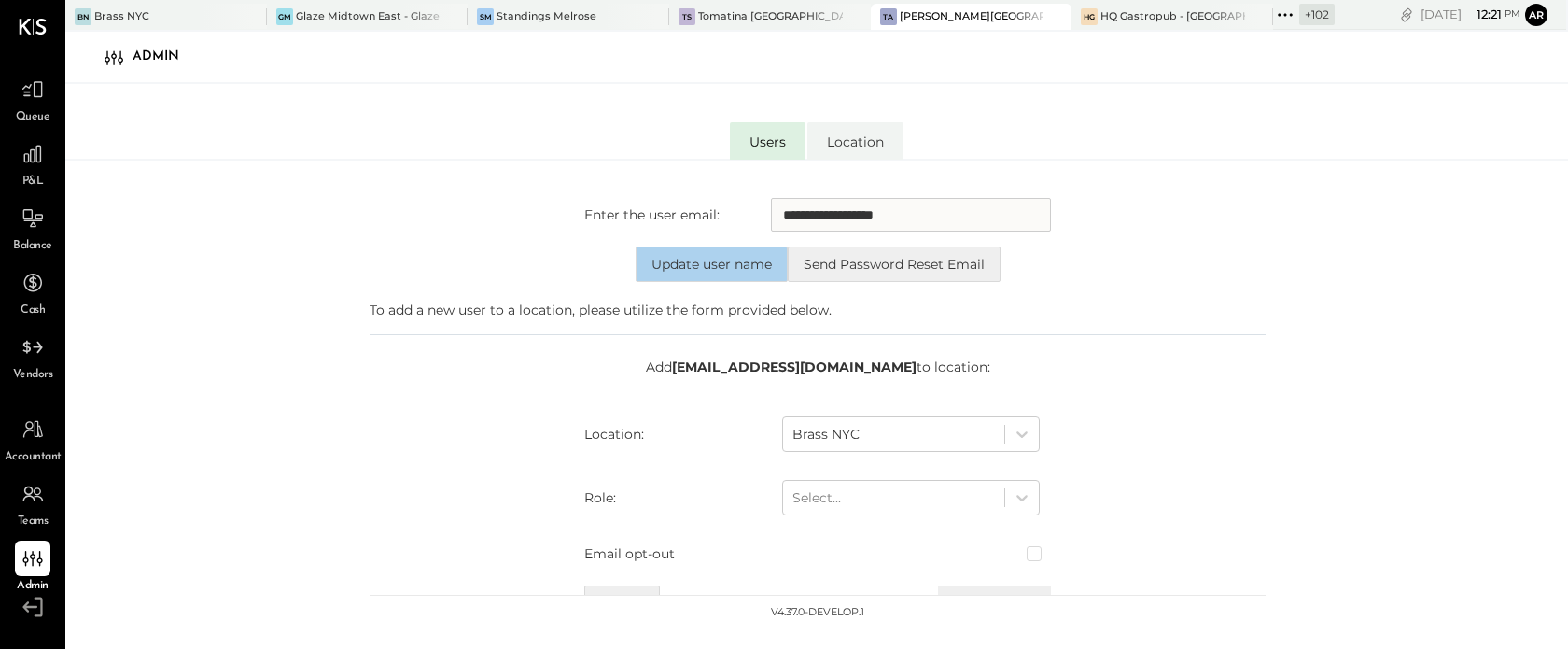
click at [696, 272] on button "Update user name" at bounding box center [712, 264] width 152 height 35
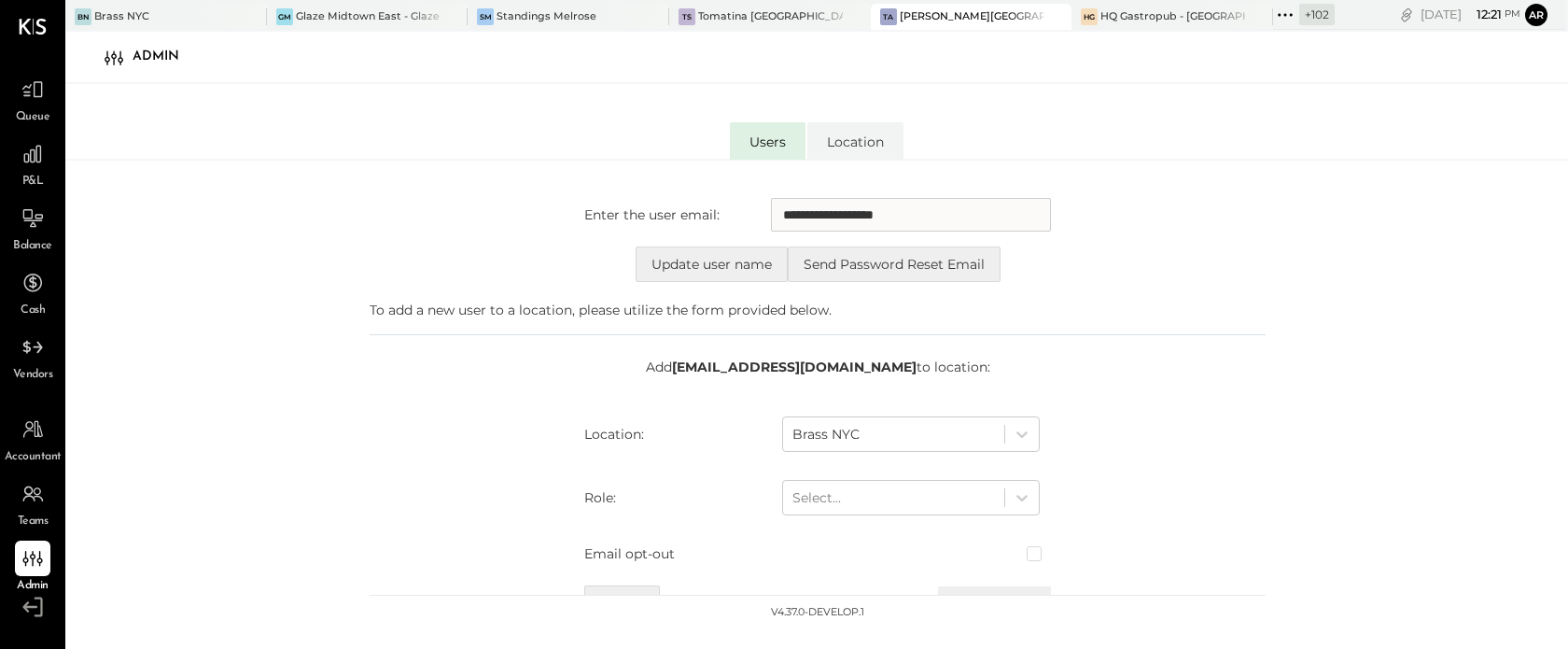
click at [931, 214] on input "**********" at bounding box center [911, 214] width 280 height 33
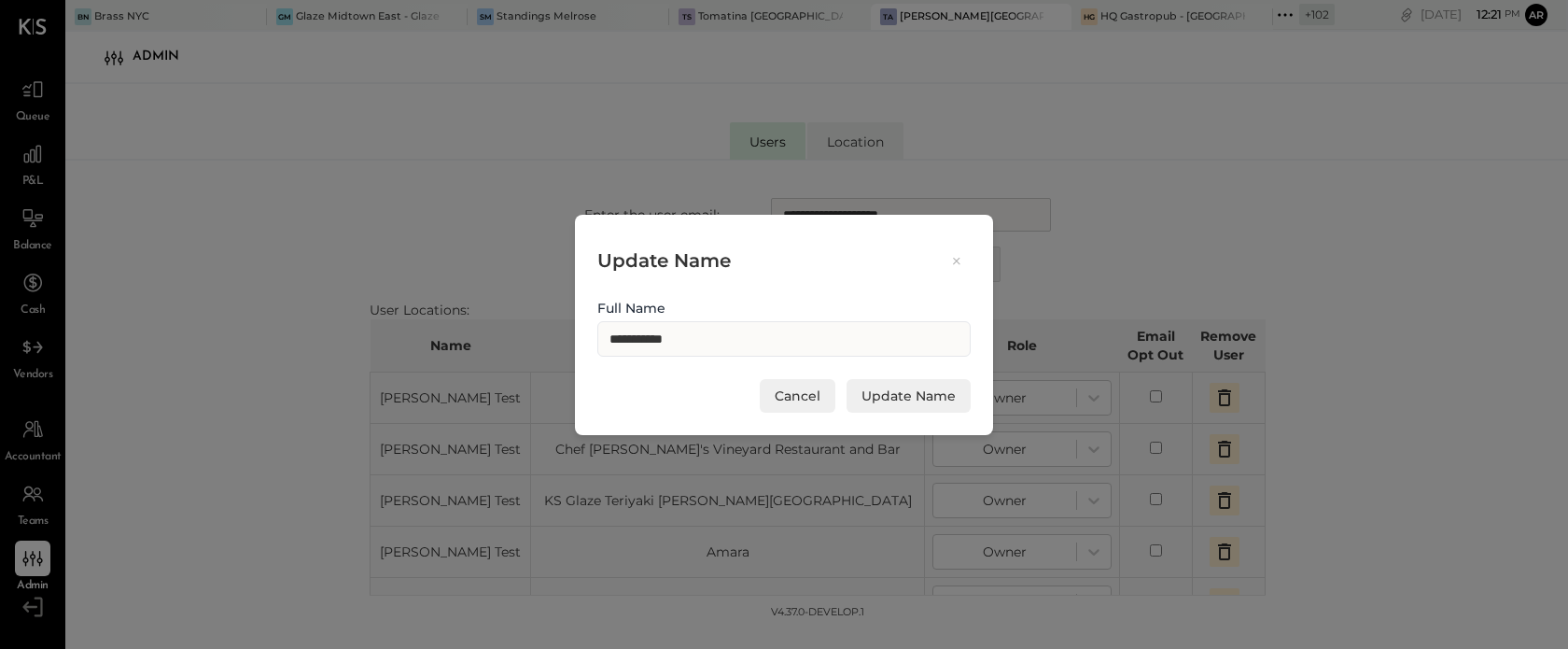
type input "**********"
click at [956, 253] on icon at bounding box center [957, 261] width 17 height 18
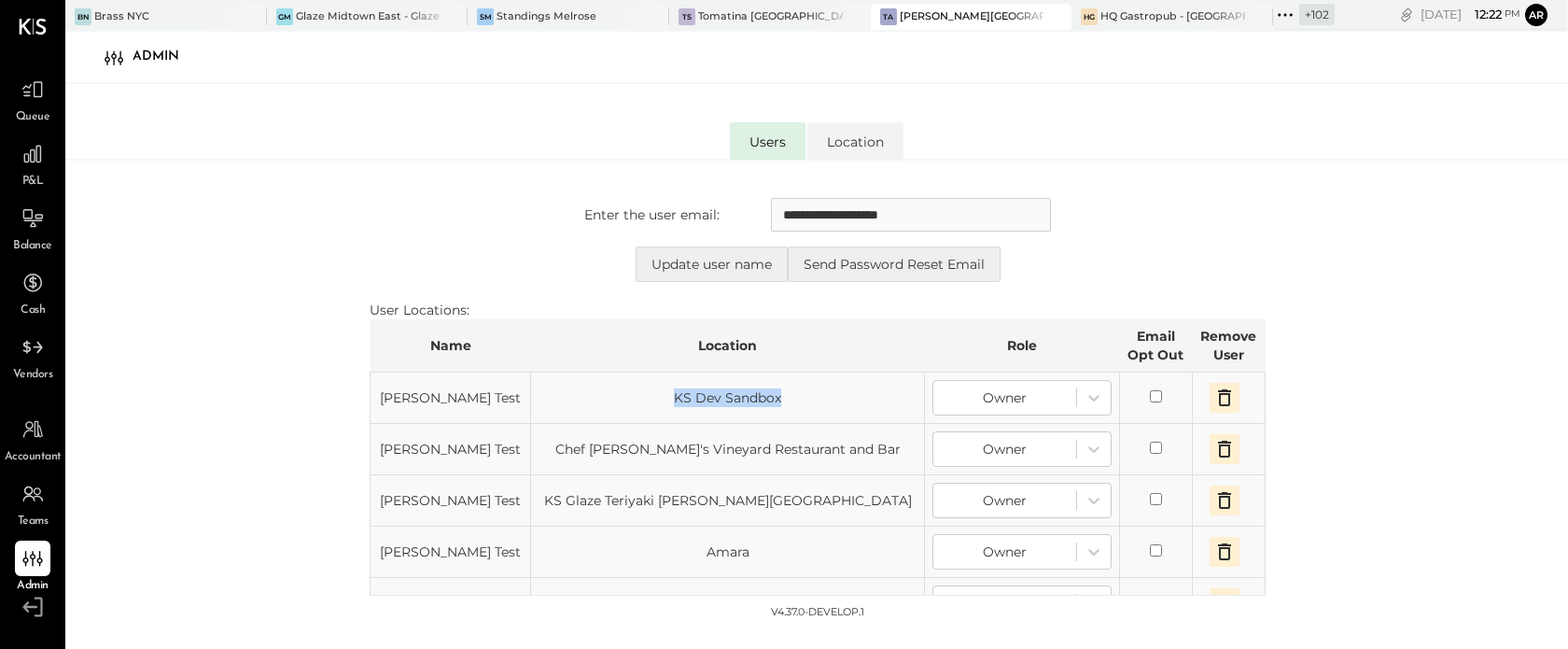
drag, startPoint x: 743, startPoint y: 394, endPoint x: 608, endPoint y: 394, distance: 135.0
click at [608, 394] on td "KS Dev Sandbox" at bounding box center [728, 398] width 394 height 51
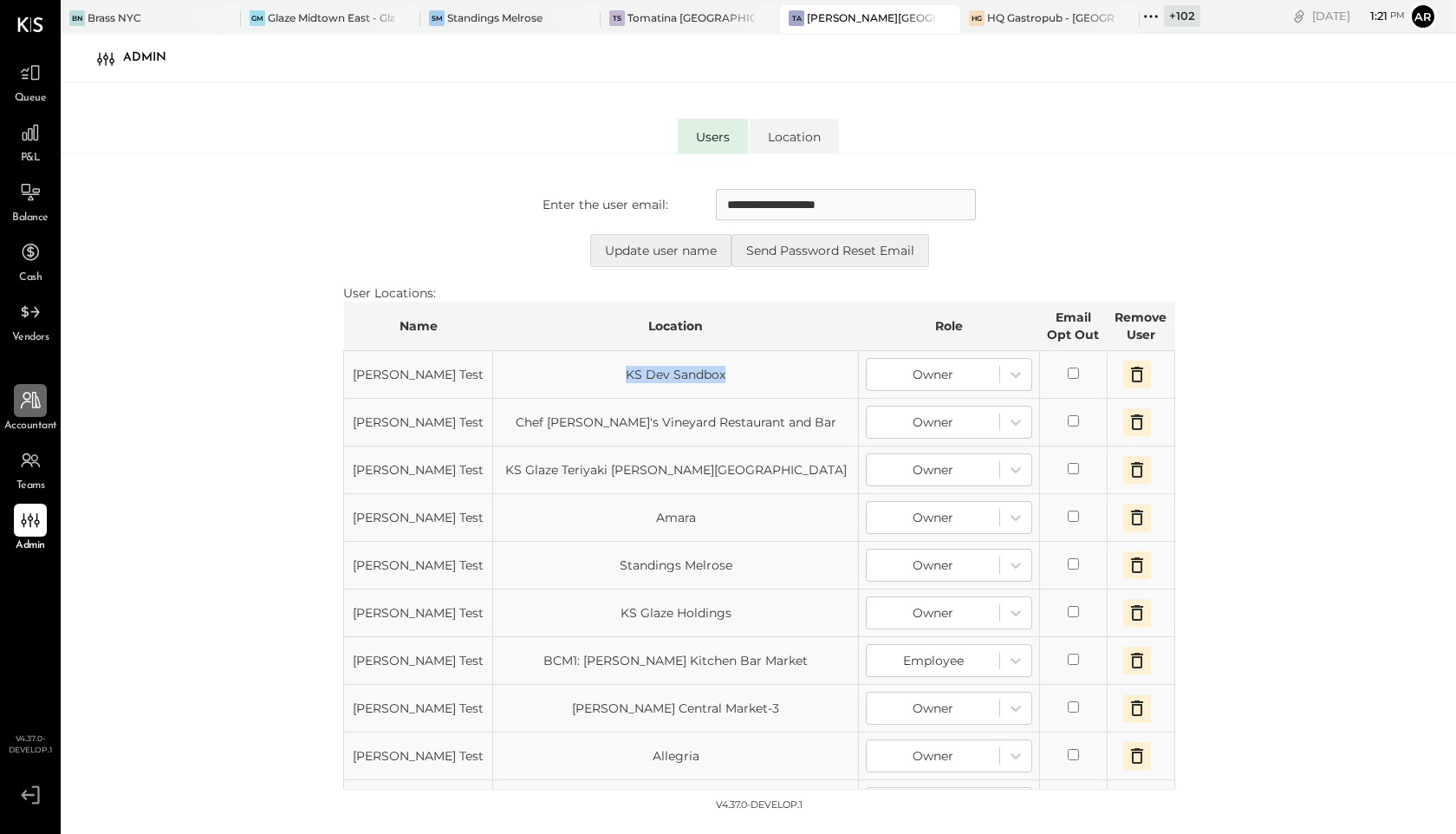
click at [25, 416] on div at bounding box center [30, 400] width 33 height 33
select select "**"
select select "******"
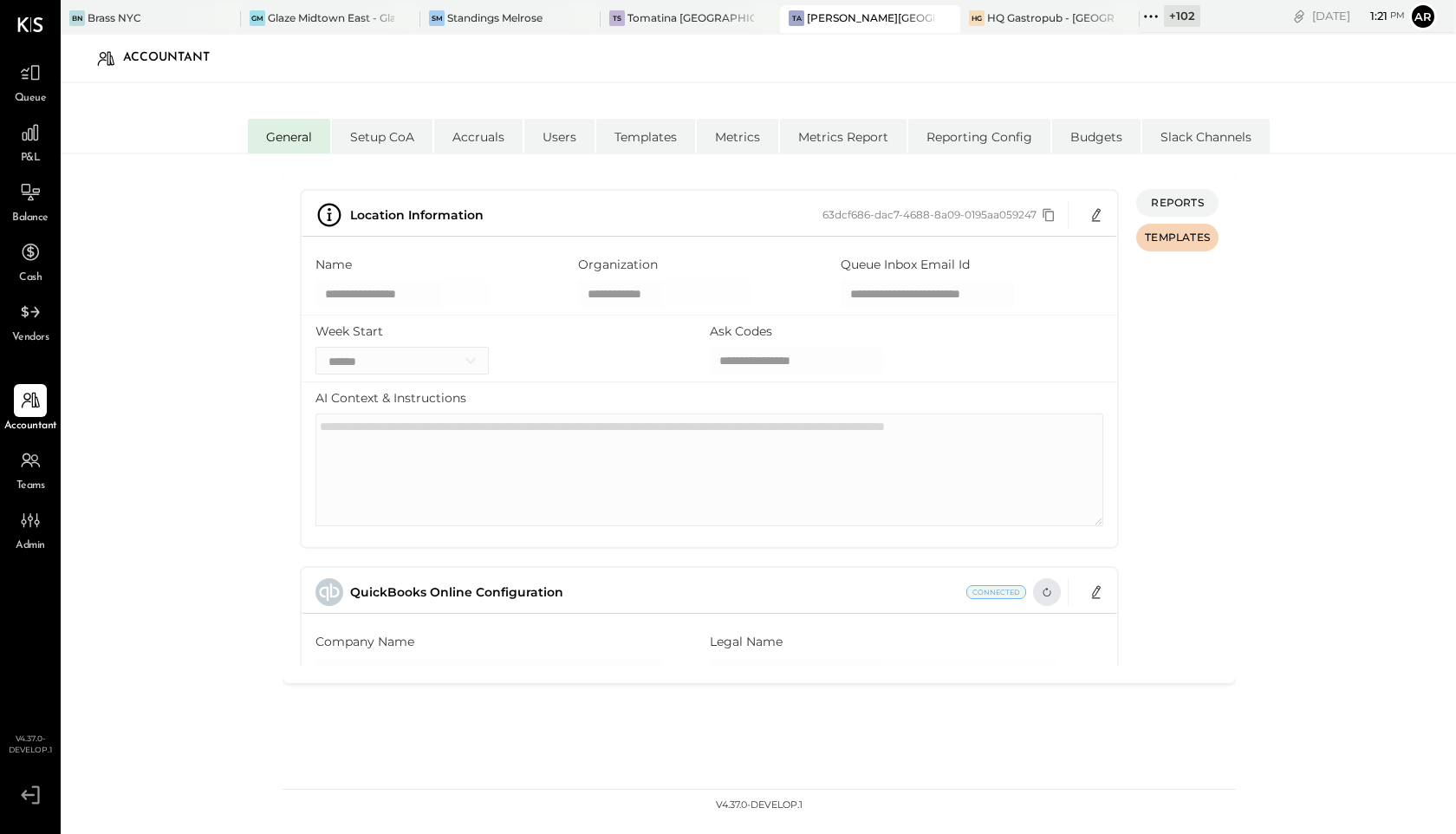
click at [1040, 592] on icon "button" at bounding box center [1047, 592] width 14 height 14
